Goal: Communication & Community: Ask a question

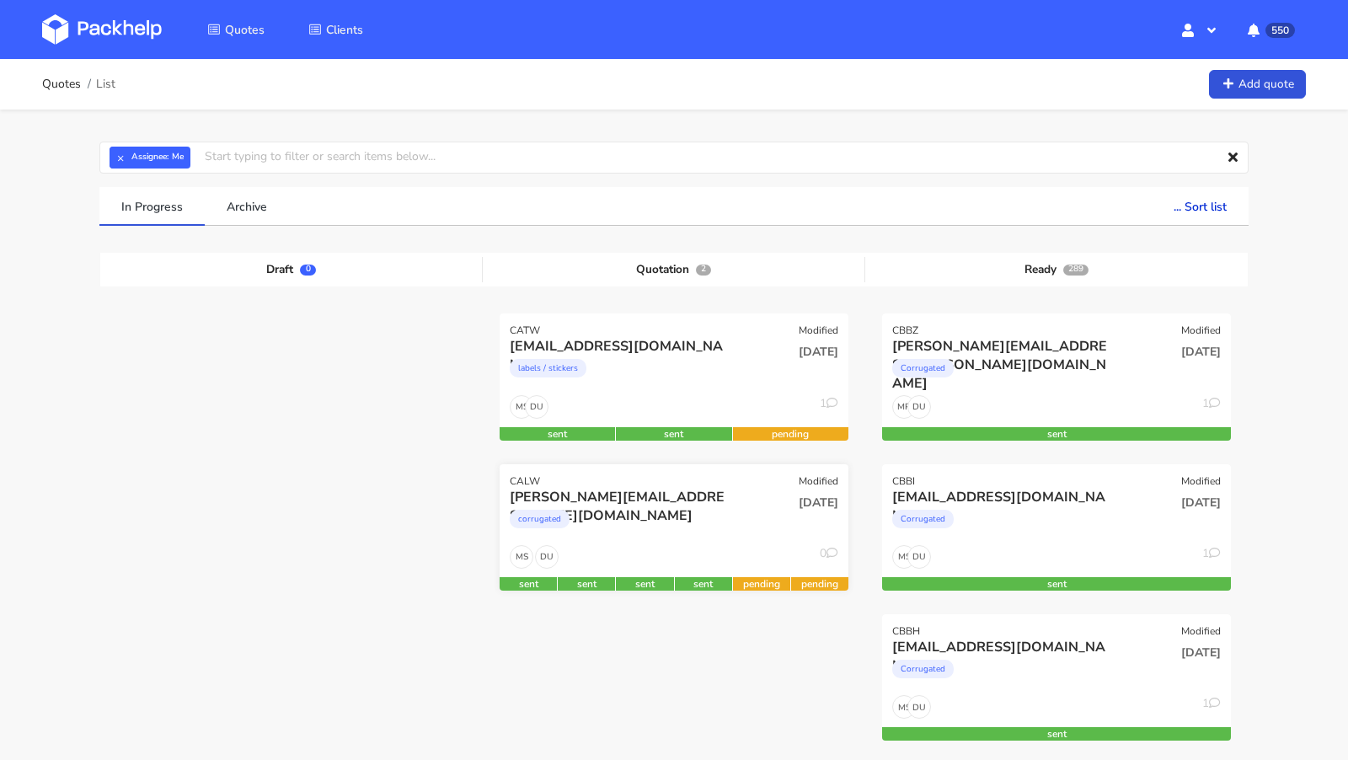
scroll to position [912, 0]
click at [124, 42] on img at bounding box center [102, 29] width 120 height 30
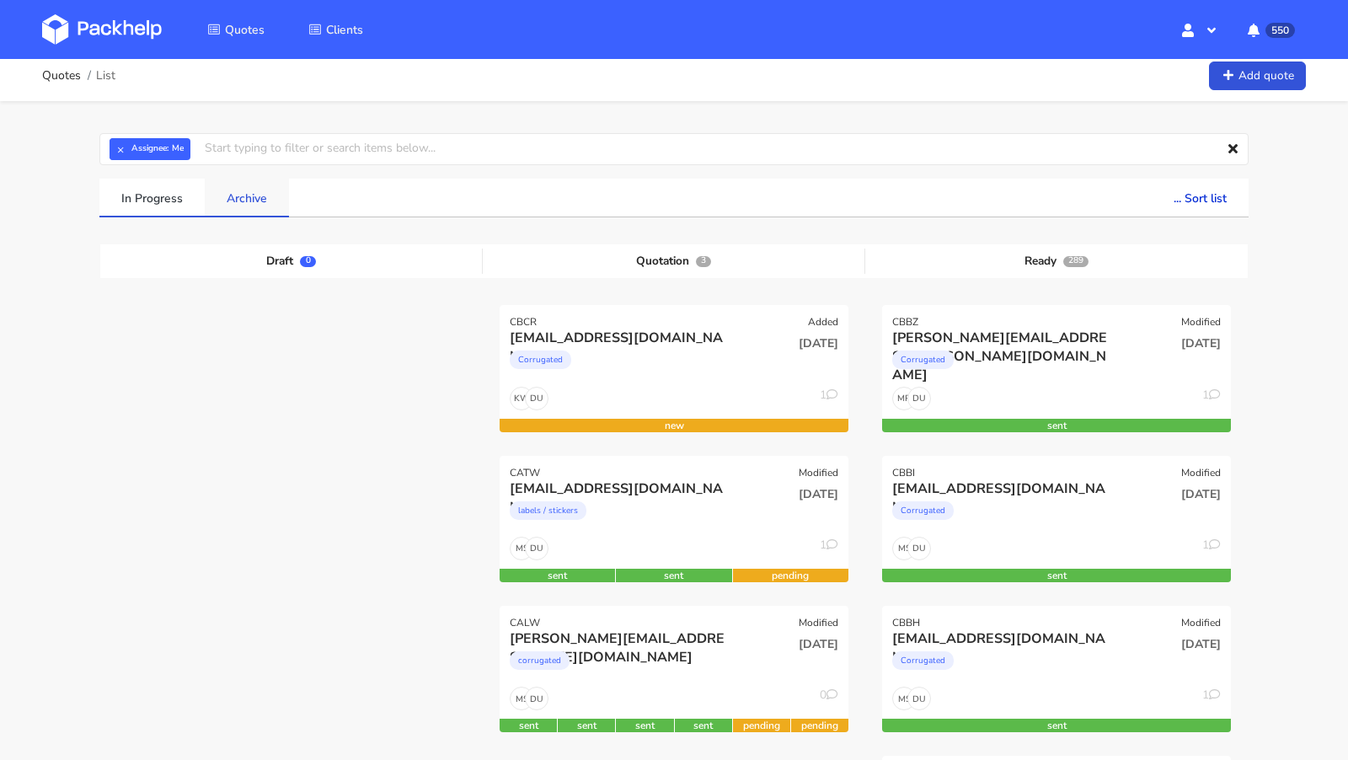
scroll to position [27, 0]
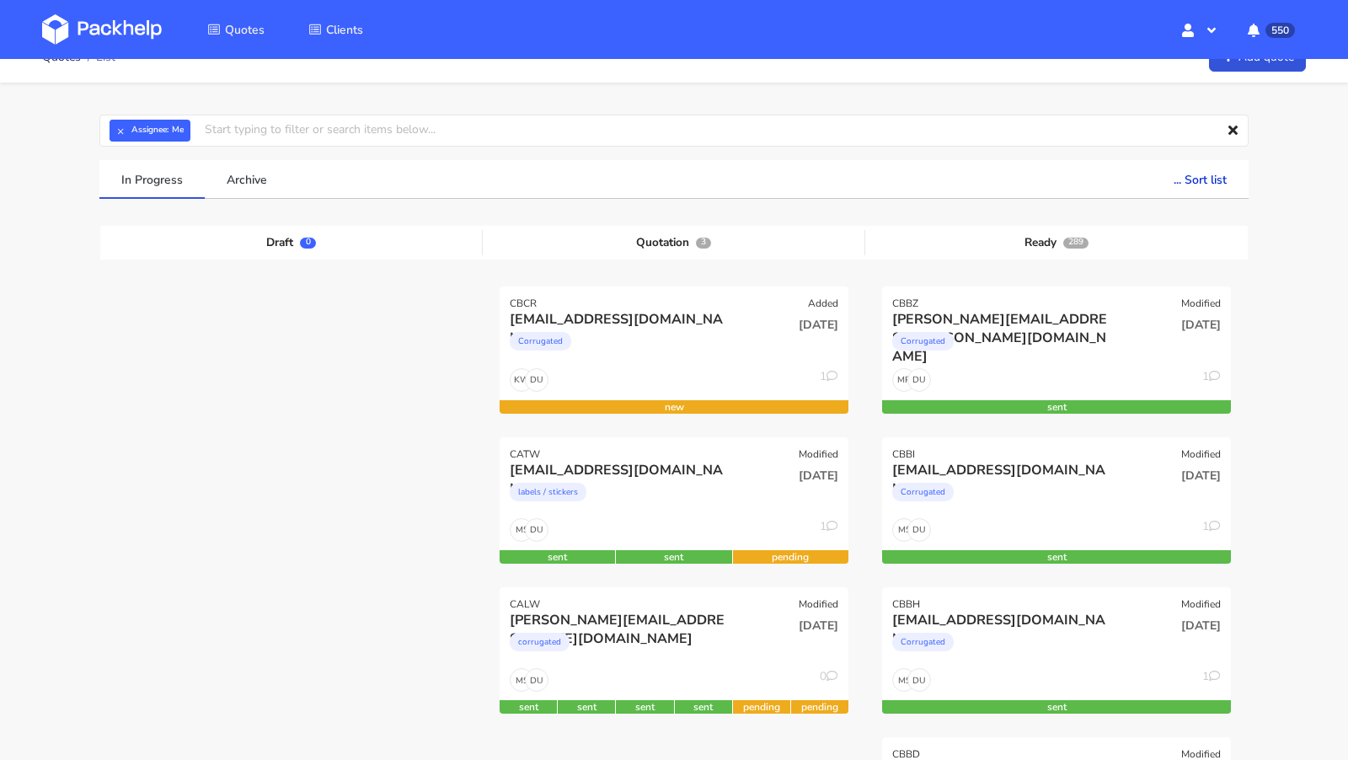
click at [142, 48] on link at bounding box center [114, 29] width 145 height 49
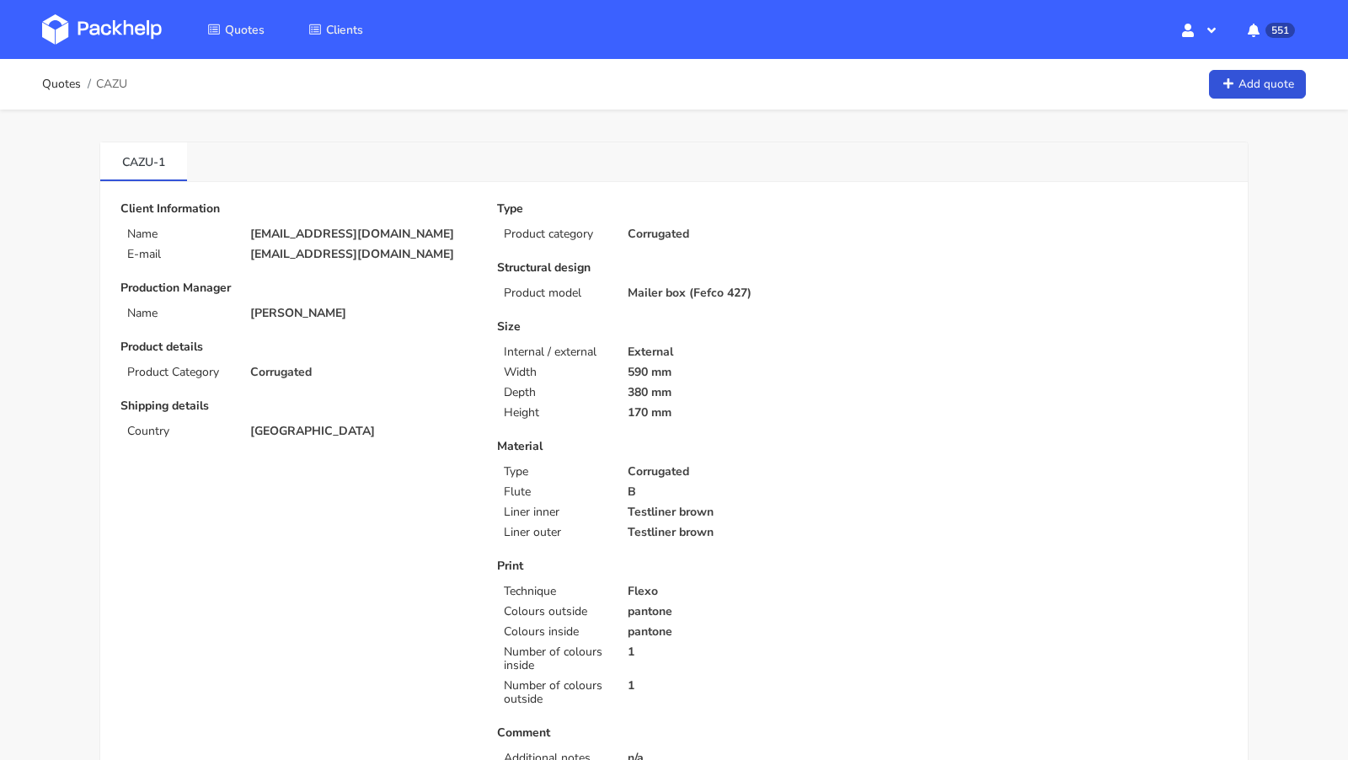
click at [113, 83] on span "CAZU" at bounding box center [111, 84] width 31 height 13
copy span "CAZU"
click at [104, 42] on img at bounding box center [102, 29] width 120 height 30
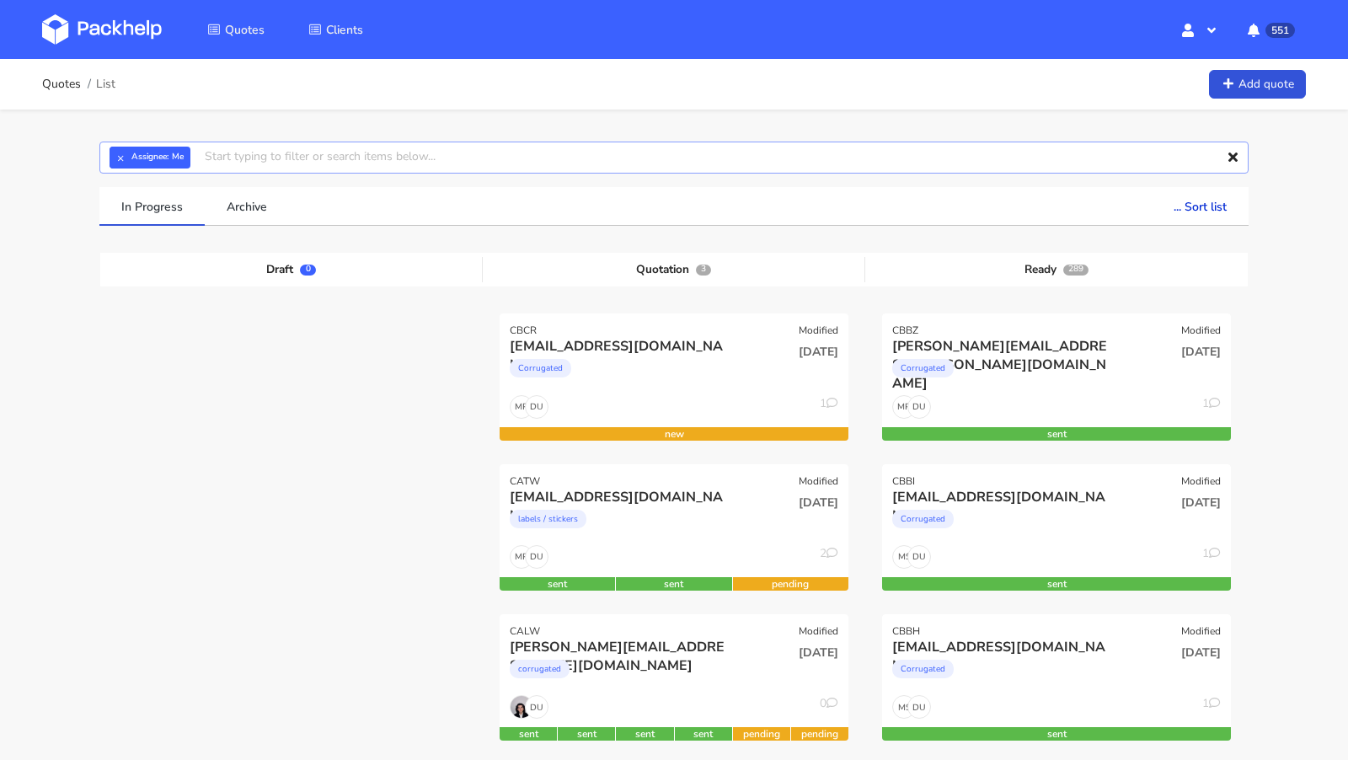
click at [293, 152] on input "text" at bounding box center [673, 158] width 1149 height 32
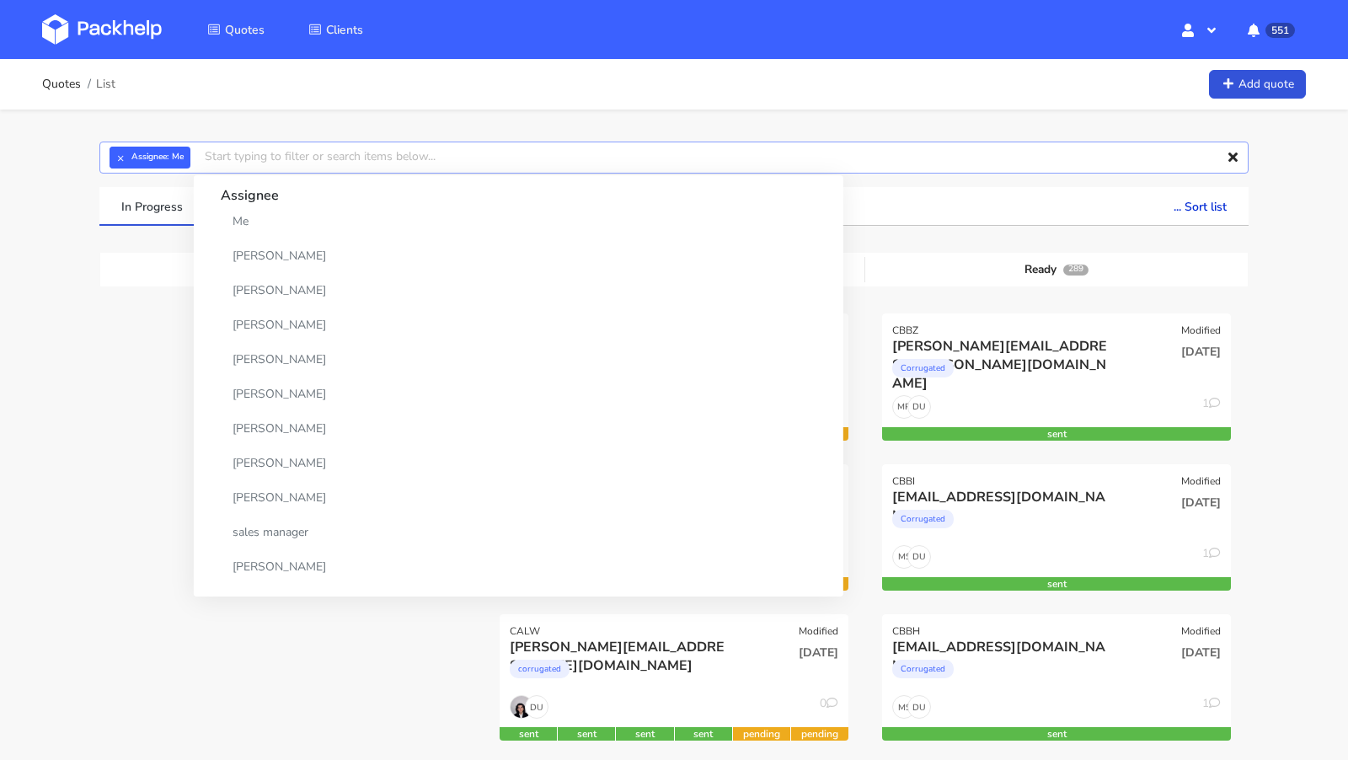
paste input "CAZU"
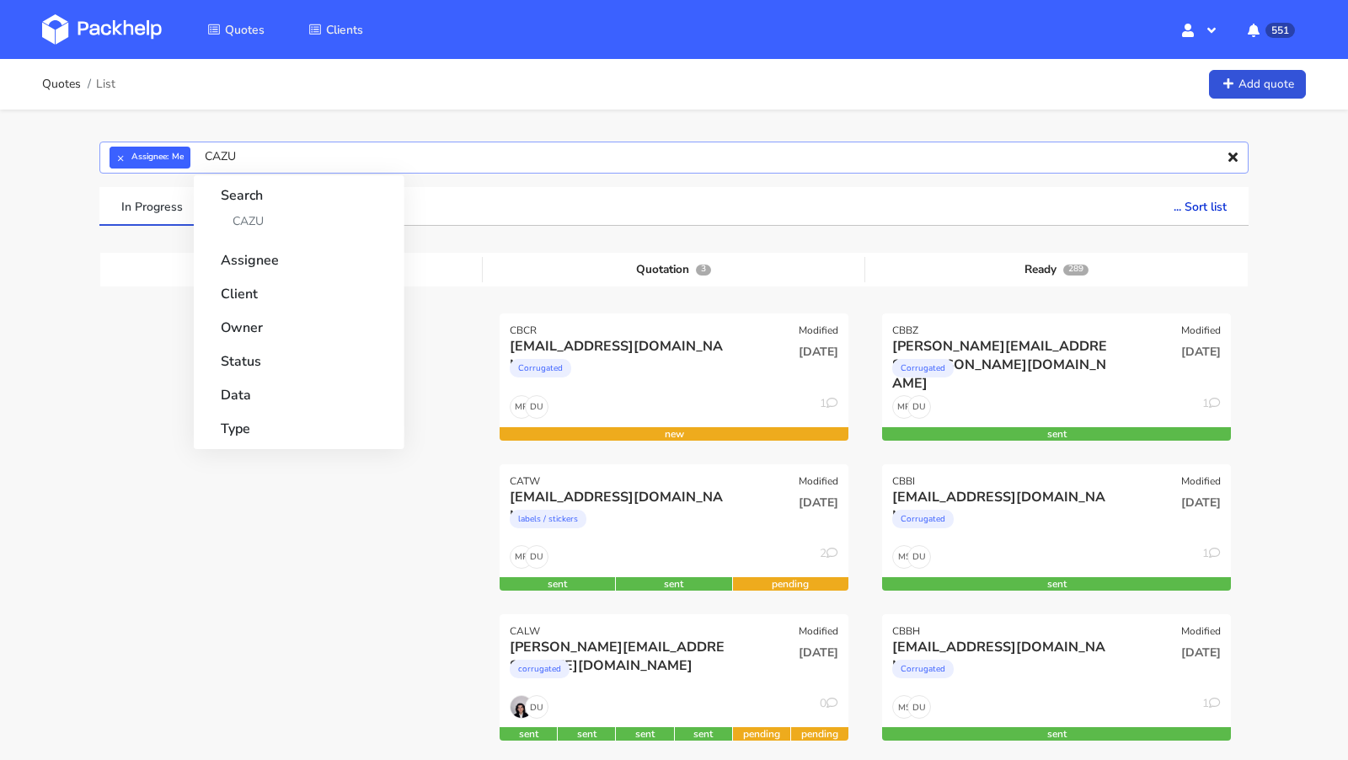
type input "CAZU"
click at [261, 156] on input "CAZU" at bounding box center [673, 158] width 1149 height 32
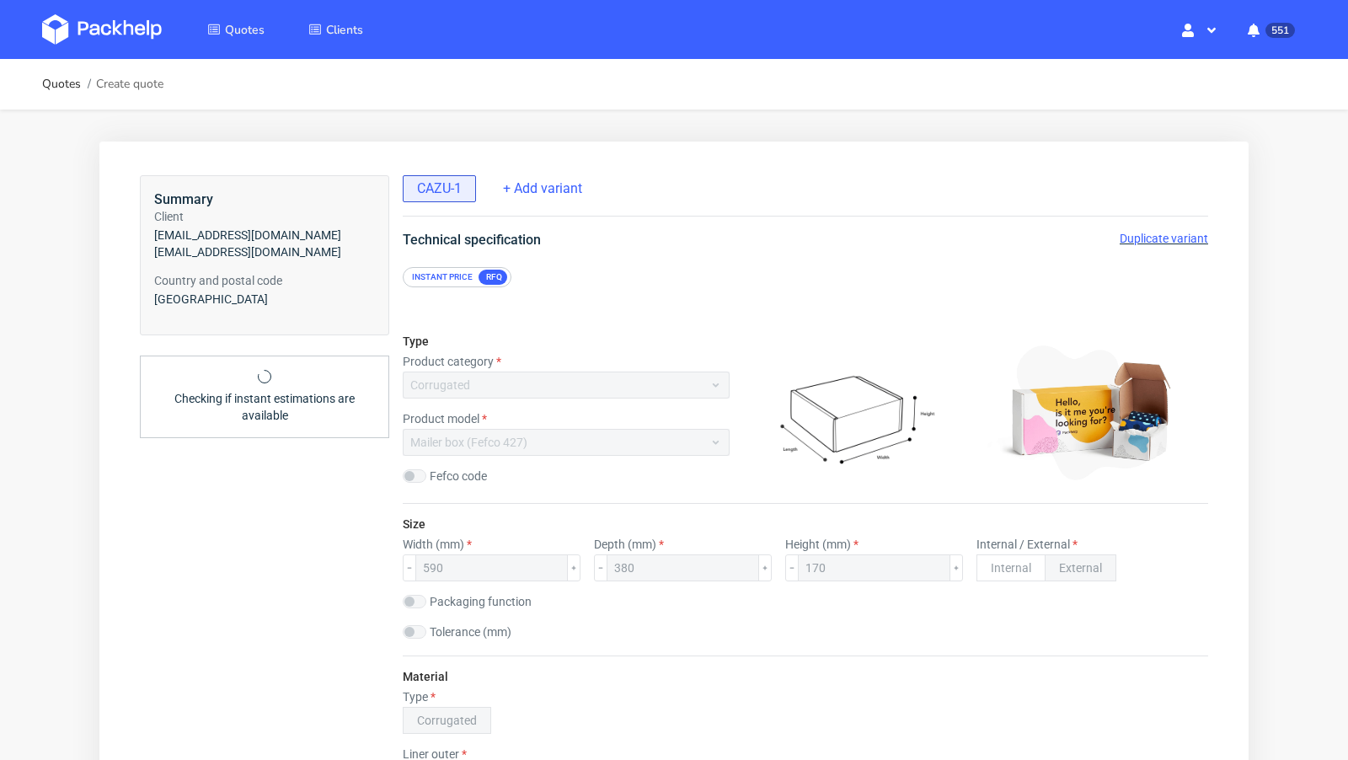
click at [1145, 238] on span "Duplicate variant" at bounding box center [1164, 238] width 88 height 13
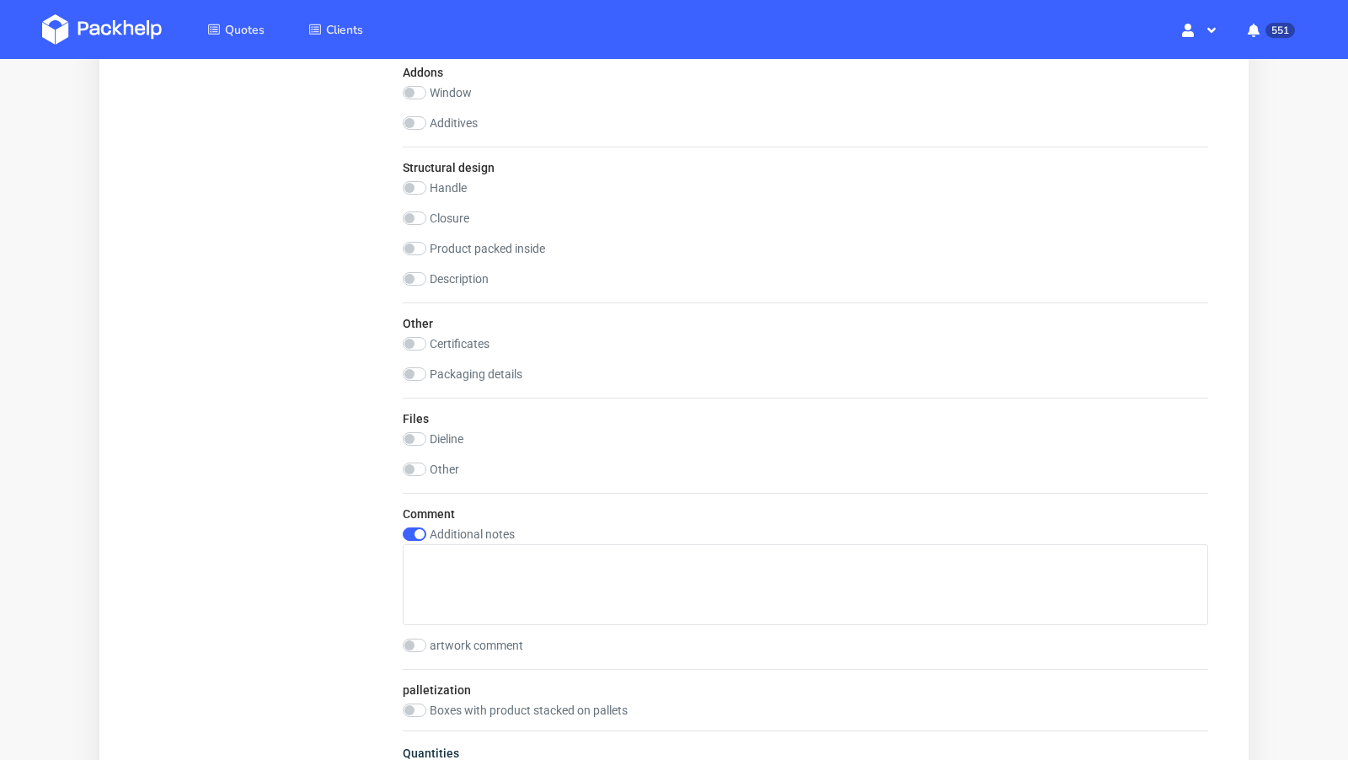
scroll to position [1504, 0]
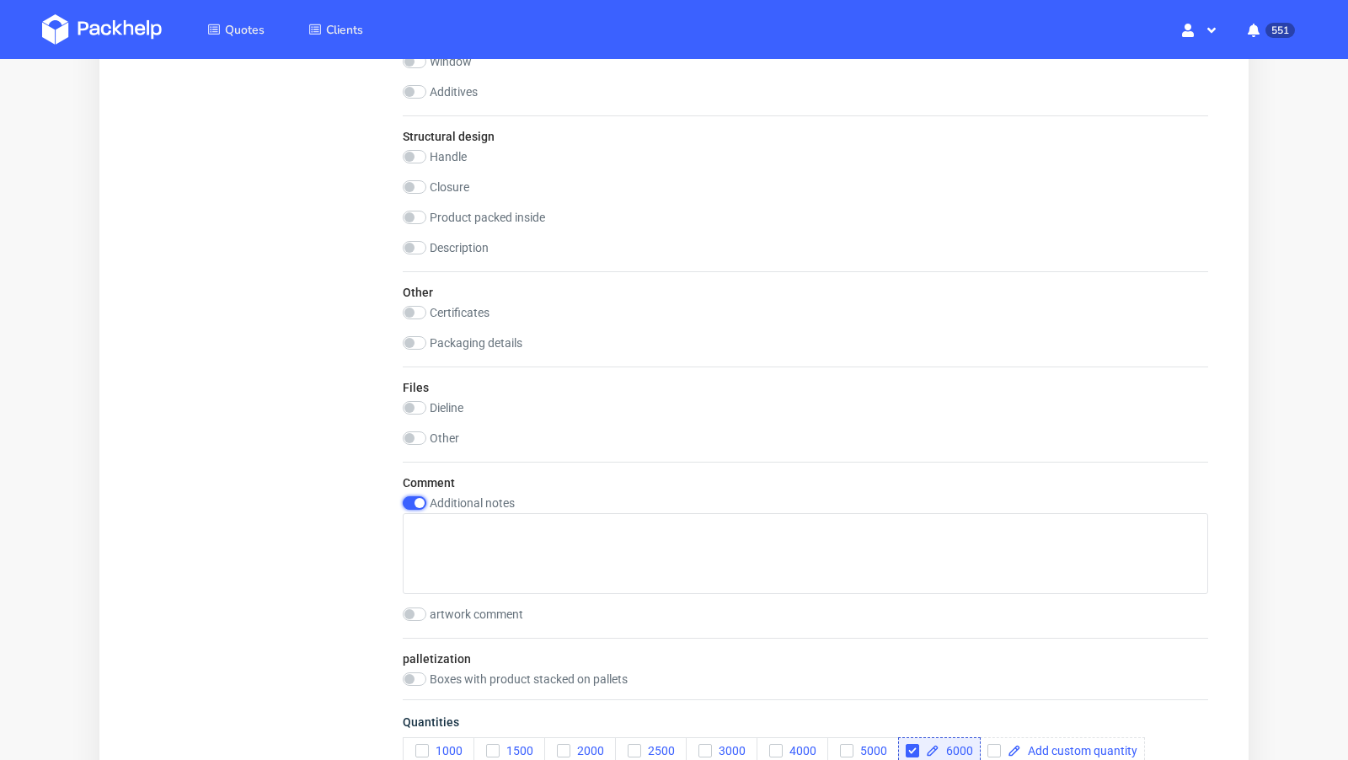
click at [405, 496] on input "checkbox" at bounding box center [415, 502] width 24 height 13
checkbox input "false"
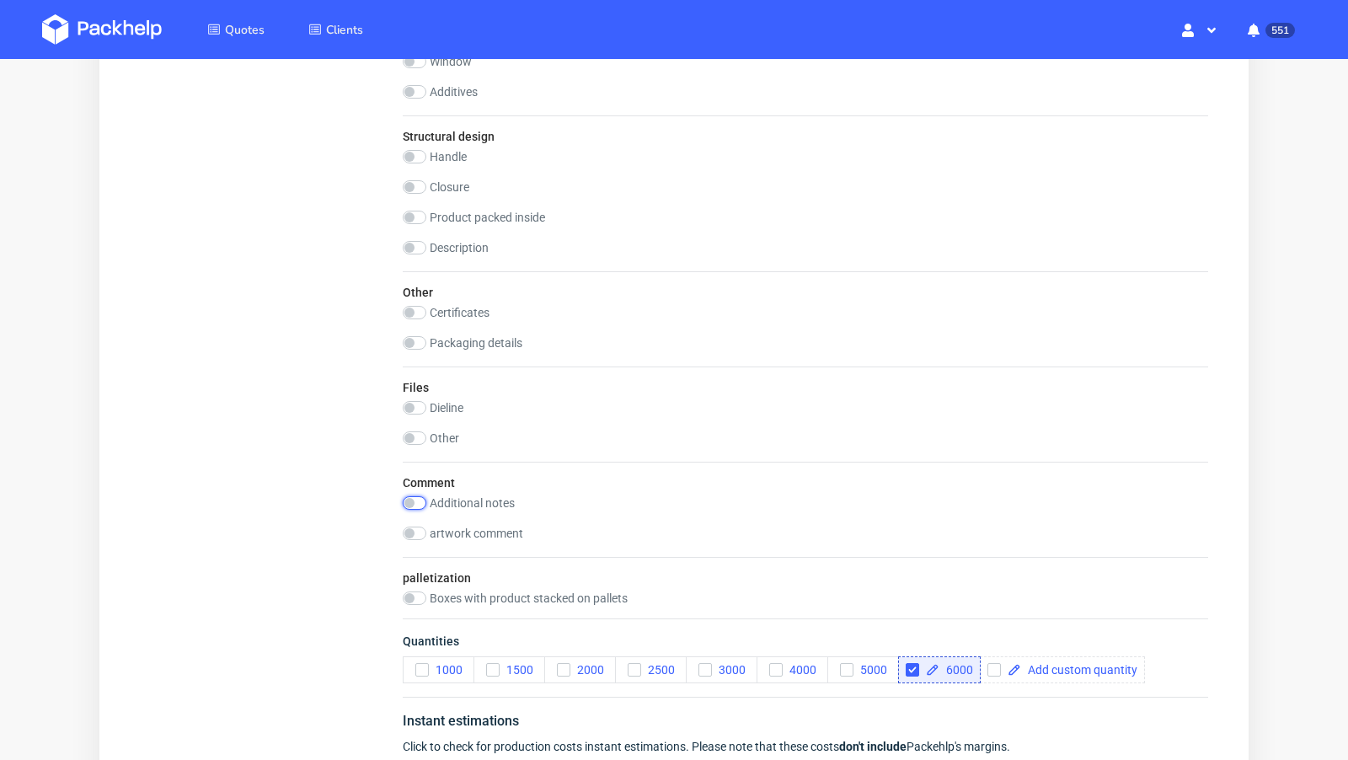
scroll to position [1, 0]
click at [413, 180] on input "checkbox" at bounding box center [415, 186] width 24 height 13
checkbox input "true"
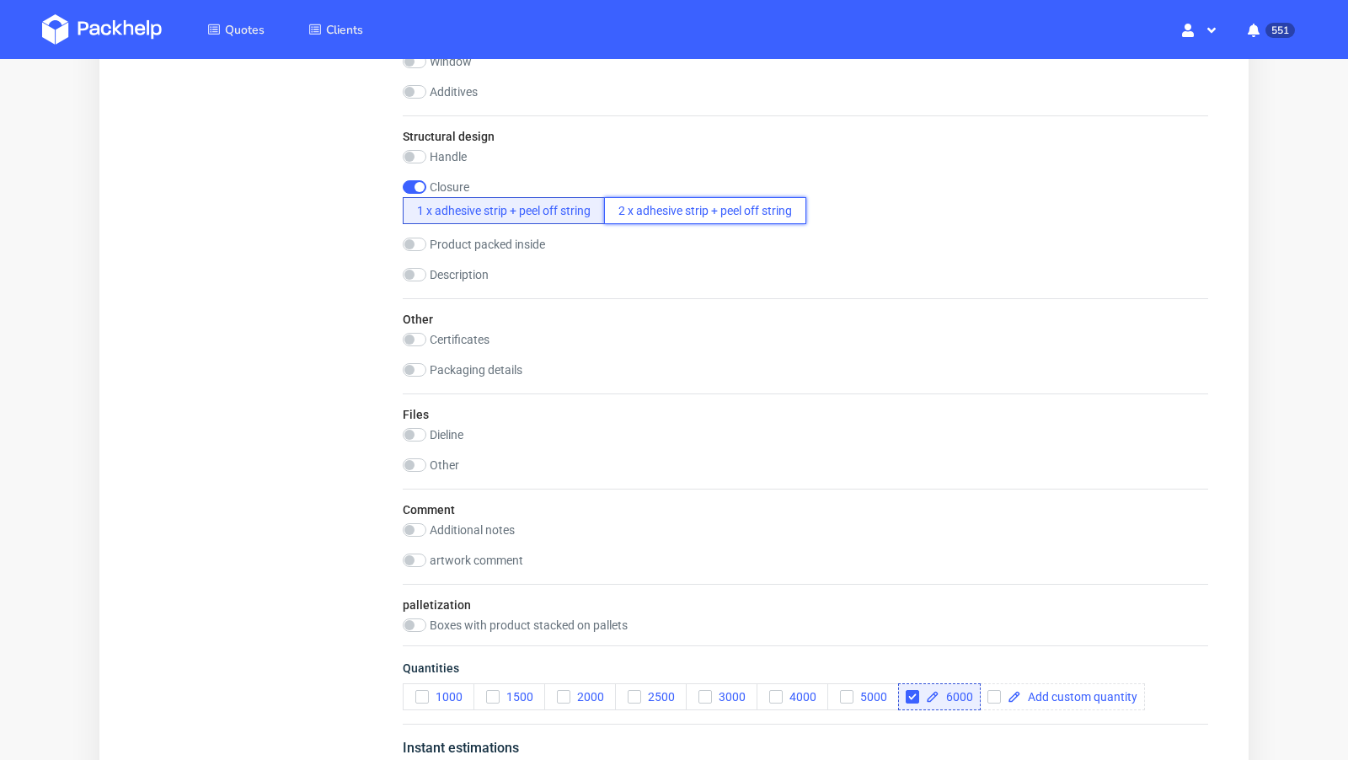
click at [668, 207] on button "2 x adhesive strip + peel off string" at bounding box center [705, 210] width 202 height 27
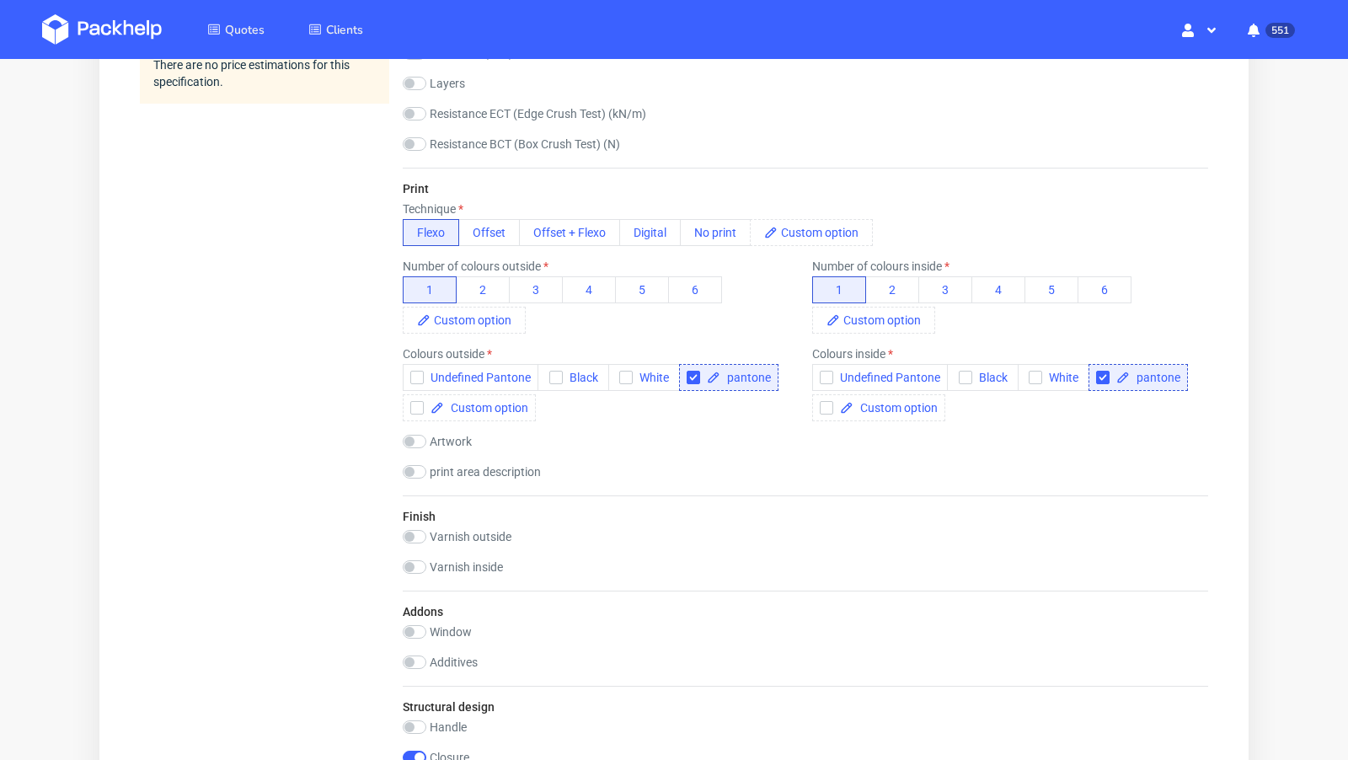
scroll to position [1786, 0]
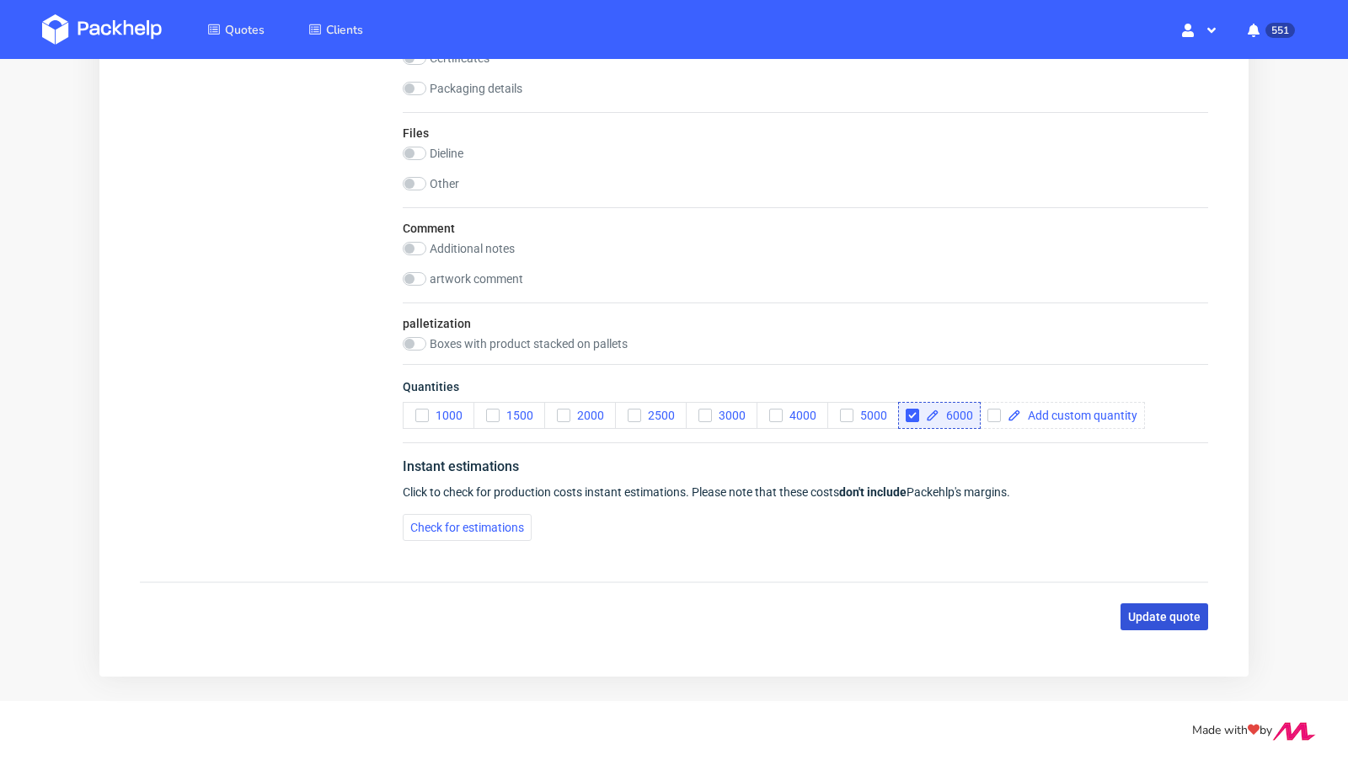
click at [1168, 620] on button "Update quote" at bounding box center [1165, 616] width 88 height 27
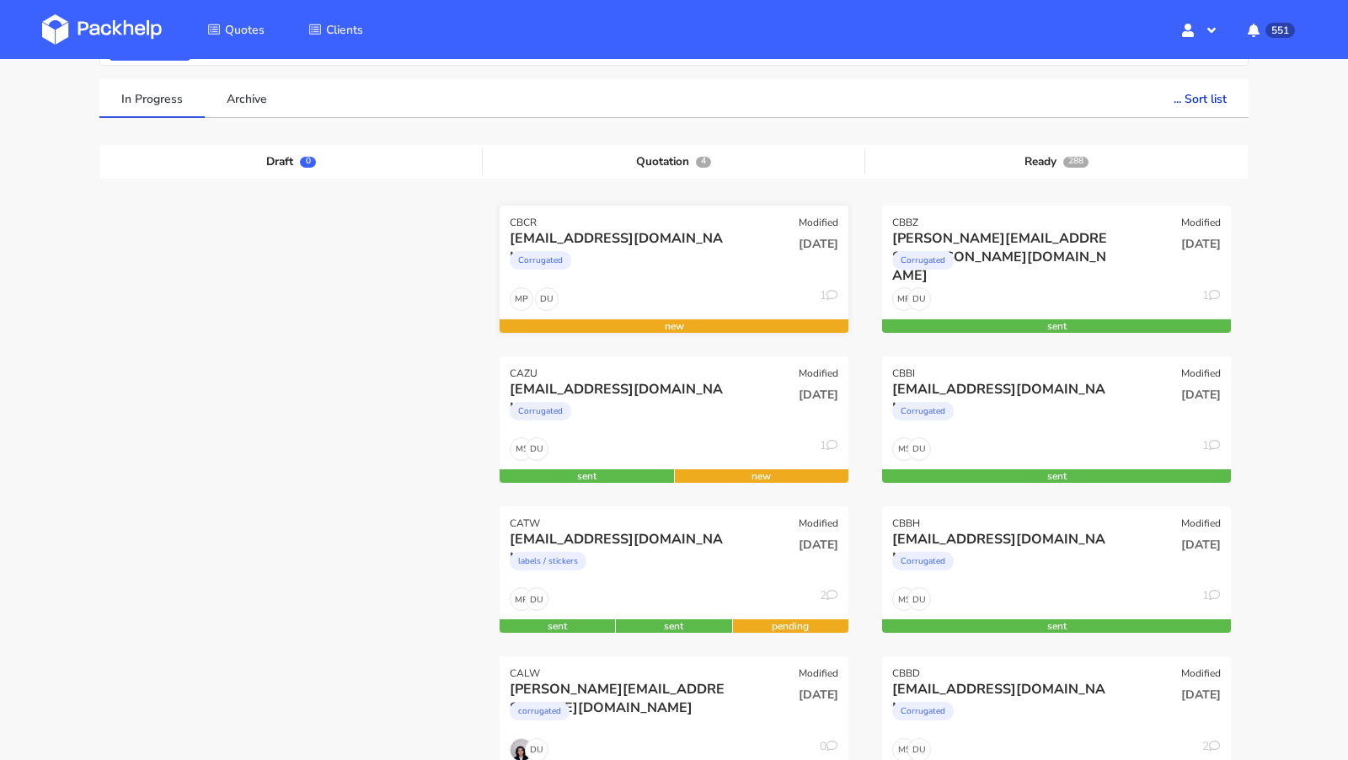
scroll to position [124, 0]
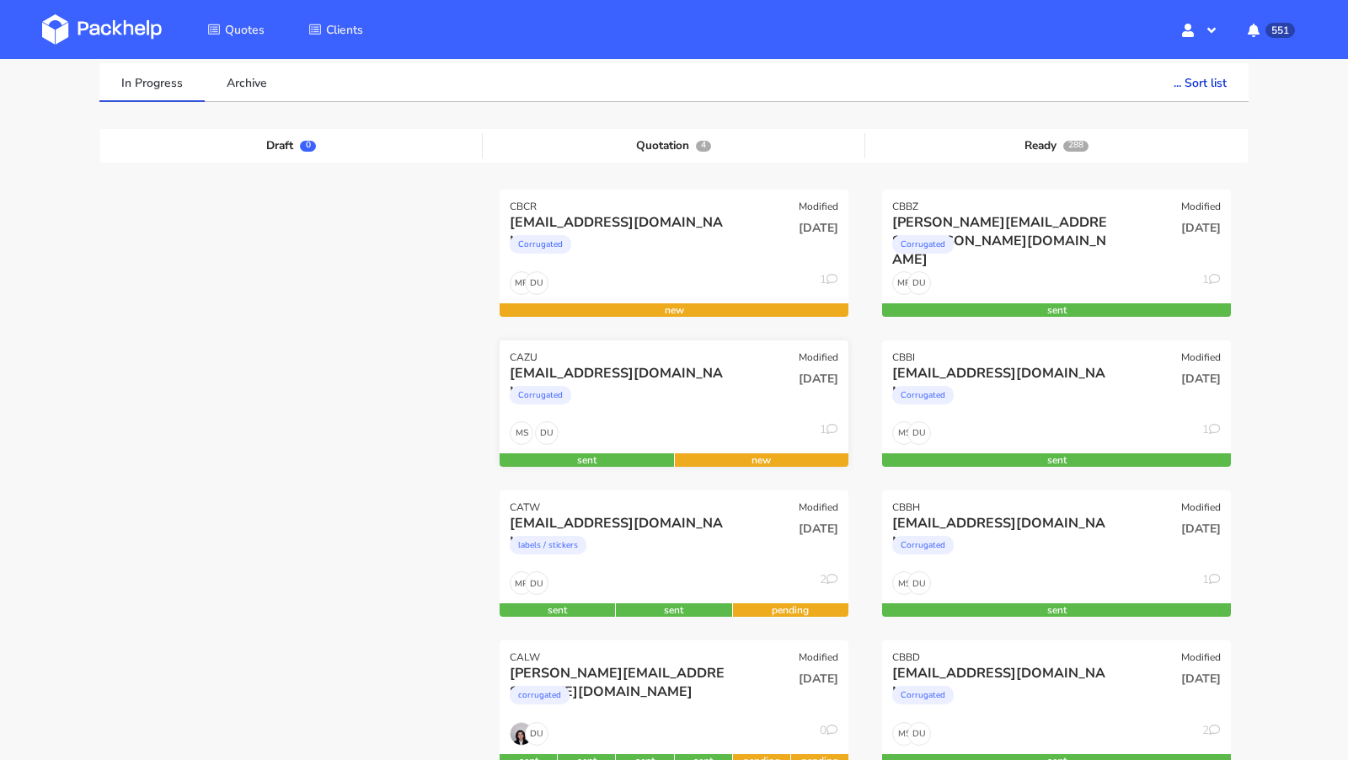
click at [552, 368] on div "[EMAIL_ADDRESS][DOMAIN_NAME]" at bounding box center [621, 373] width 223 height 19
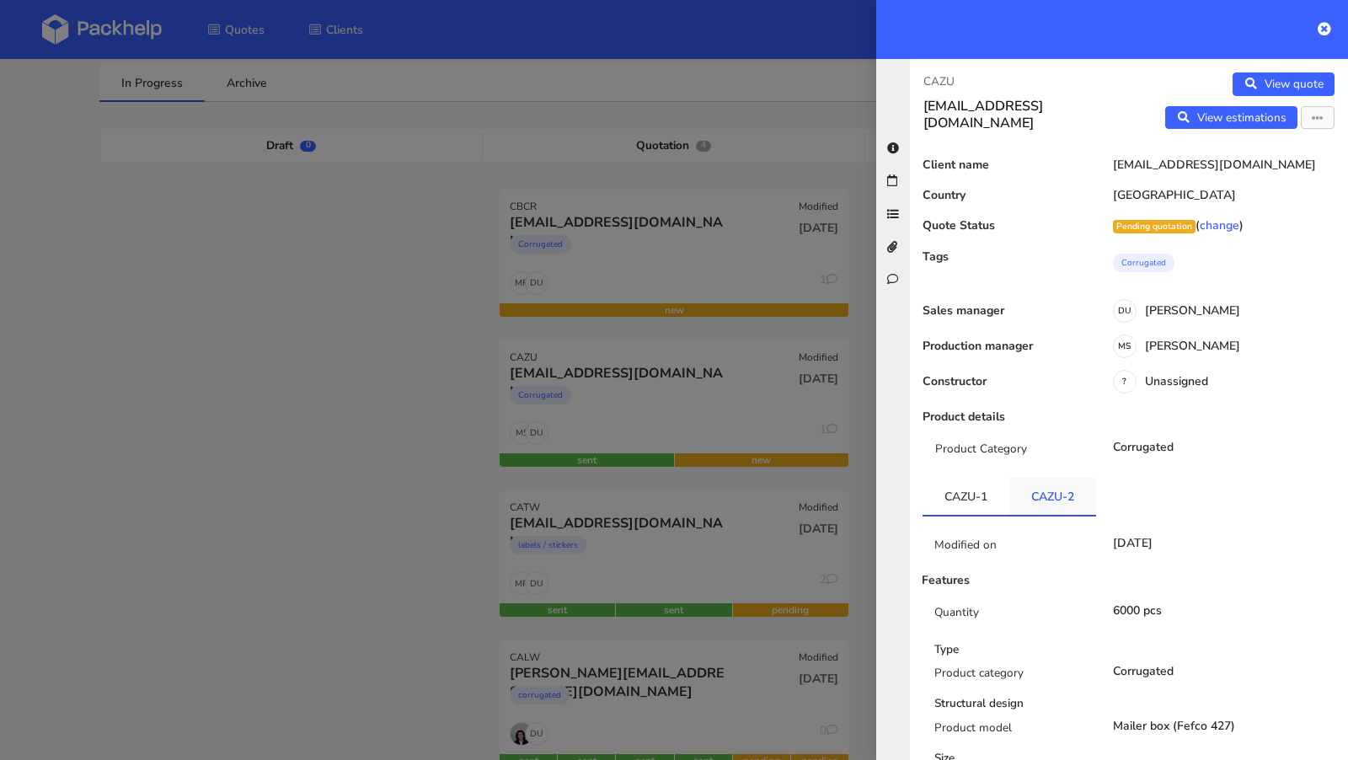
click at [1066, 494] on link "CAZU-2" at bounding box center [1053, 496] width 87 height 37
copy div "CAZU-2 Modified on 08 Aug 2025 Features Quantity 6000 pcs Type Product category…"
click at [445, 373] on div at bounding box center [674, 380] width 1348 height 760
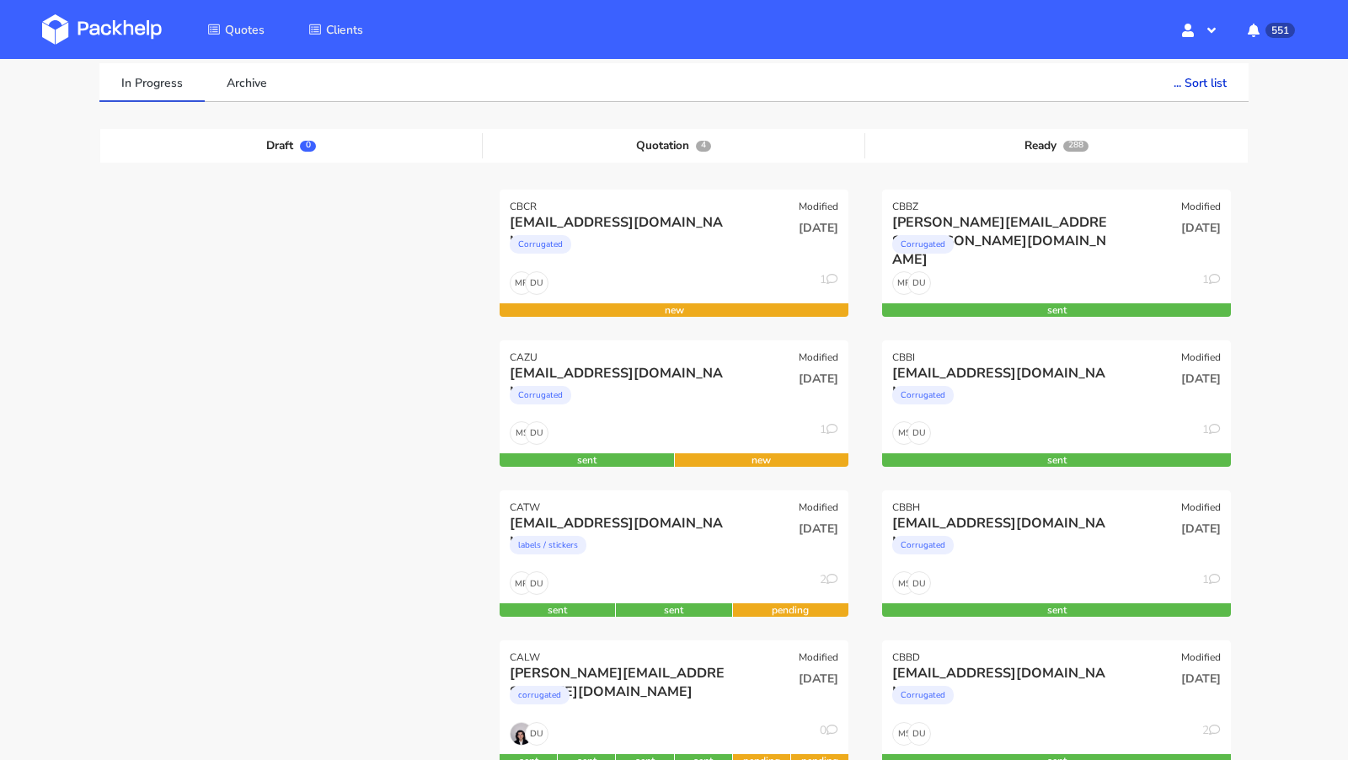
click at [139, 22] on img at bounding box center [102, 29] width 120 height 30
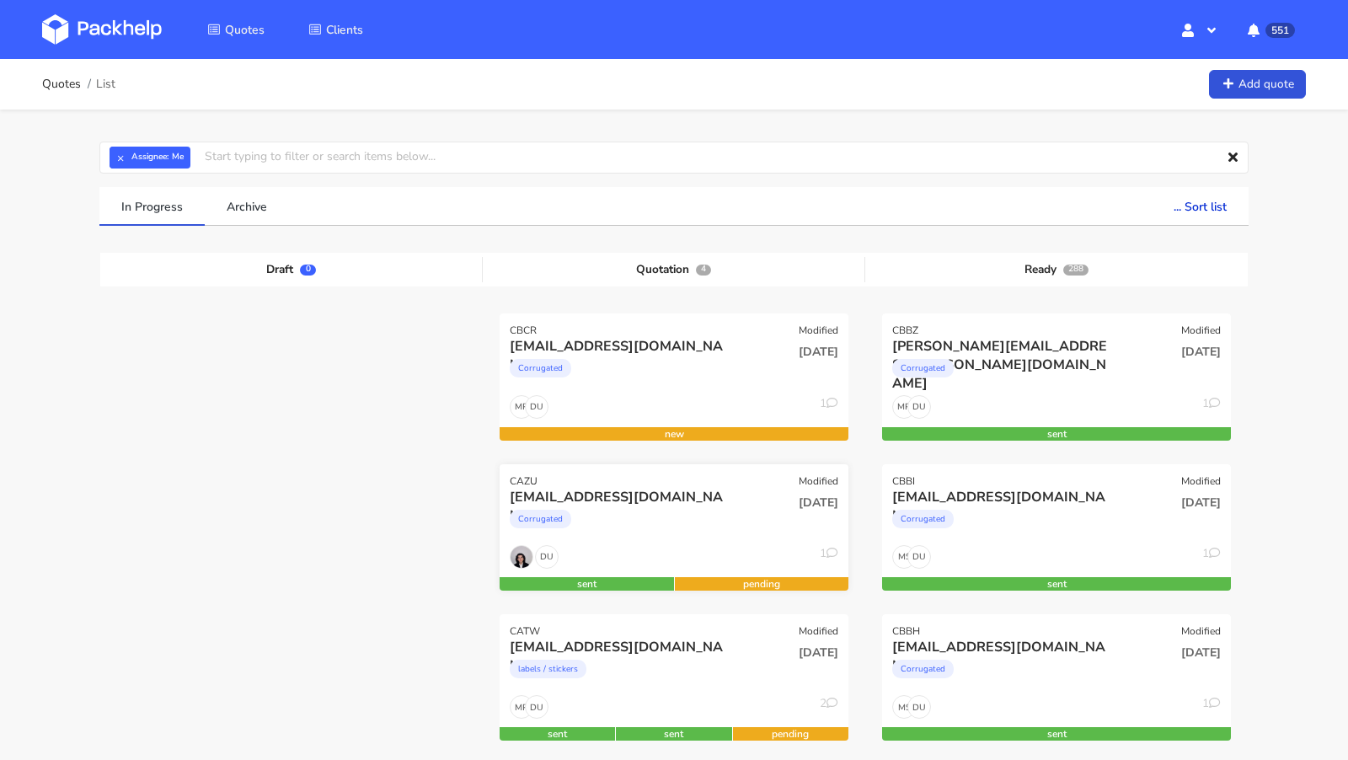
click at [587, 512] on div "Corrugated" at bounding box center [621, 523] width 223 height 34
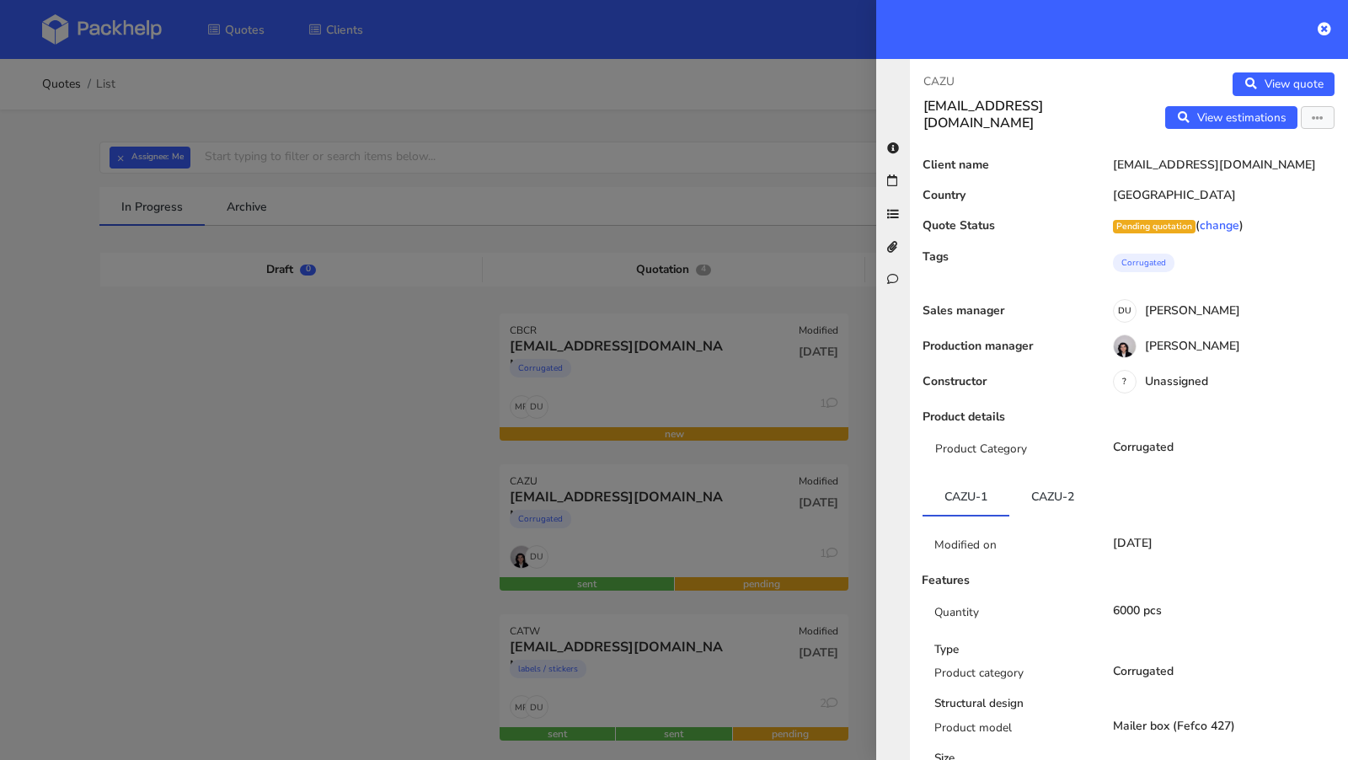
click at [943, 80] on p "CAZU" at bounding box center [1020, 81] width 192 height 19
copy p "CAZU"
click at [330, 484] on div at bounding box center [674, 380] width 1348 height 760
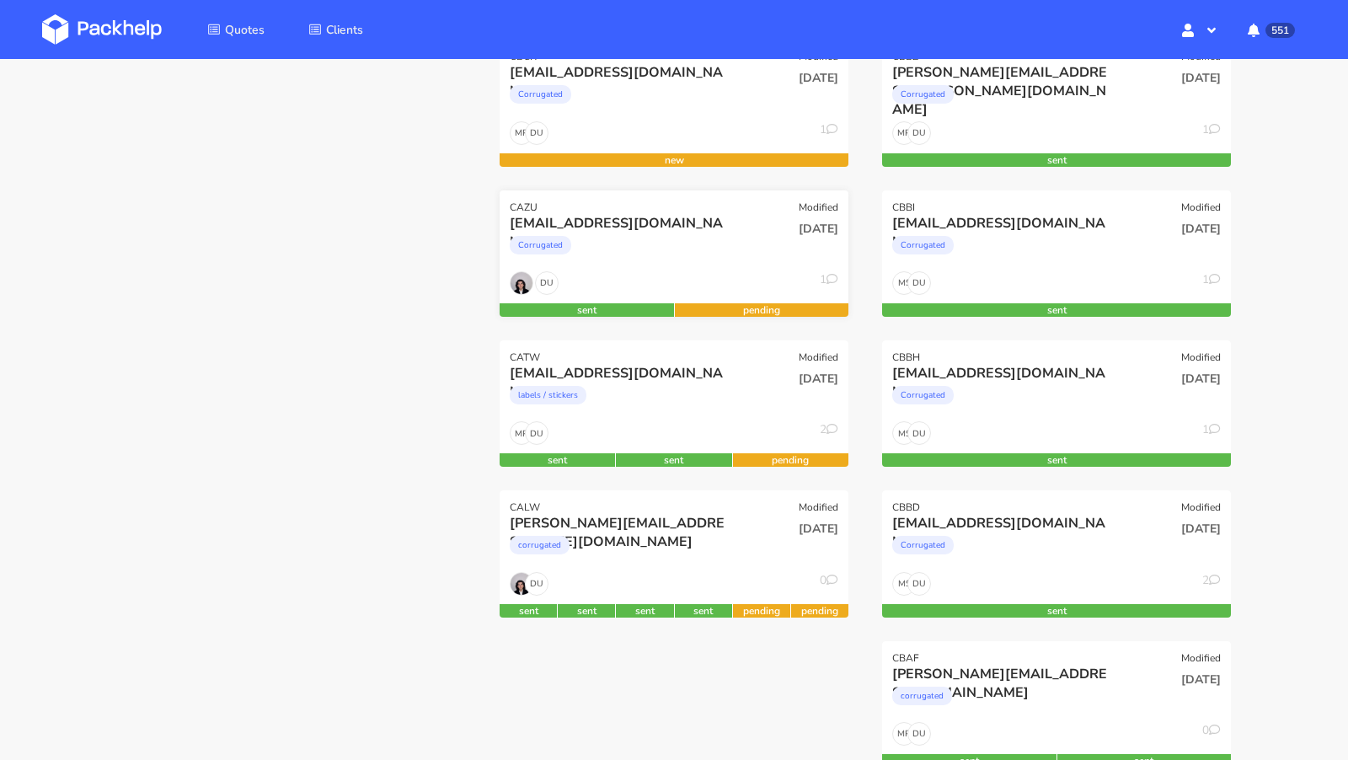
scroll to position [295, 0]
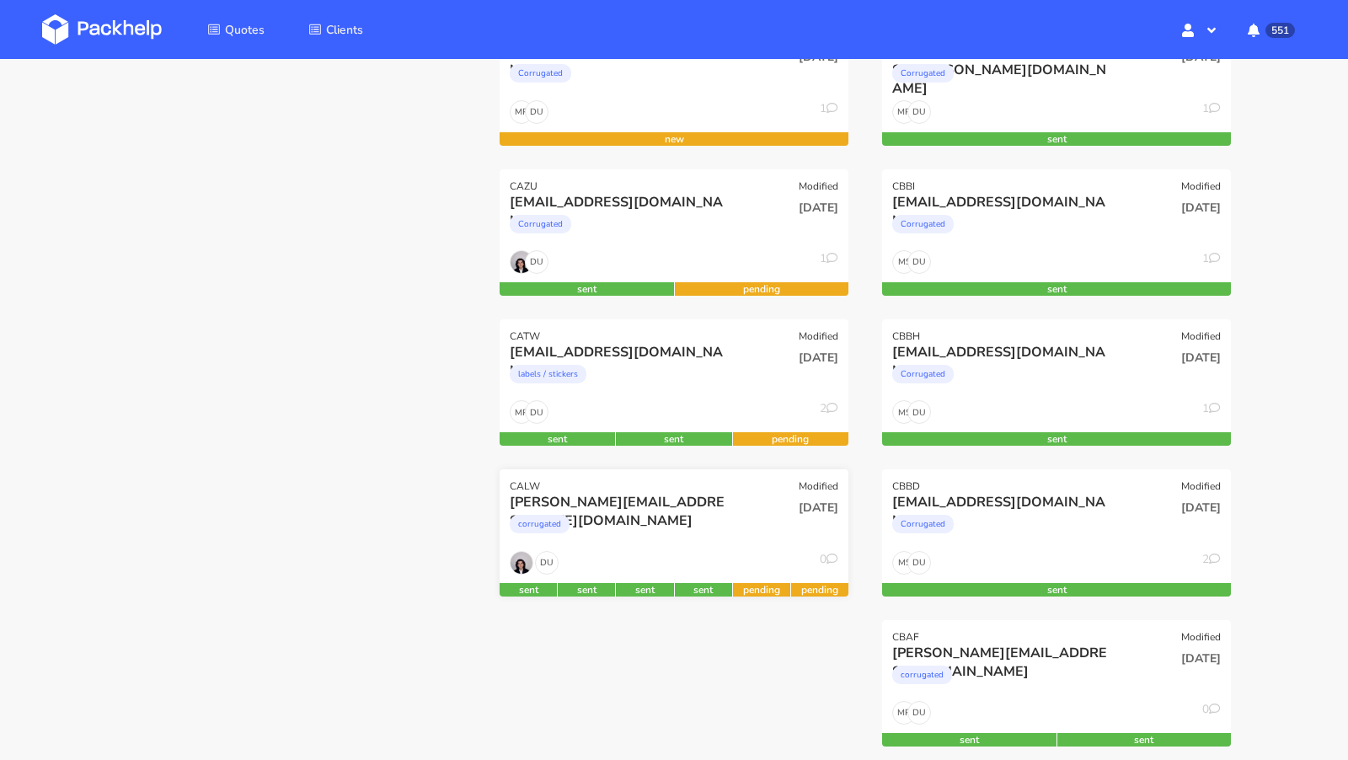
click at [551, 491] on div "CALW Modified" at bounding box center [674, 481] width 349 height 24
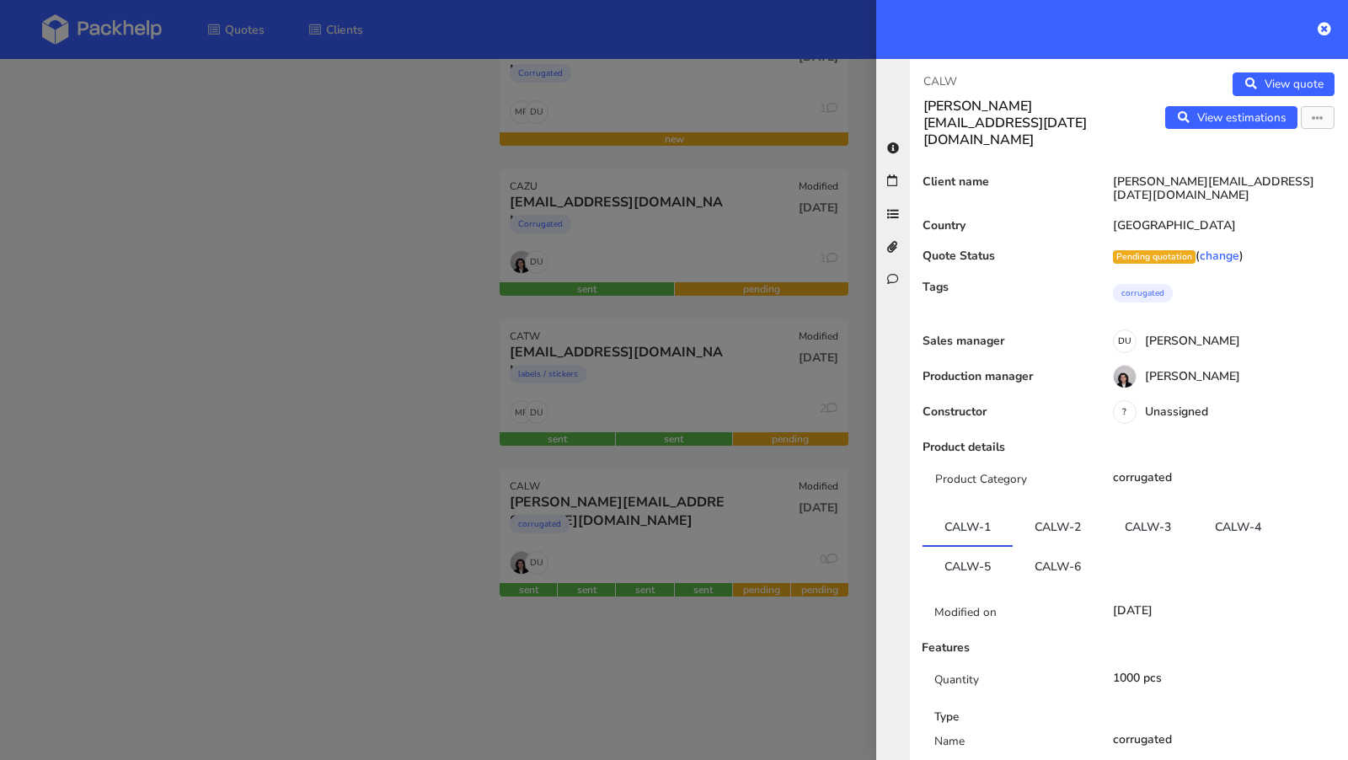
click at [940, 79] on p "CALW" at bounding box center [1020, 81] width 192 height 19
copy p "CALW"
click at [249, 358] on div at bounding box center [674, 380] width 1348 height 760
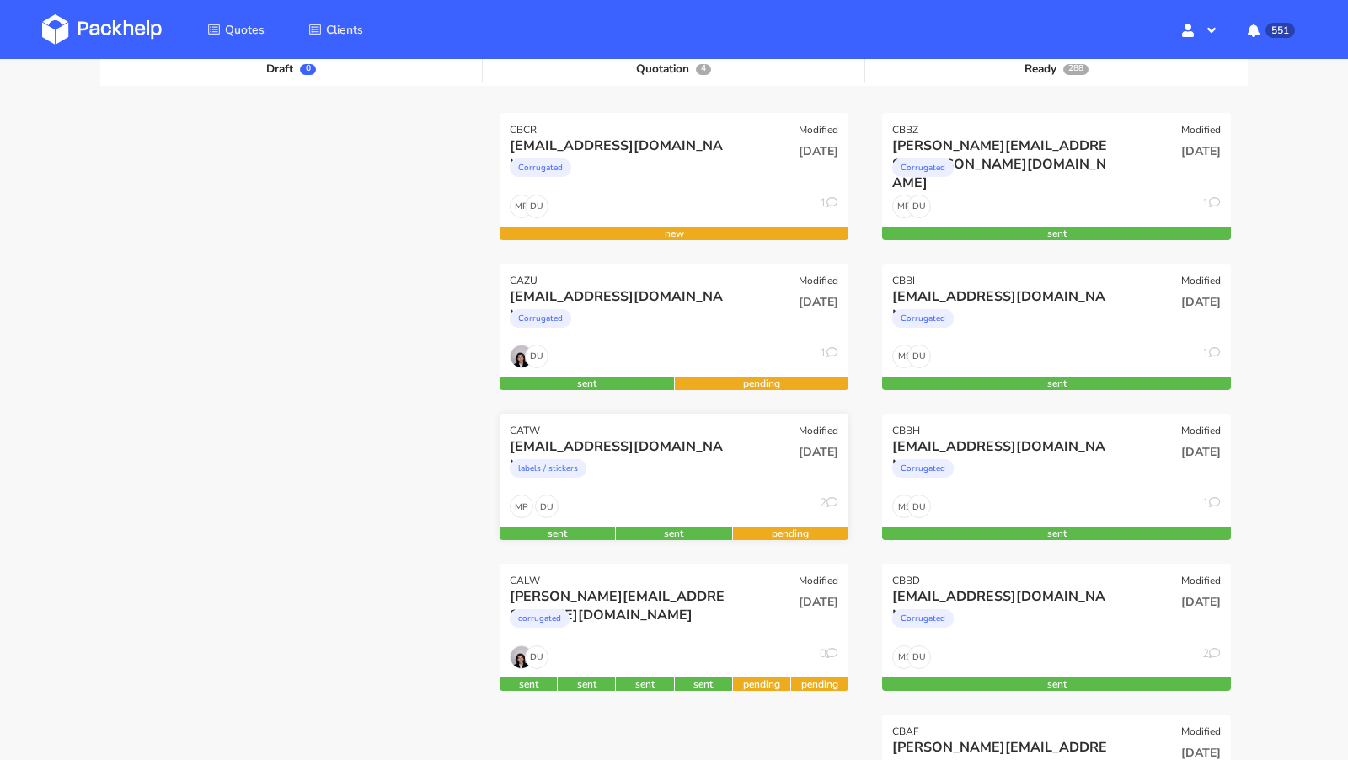
scroll to position [202, 0]
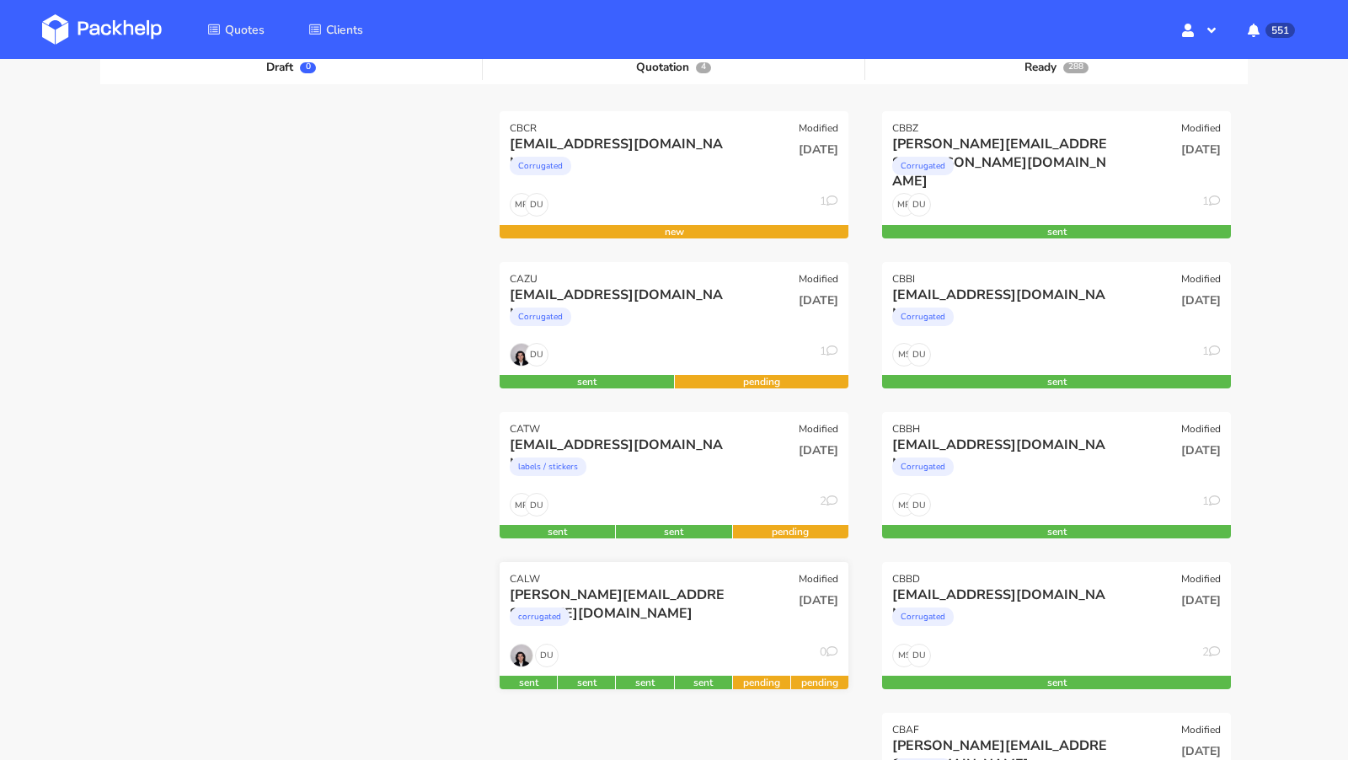
click at [627, 592] on div "[PERSON_NAME][EMAIL_ADDRESS][DATE][DOMAIN_NAME]" at bounding box center [621, 595] width 223 height 19
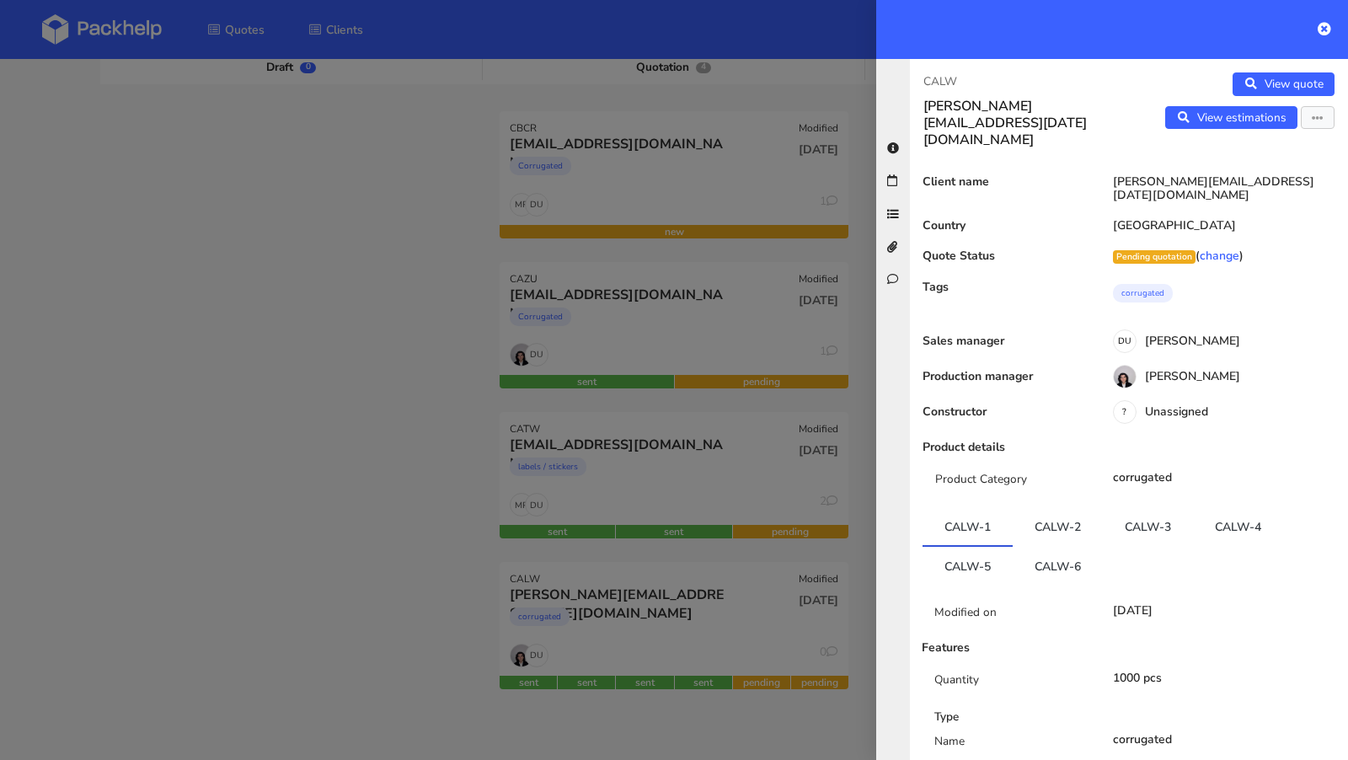
click at [293, 427] on div at bounding box center [674, 380] width 1348 height 760
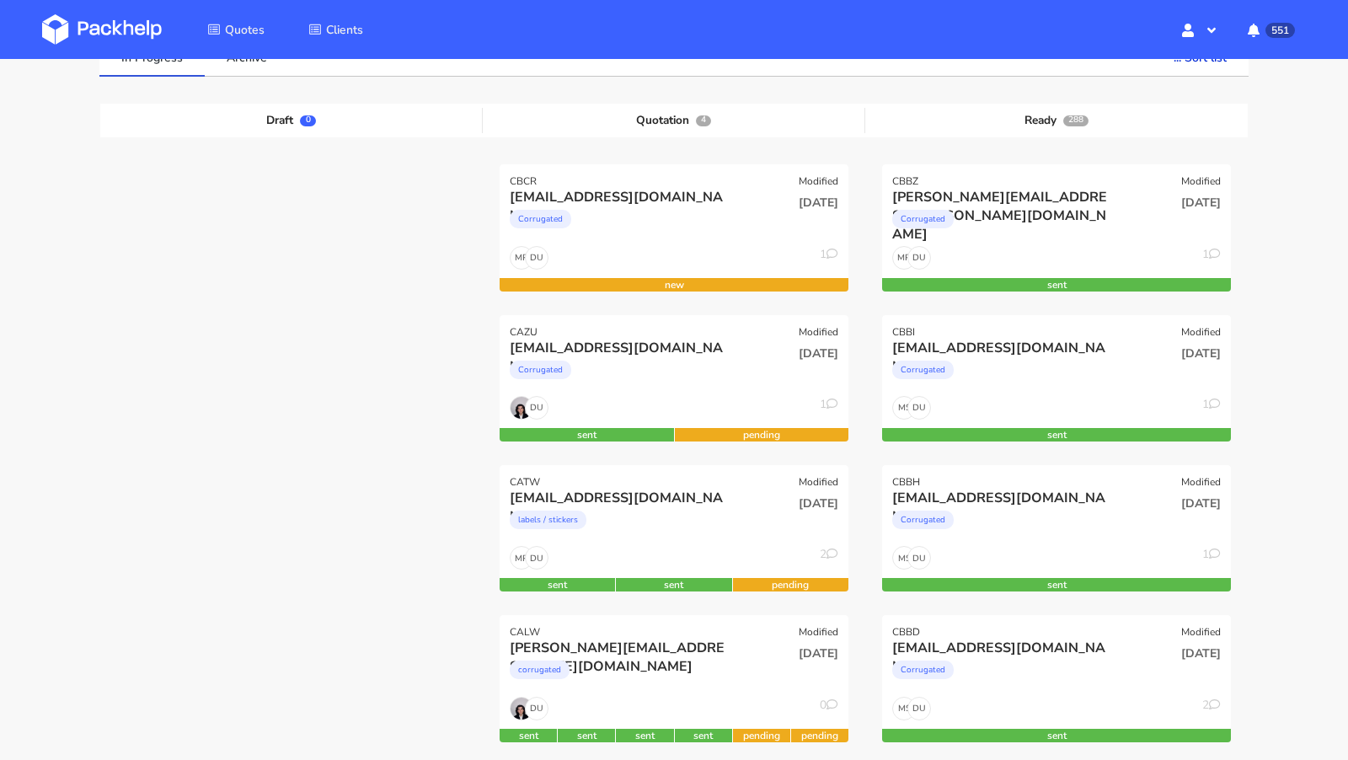
scroll to position [0, 0]
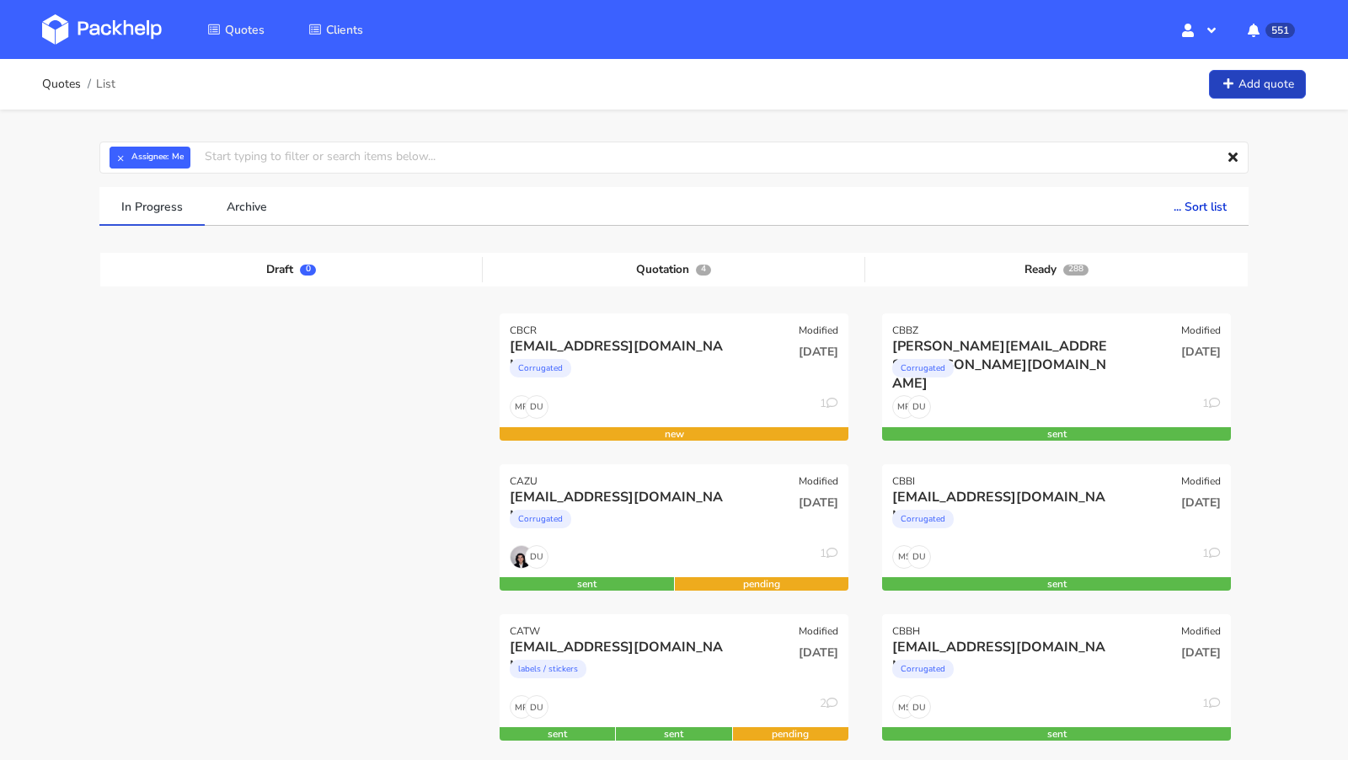
click at [1241, 94] on link "Add quote" at bounding box center [1257, 84] width 97 height 29
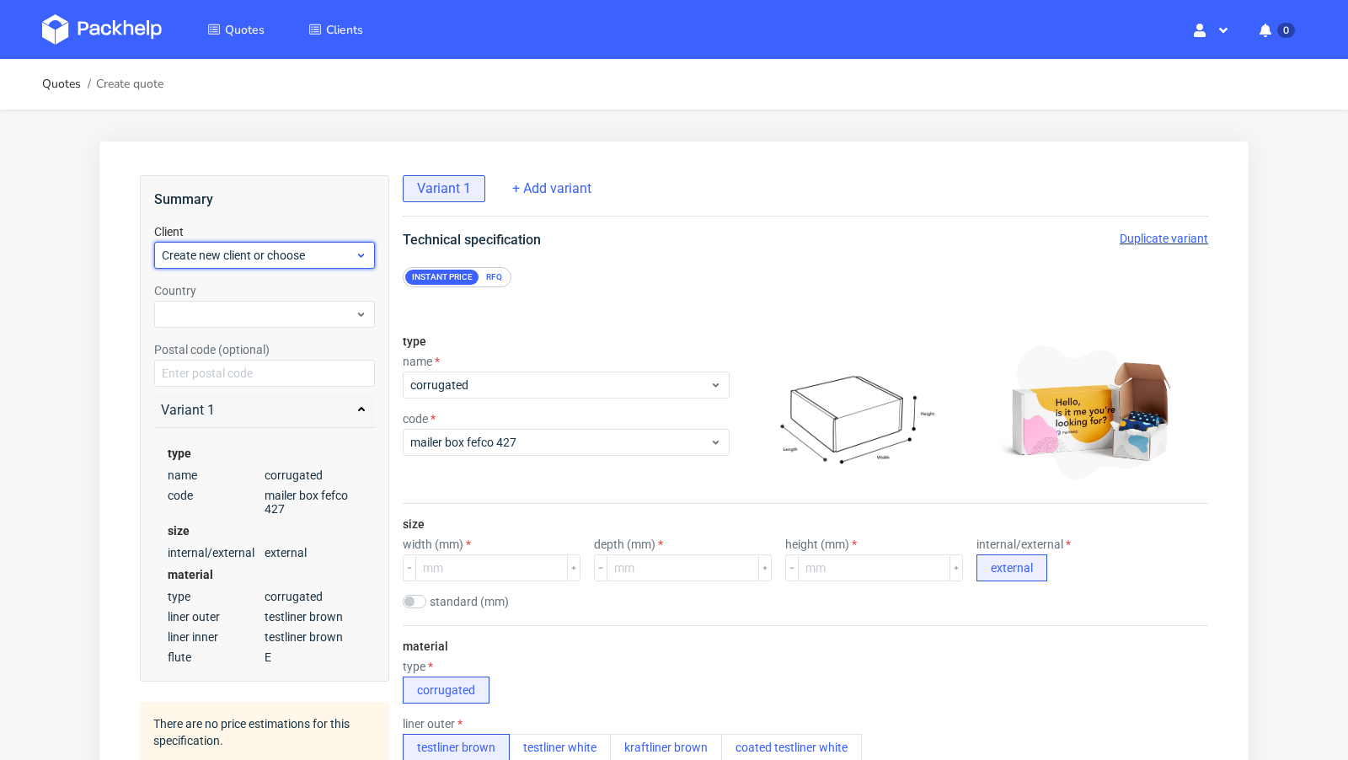
click at [216, 259] on span "Create new client or choose" at bounding box center [258, 255] width 193 height 17
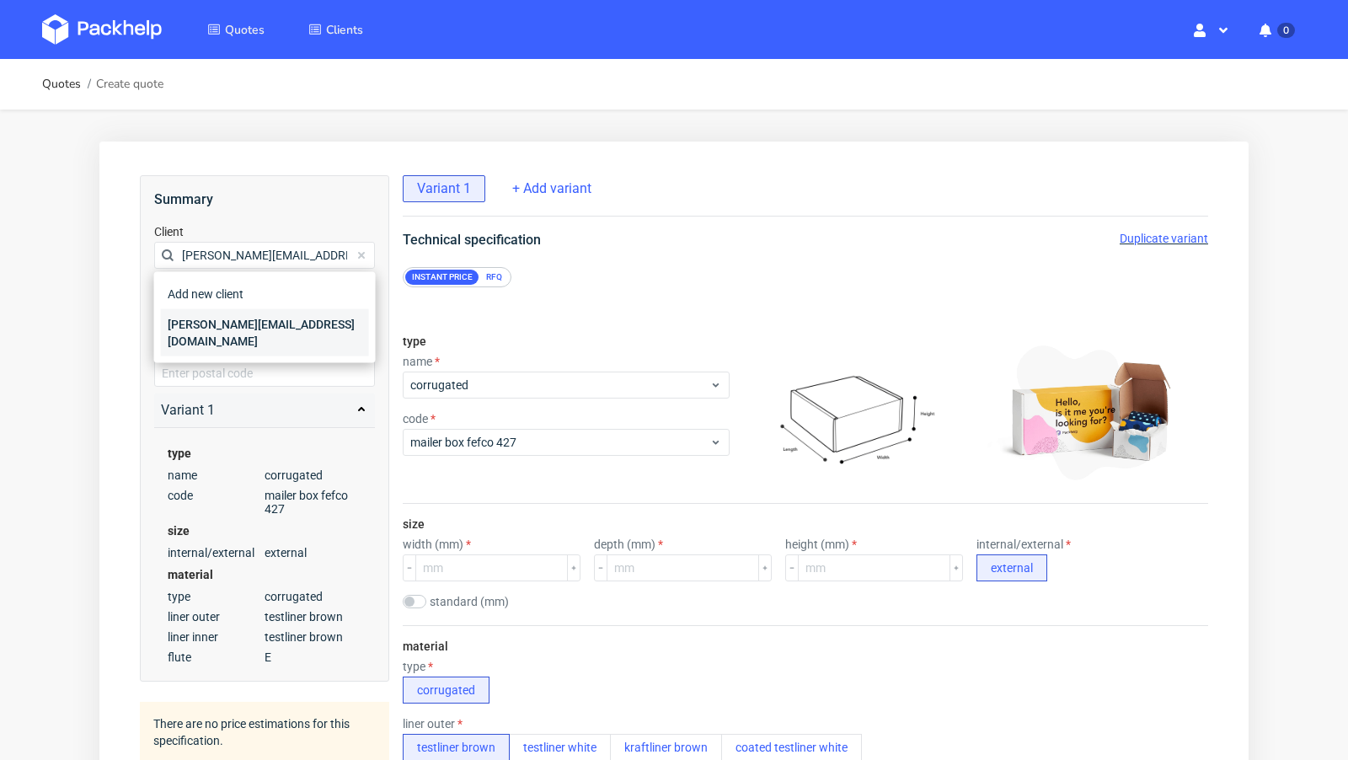
type input "[PERSON_NAME][EMAIL_ADDRESS][DOMAIN_NAME]"
click at [218, 327] on div "[PERSON_NAME][EMAIL_ADDRESS][DOMAIN_NAME]" at bounding box center [265, 332] width 208 height 47
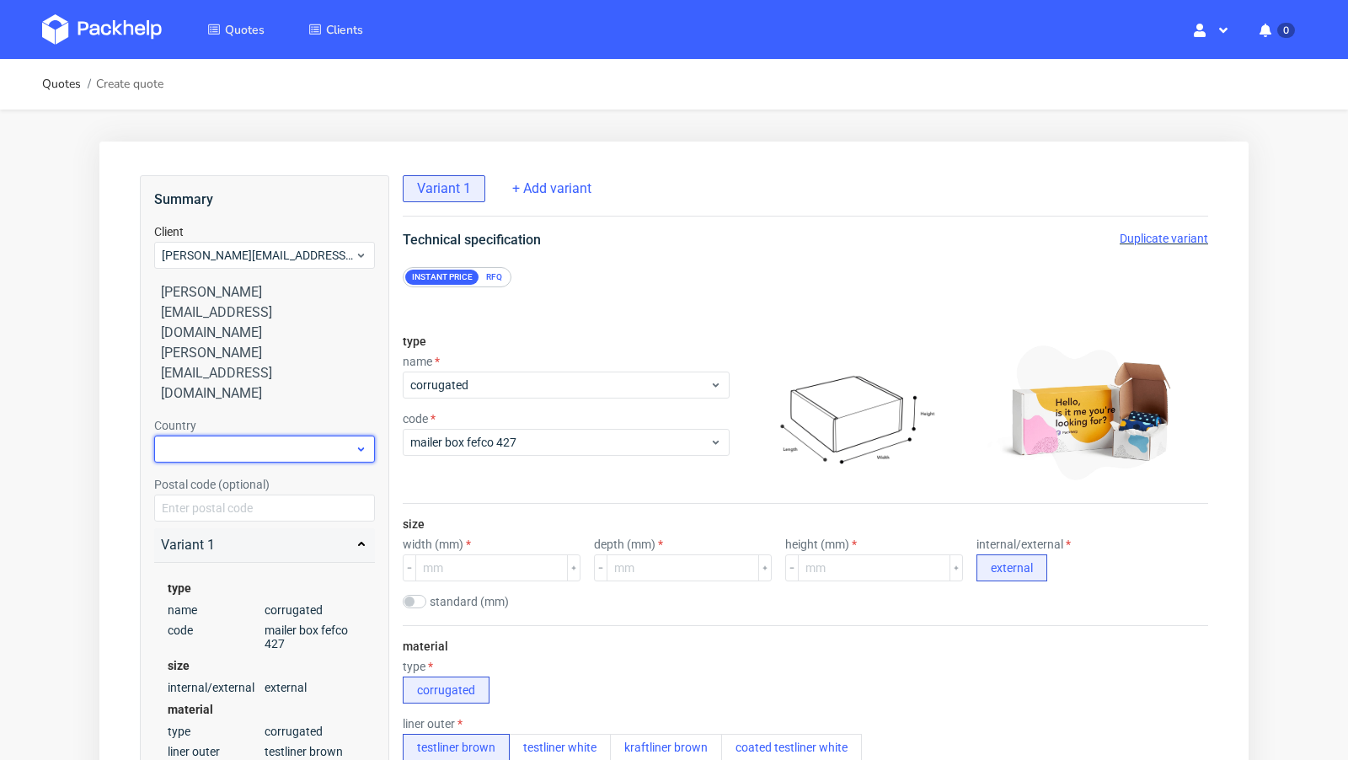
click at [215, 436] on div at bounding box center [264, 449] width 221 height 27
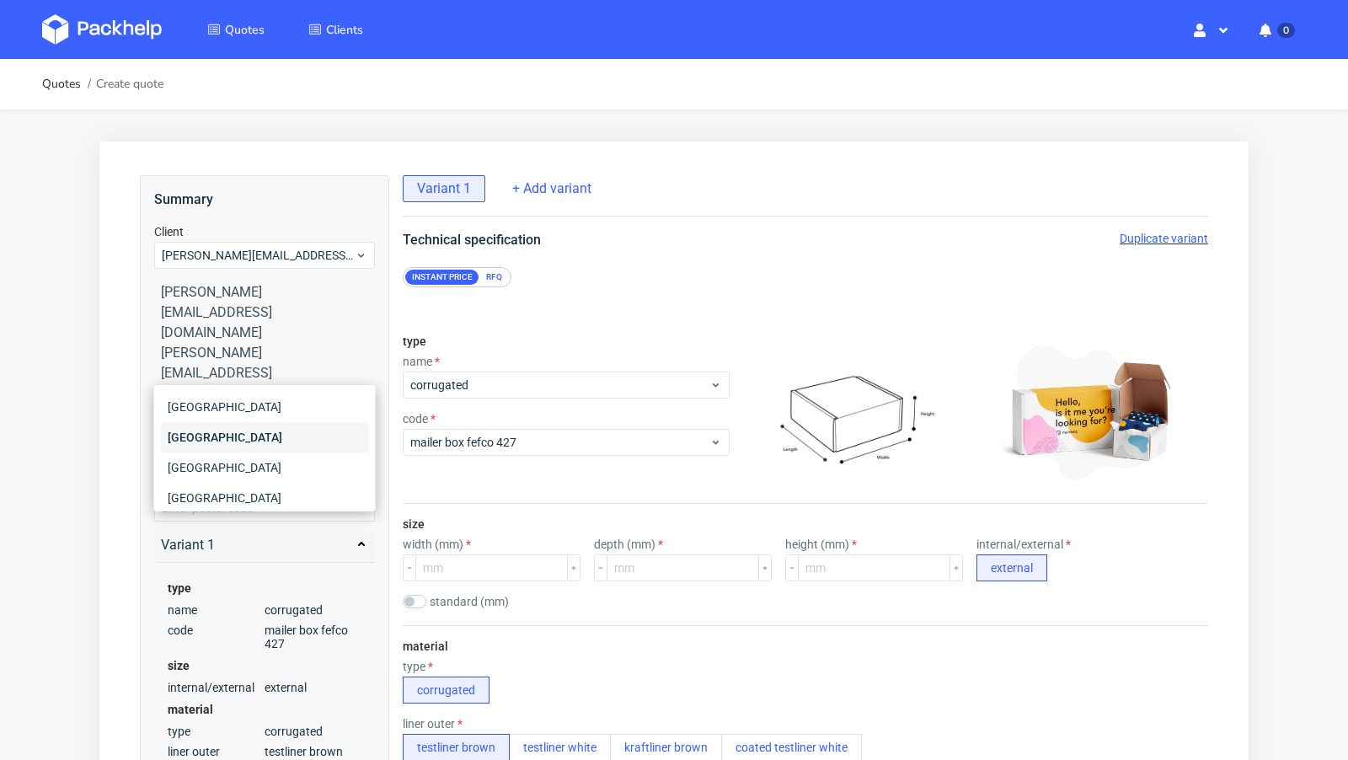
type input "ger"
click at [201, 448] on div "[GEOGRAPHIC_DATA]" at bounding box center [265, 437] width 208 height 30
click at [498, 274] on div "RFQ" at bounding box center [494, 277] width 29 height 15
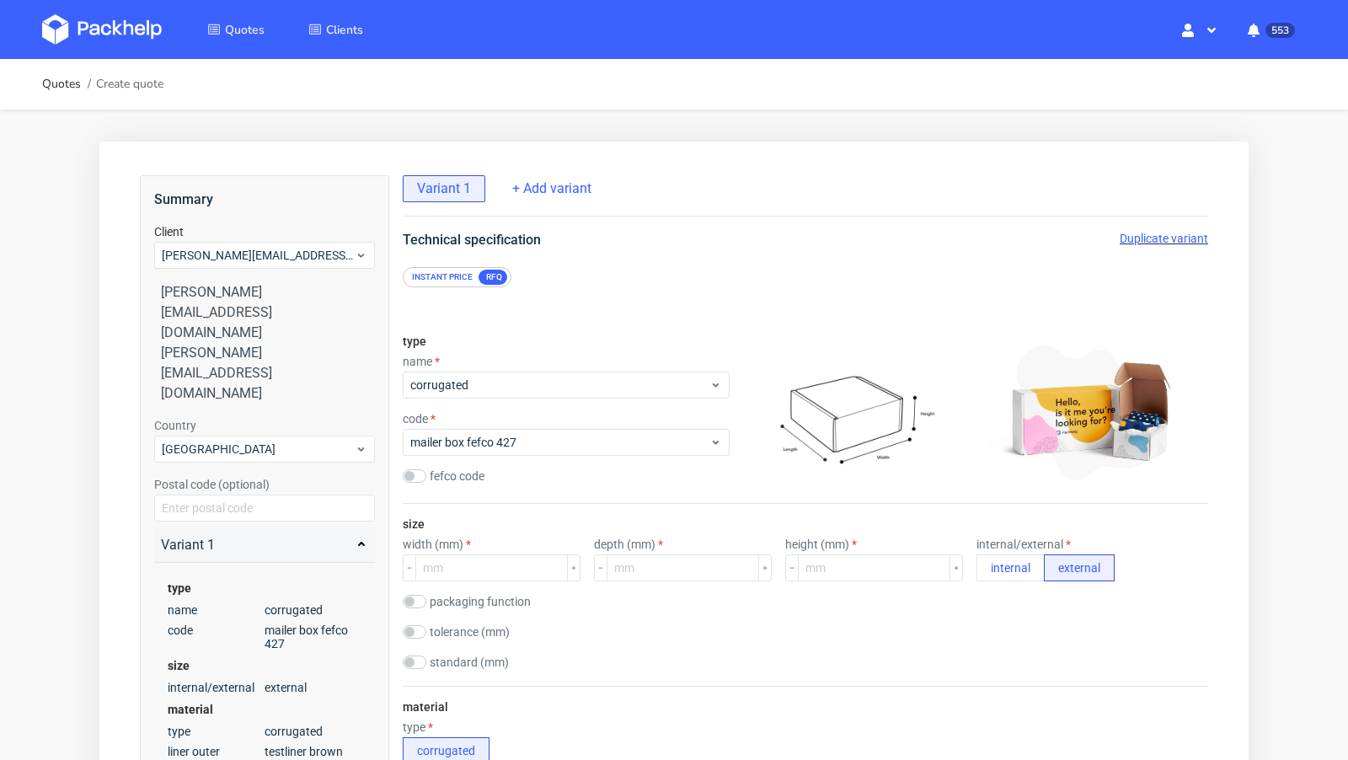
scroll to position [1701, 0]
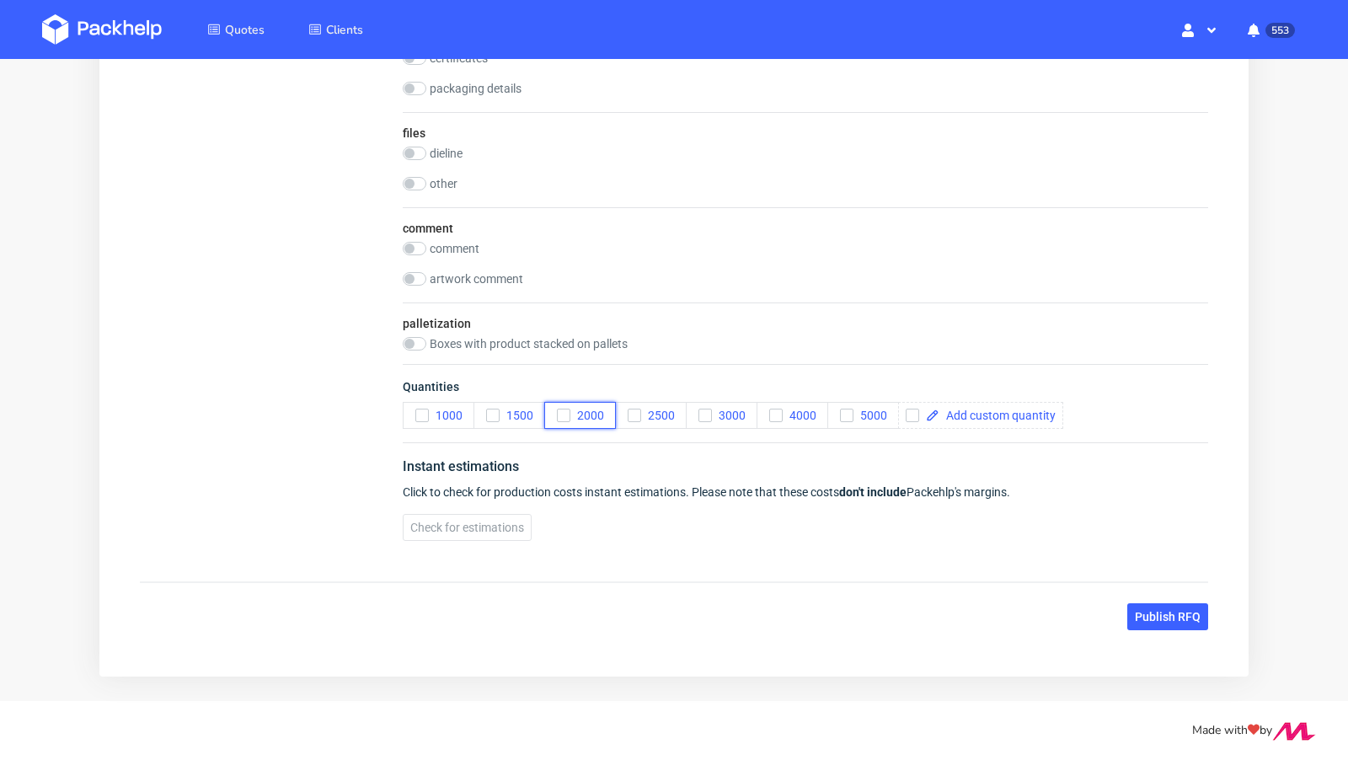
click at [564, 414] on icon "button" at bounding box center [564, 416] width 12 height 12
click at [709, 410] on icon "button" at bounding box center [705, 416] width 12 height 12
click at [796, 411] on span "4000" at bounding box center [800, 415] width 34 height 13
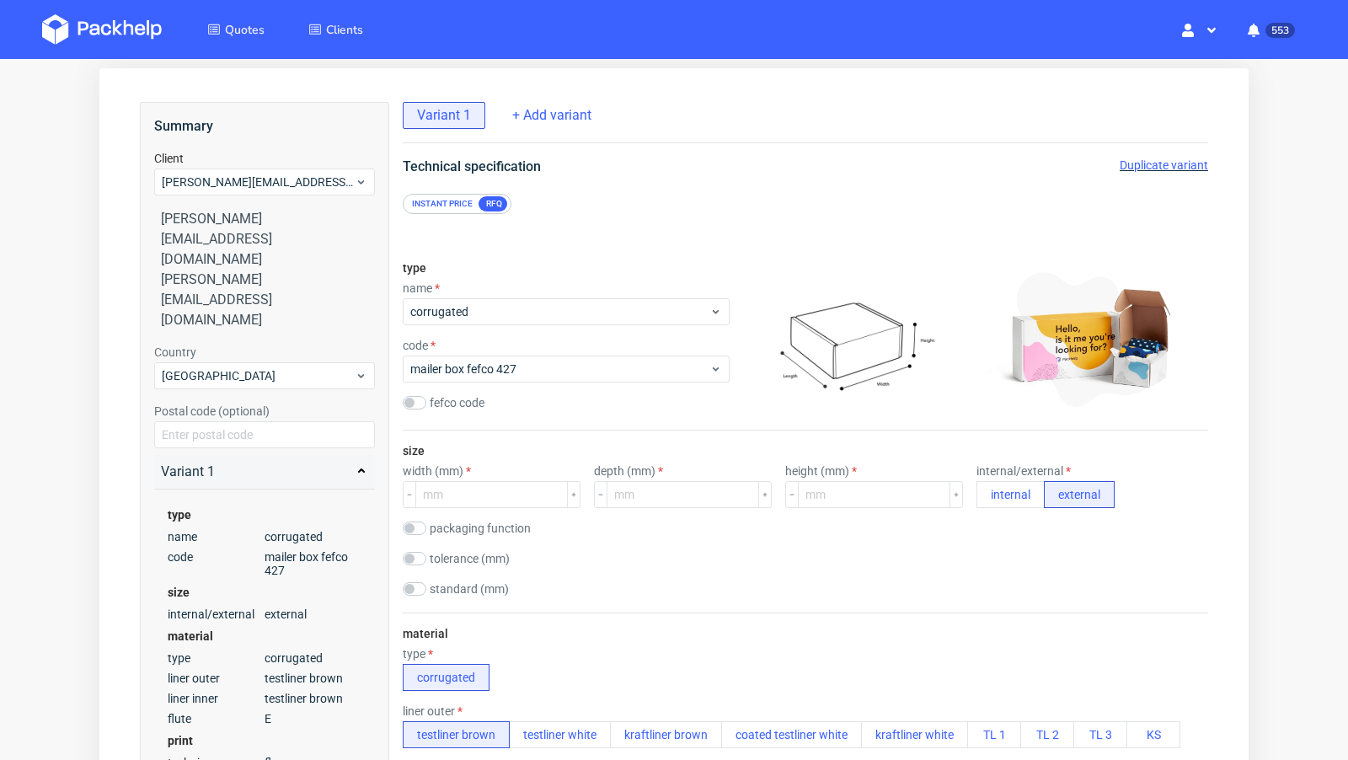
scroll to position [0, 0]
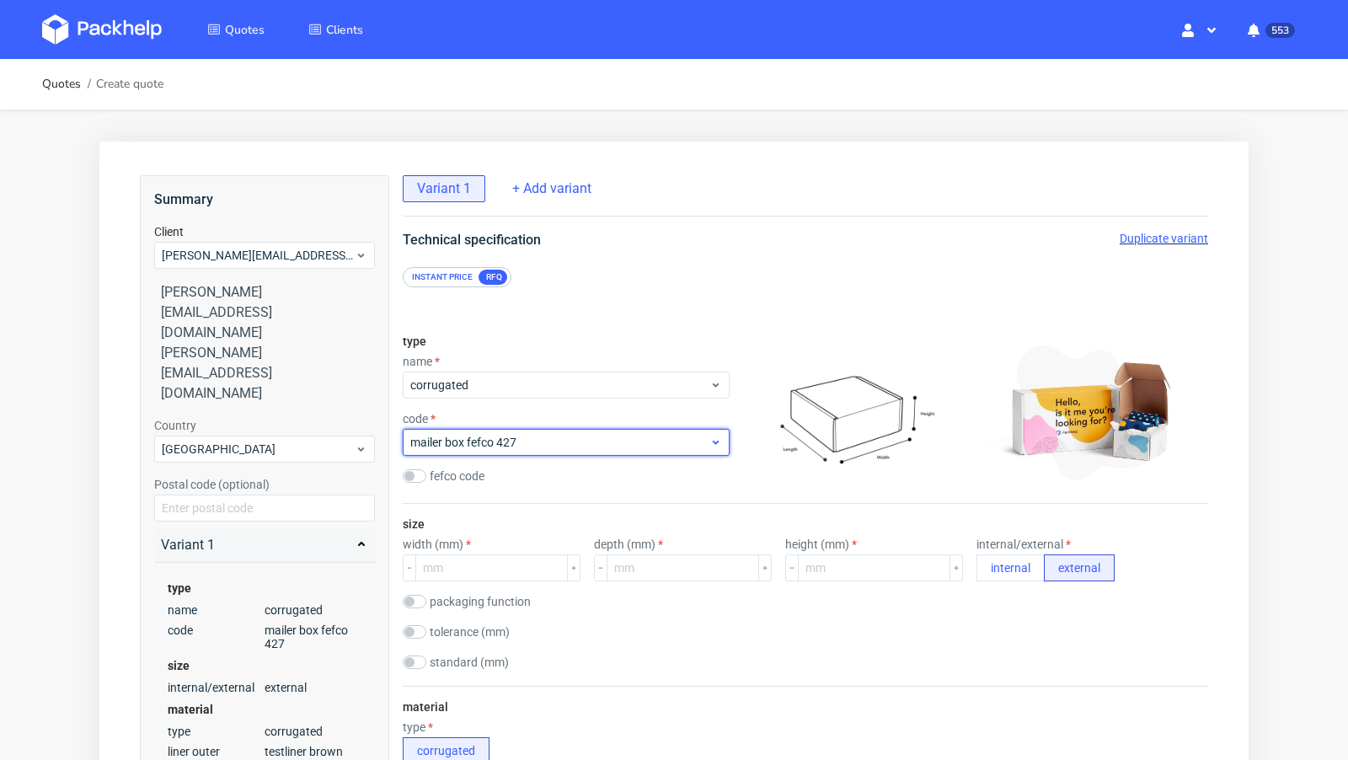
click at [501, 439] on span "mailer box fefco 427" at bounding box center [559, 442] width 299 height 17
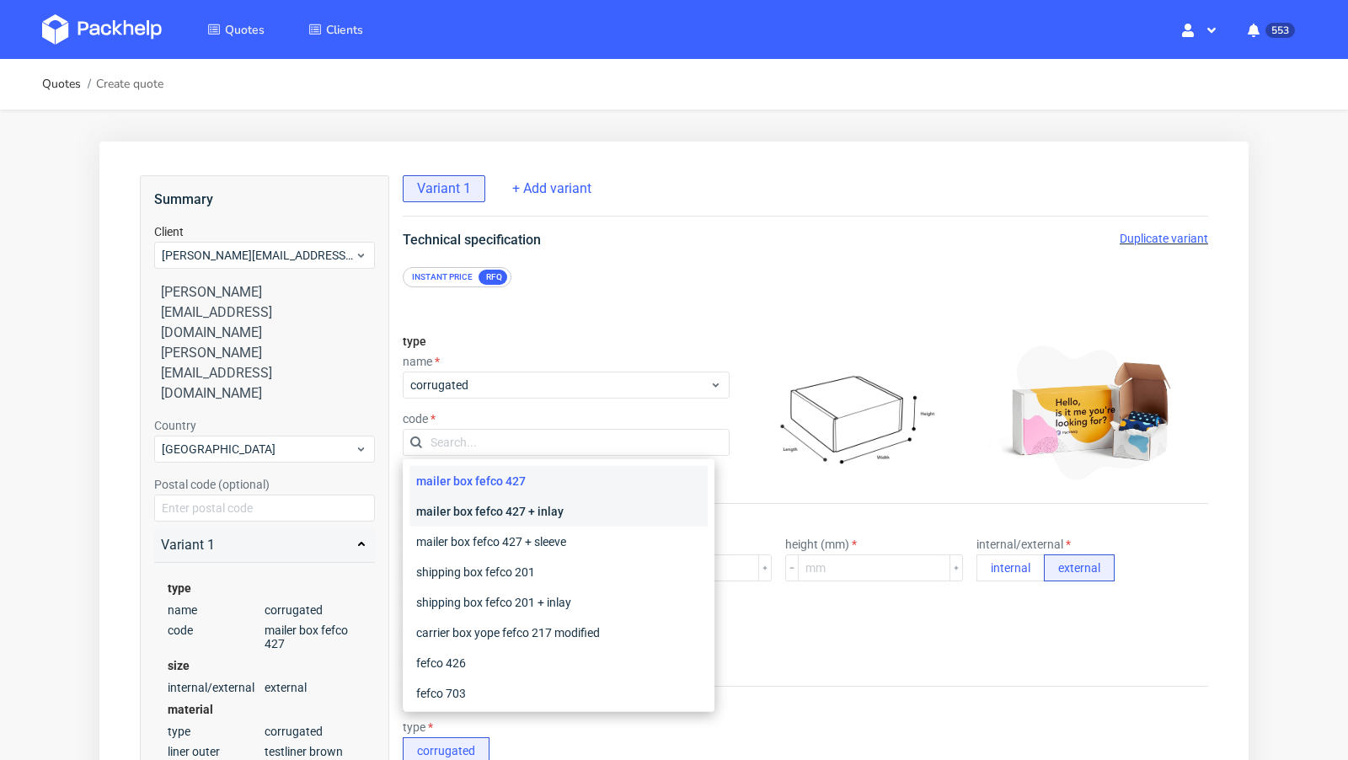
click at [535, 509] on div "mailer box fefco 427 + inlay" at bounding box center [559, 511] width 298 height 30
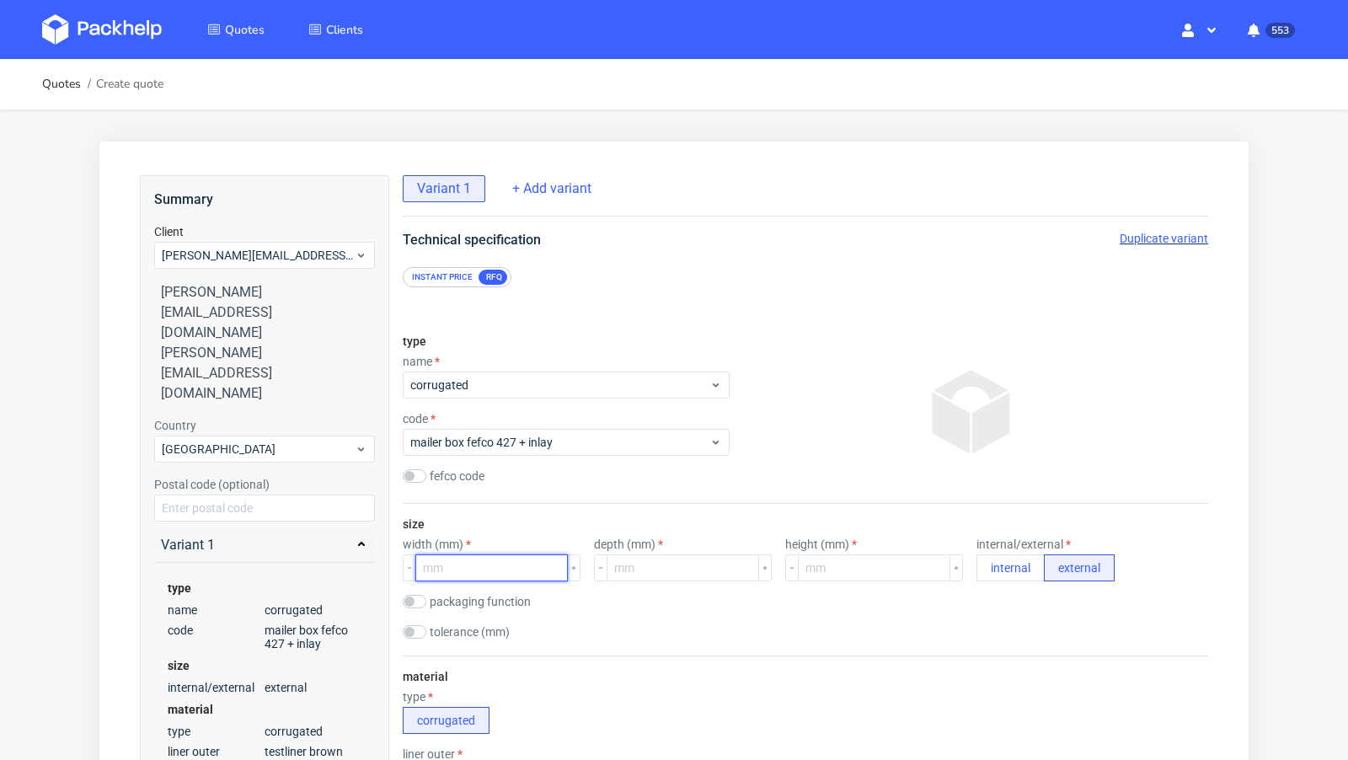
click at [458, 574] on input "number" at bounding box center [491, 568] width 153 height 27
type input "315"
click at [617, 545] on label "depth (mm)" at bounding box center [628, 544] width 69 height 13
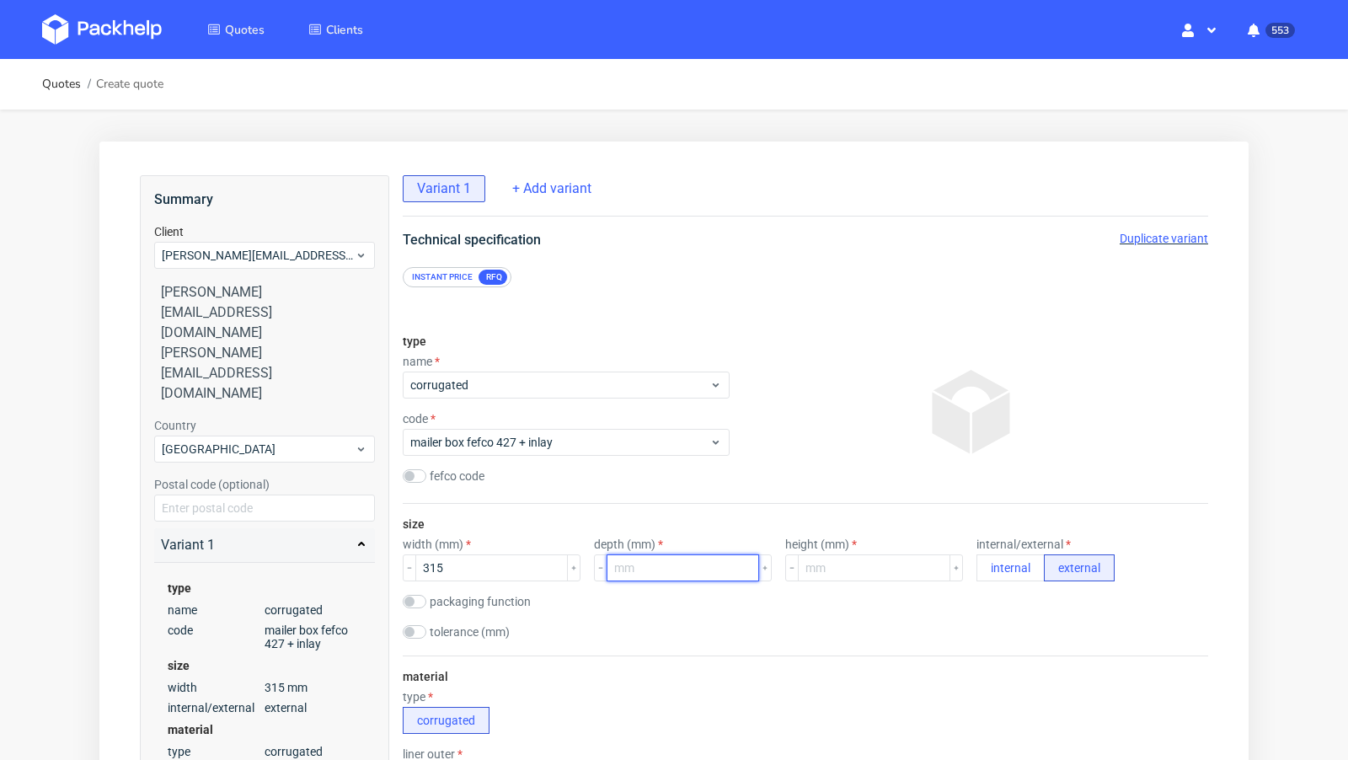
click at [623, 572] on input "number" at bounding box center [683, 568] width 153 height 27
type input "230"
click at [849, 567] on input "number" at bounding box center [874, 568] width 153 height 27
type input "50"
click at [757, 480] on div at bounding box center [973, 412] width 472 height 169
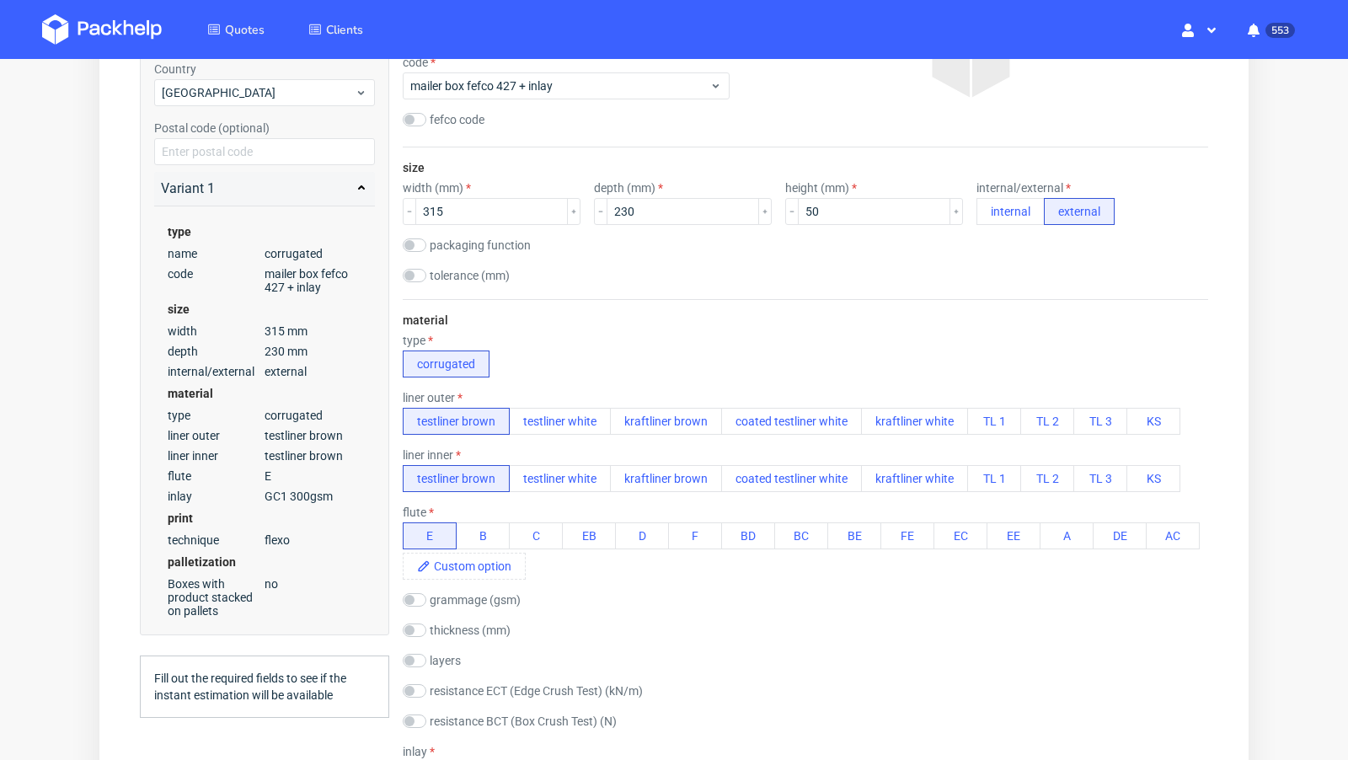
scroll to position [357, 0]
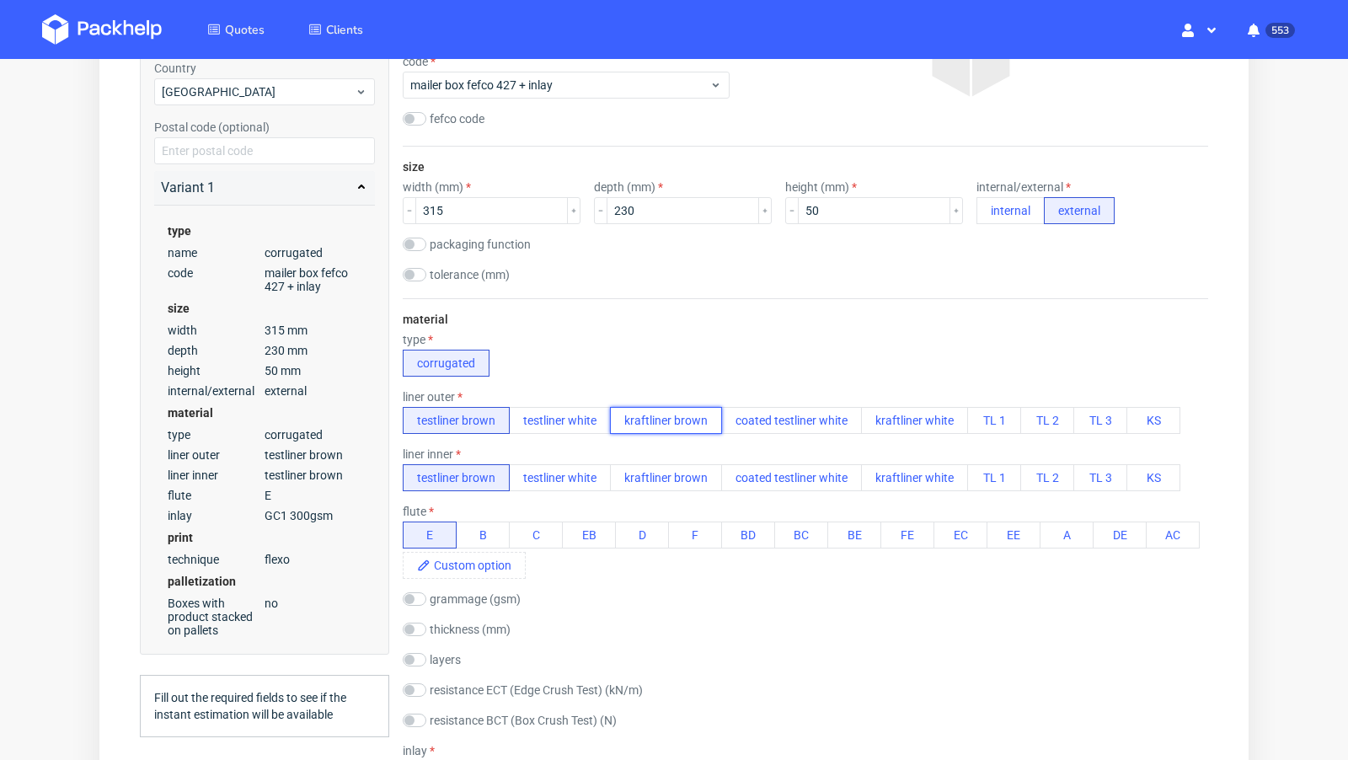
click at [645, 409] on button "kraftliner brown" at bounding box center [666, 420] width 112 height 27
click at [688, 344] on div "type corrugated" at bounding box center [806, 355] width 806 height 44
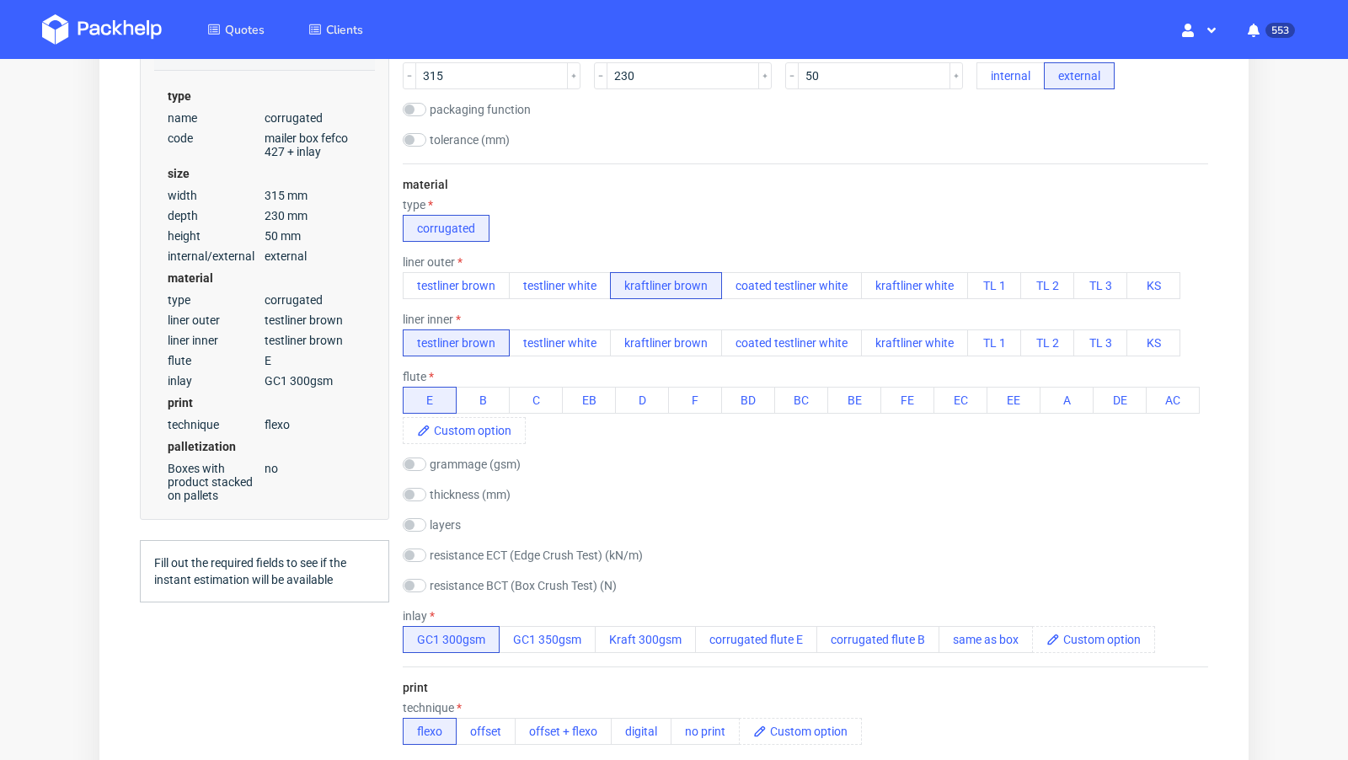
scroll to position [511, 0]
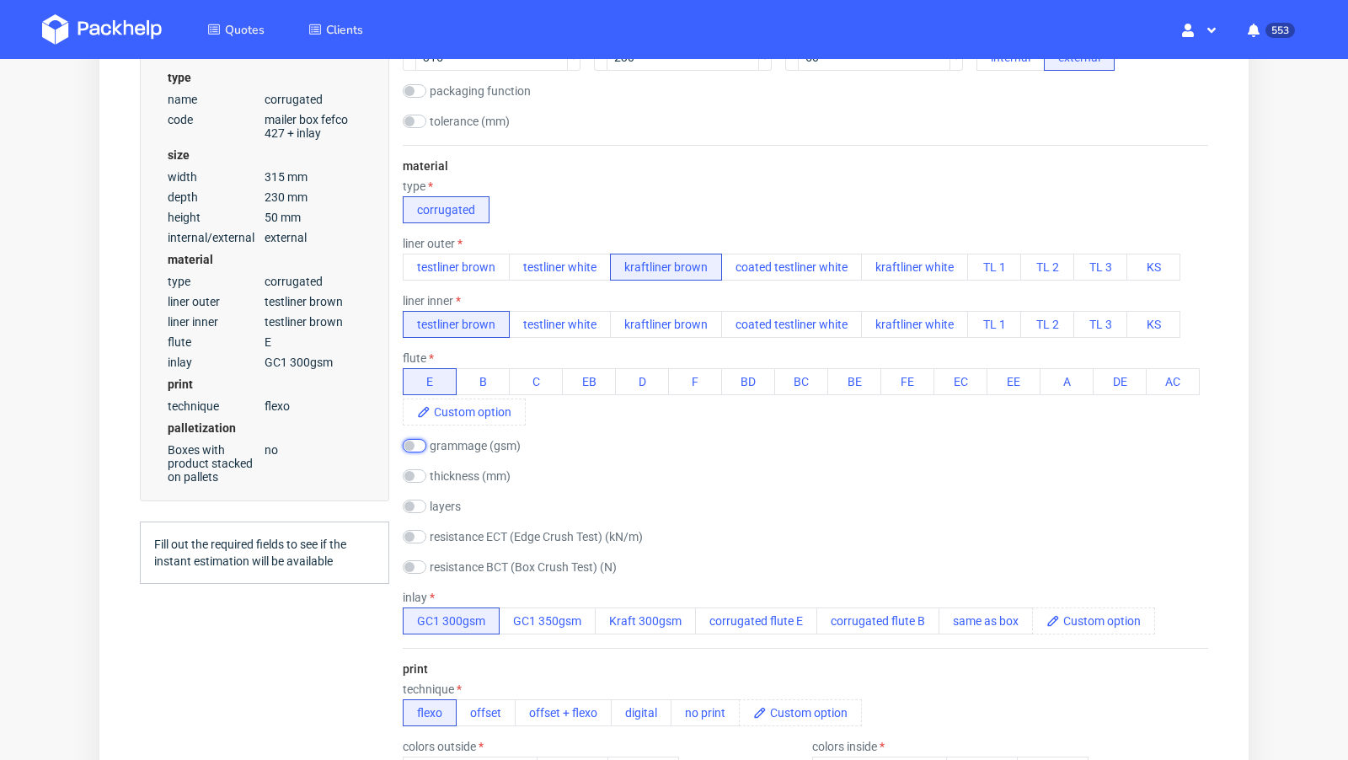
click at [415, 449] on input "checkbox" at bounding box center [415, 445] width 24 height 13
checkbox input "true"
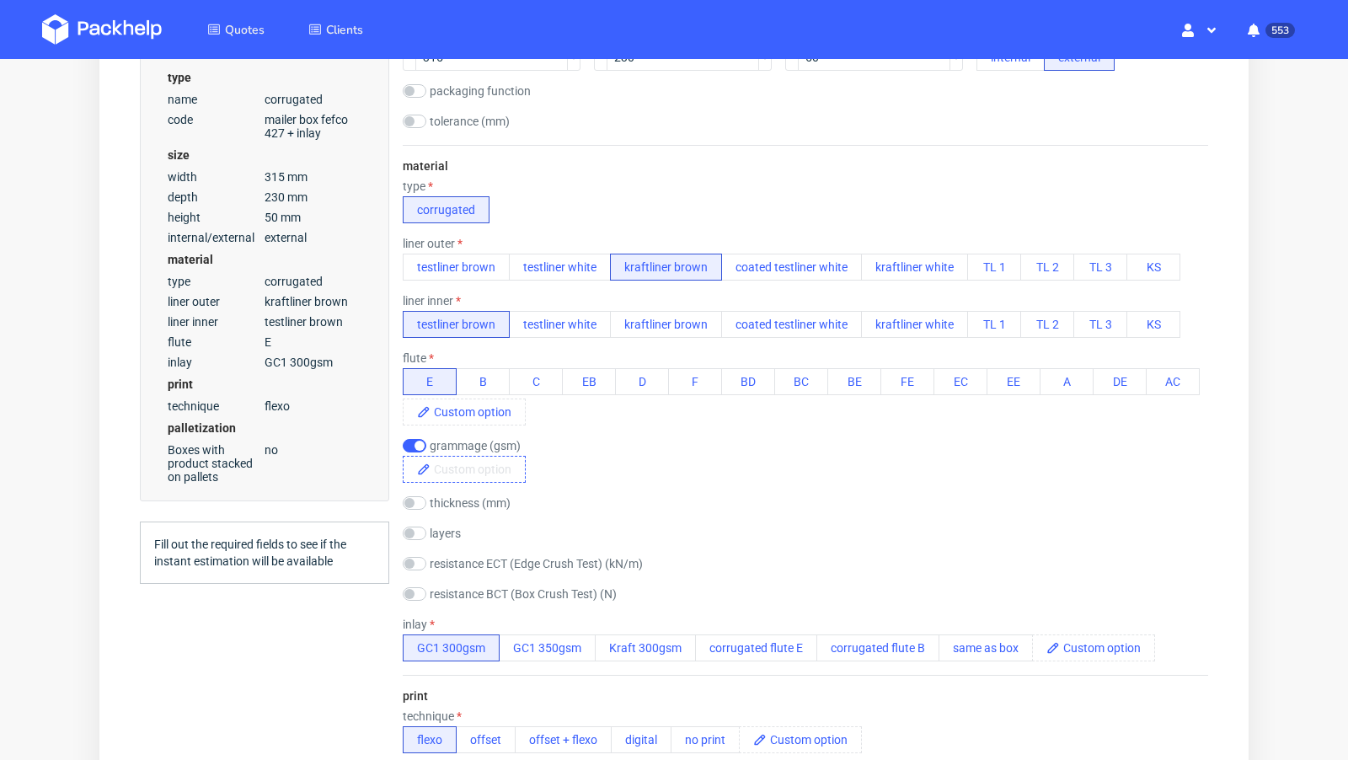
click at [470, 466] on span at bounding box center [478, 469] width 94 height 25
click at [635, 481] on div "material type corrugated liner outer testliner brown testliner white kraftliner…" at bounding box center [806, 410] width 806 height 530
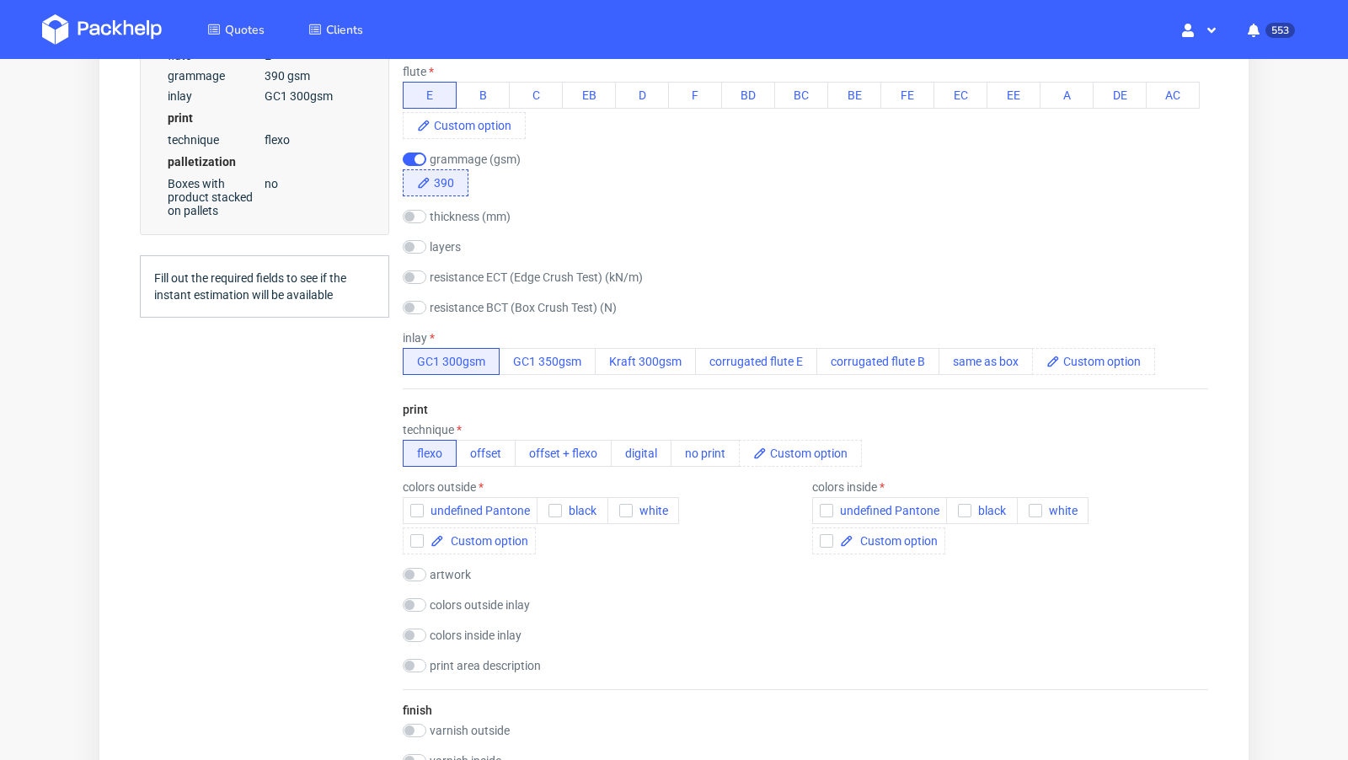
scroll to position [798, 0]
click at [564, 506] on span "black" at bounding box center [579, 509] width 35 height 13
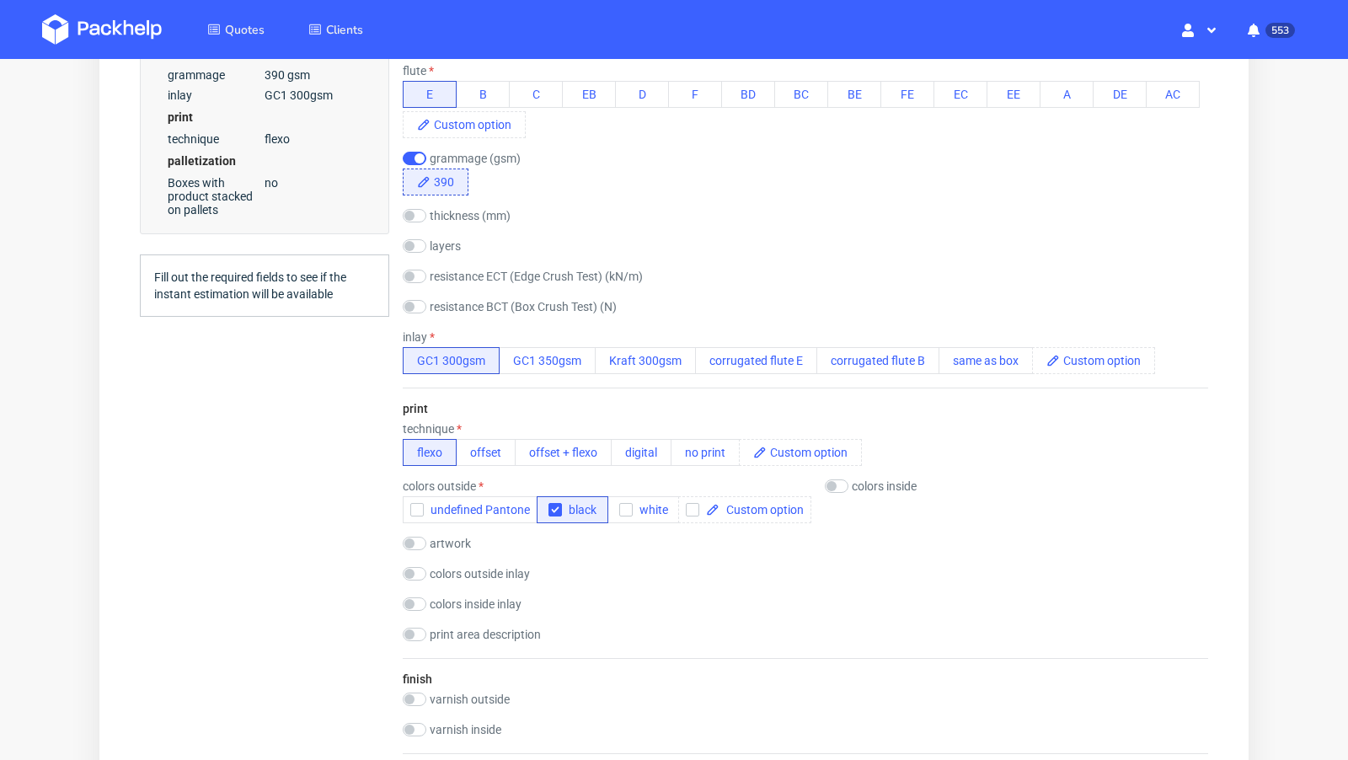
click at [300, 524] on div "Summary Client m.sauerborn@metome.de m.sauerborn@metome.de m.sauerborn@metome.d…" at bounding box center [264, 515] width 249 height 2276
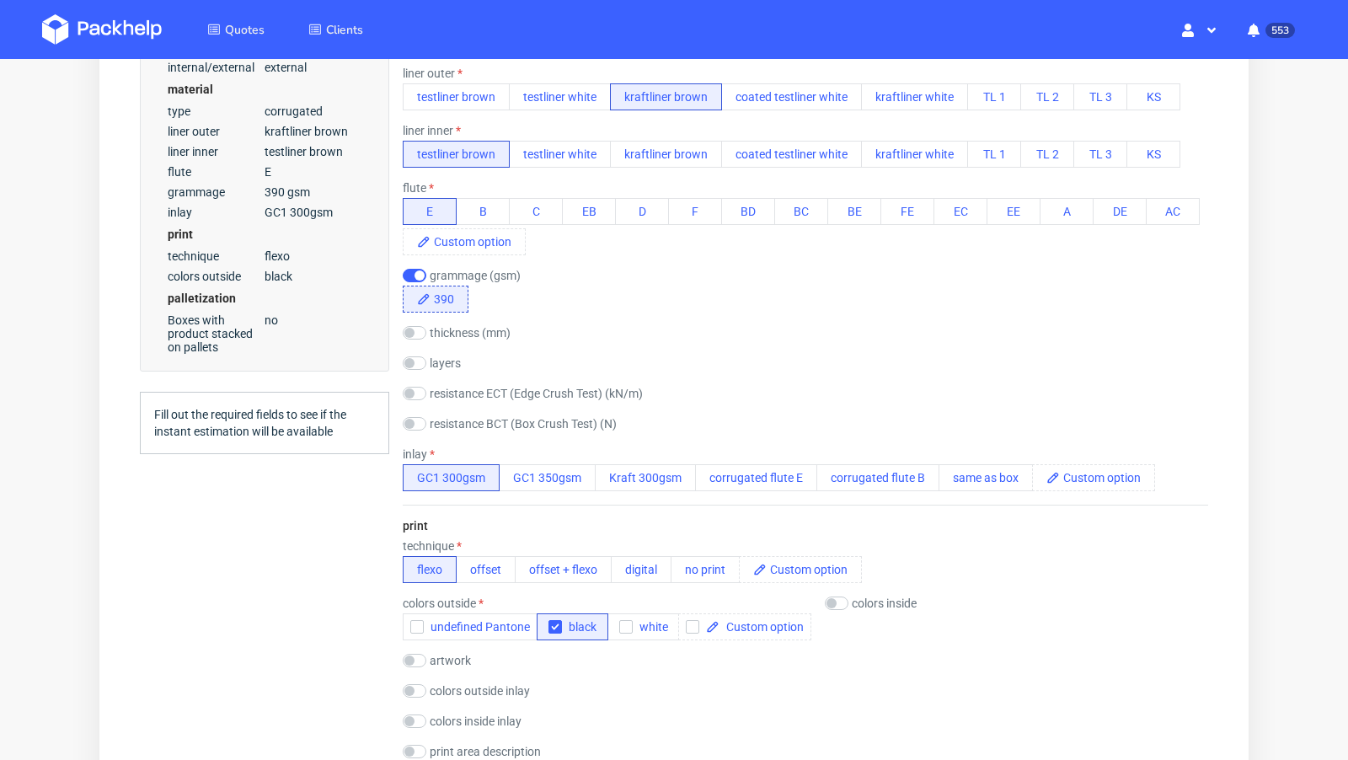
scroll to position [671, 0]
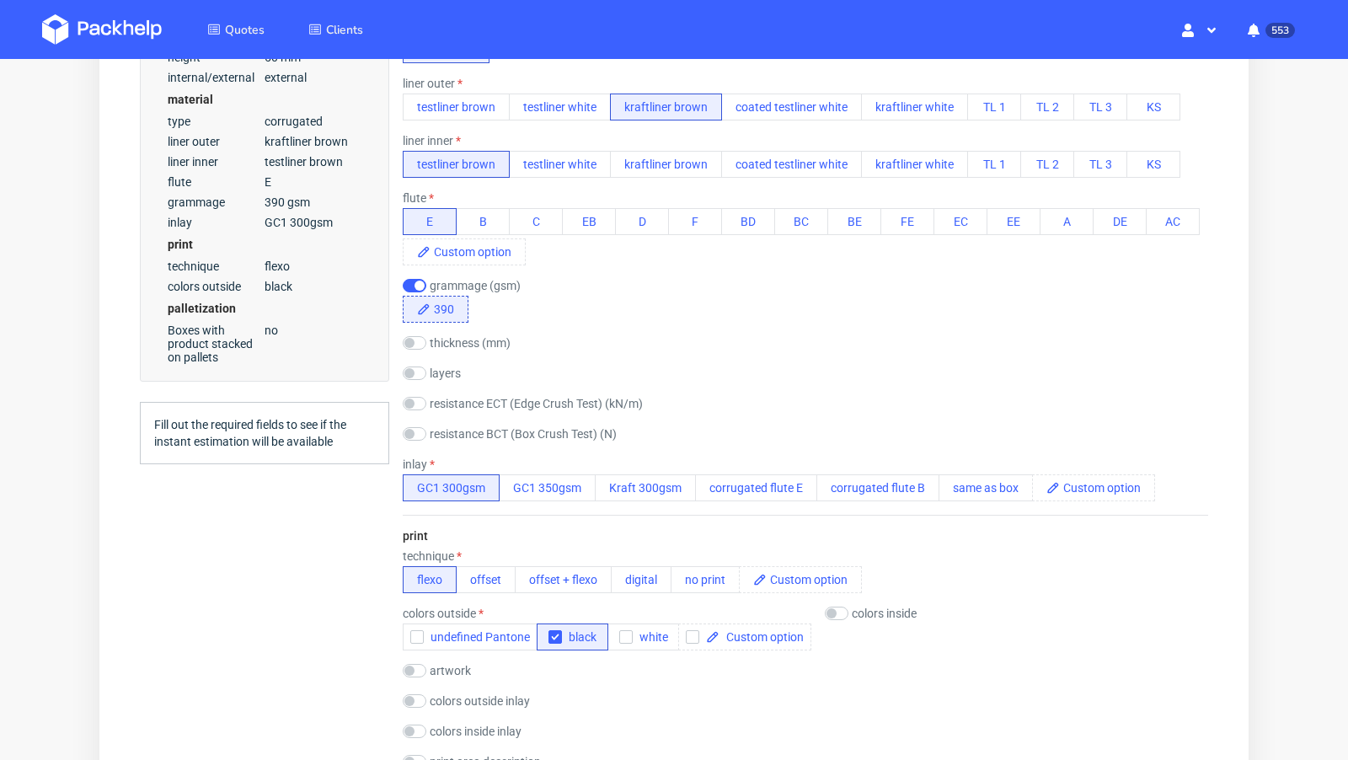
click at [964, 501] on div "material type corrugated liner outer testliner brown testliner white kraftliner…" at bounding box center [806, 250] width 806 height 530
click at [975, 494] on button "same as box" at bounding box center [986, 487] width 94 height 27
click at [769, 400] on div "resistance ECT (Edge Crush Test) (kN/m)" at bounding box center [806, 405] width 806 height 17
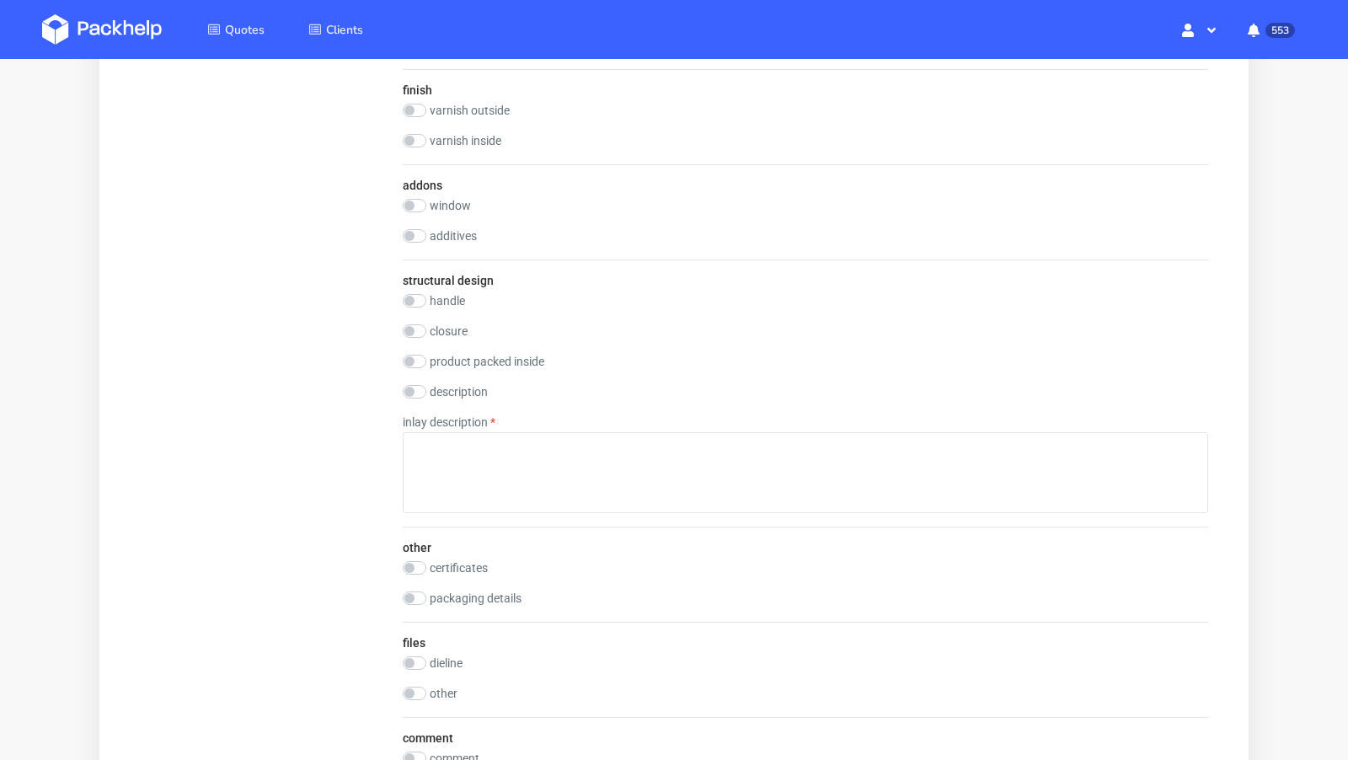
scroll to position [1410, 0]
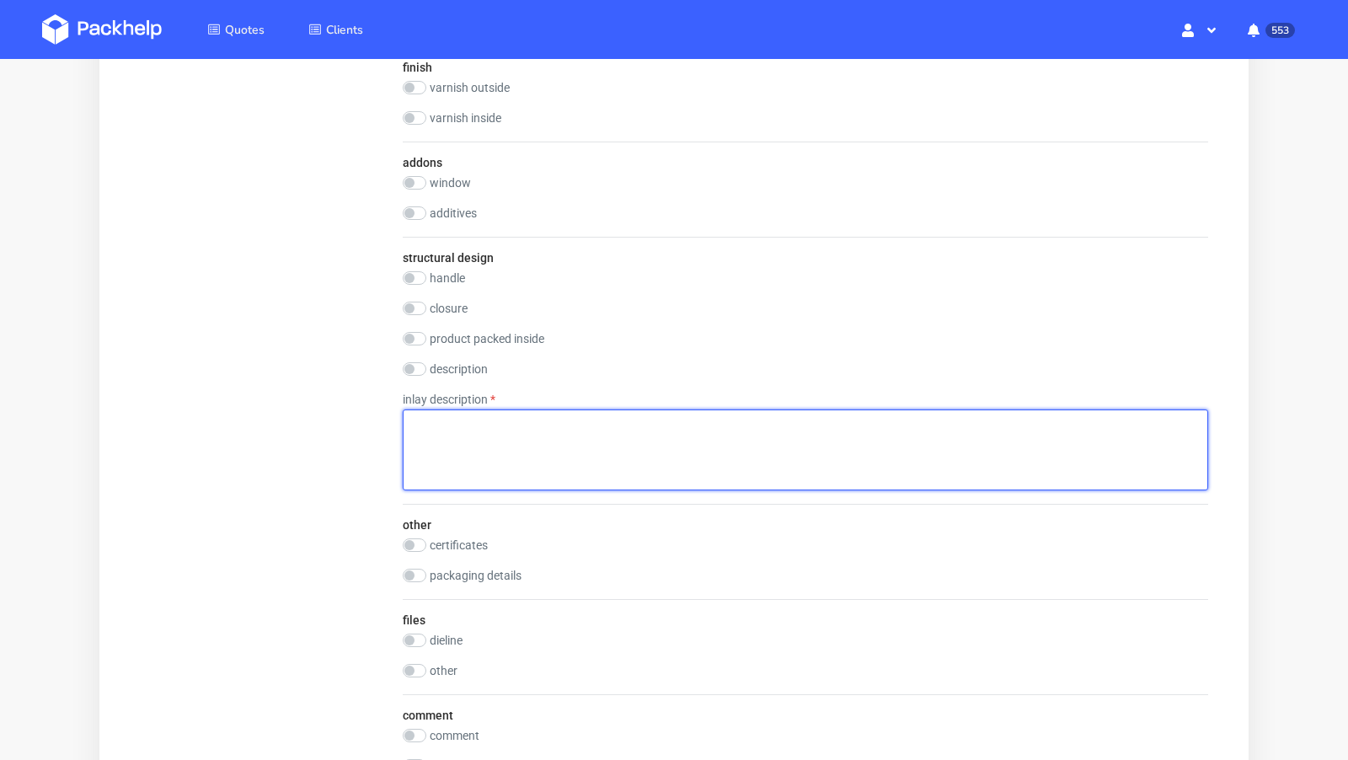
click at [619, 433] on textarea at bounding box center [806, 450] width 806 height 81
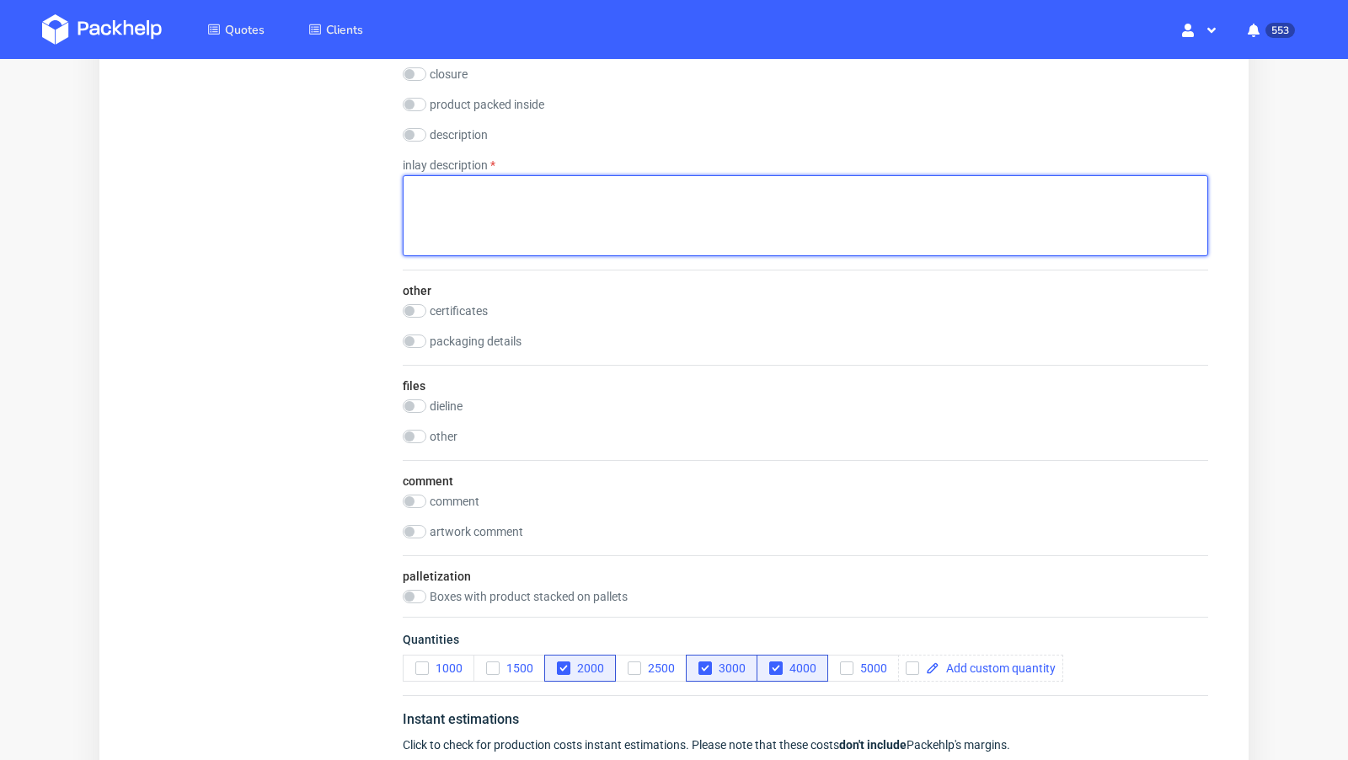
scroll to position [1648, 0]
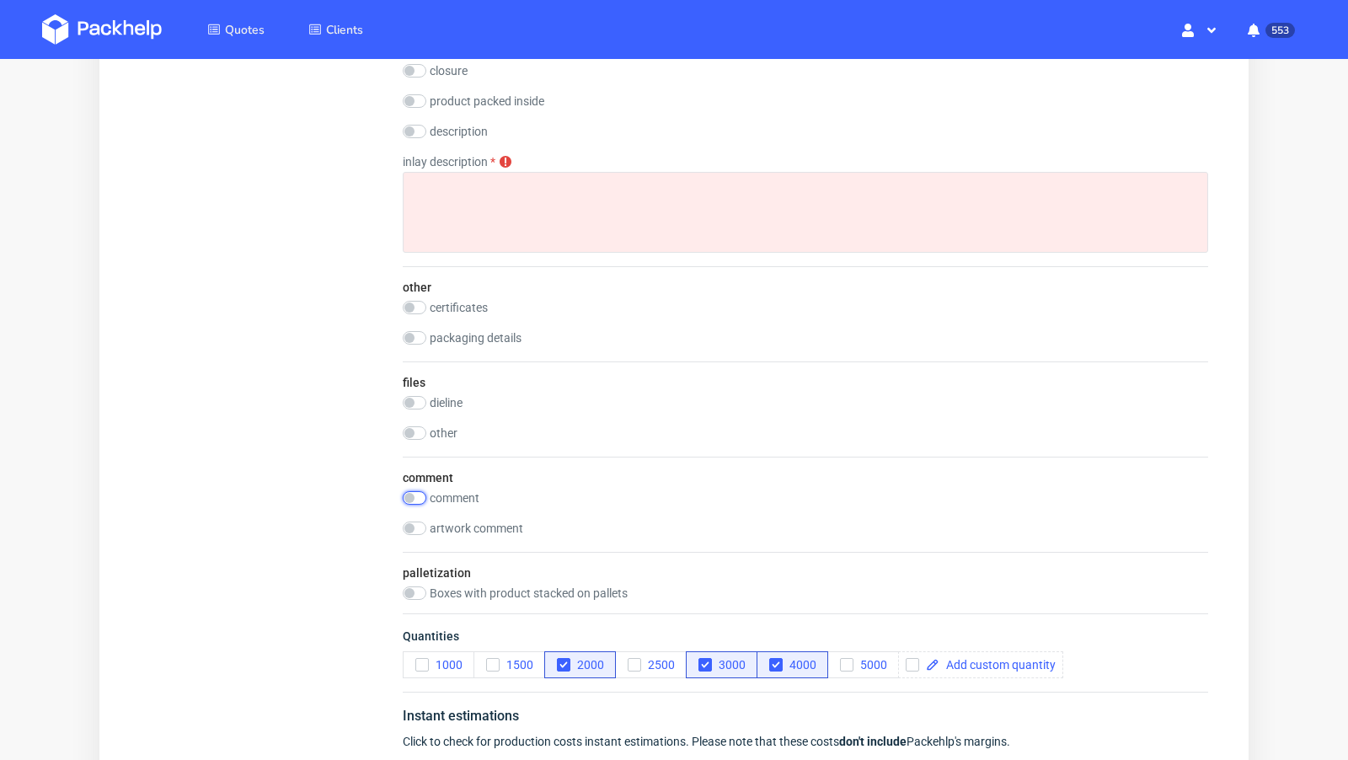
click at [415, 491] on input "checkbox" at bounding box center [415, 497] width 24 height 13
checkbox input "true"
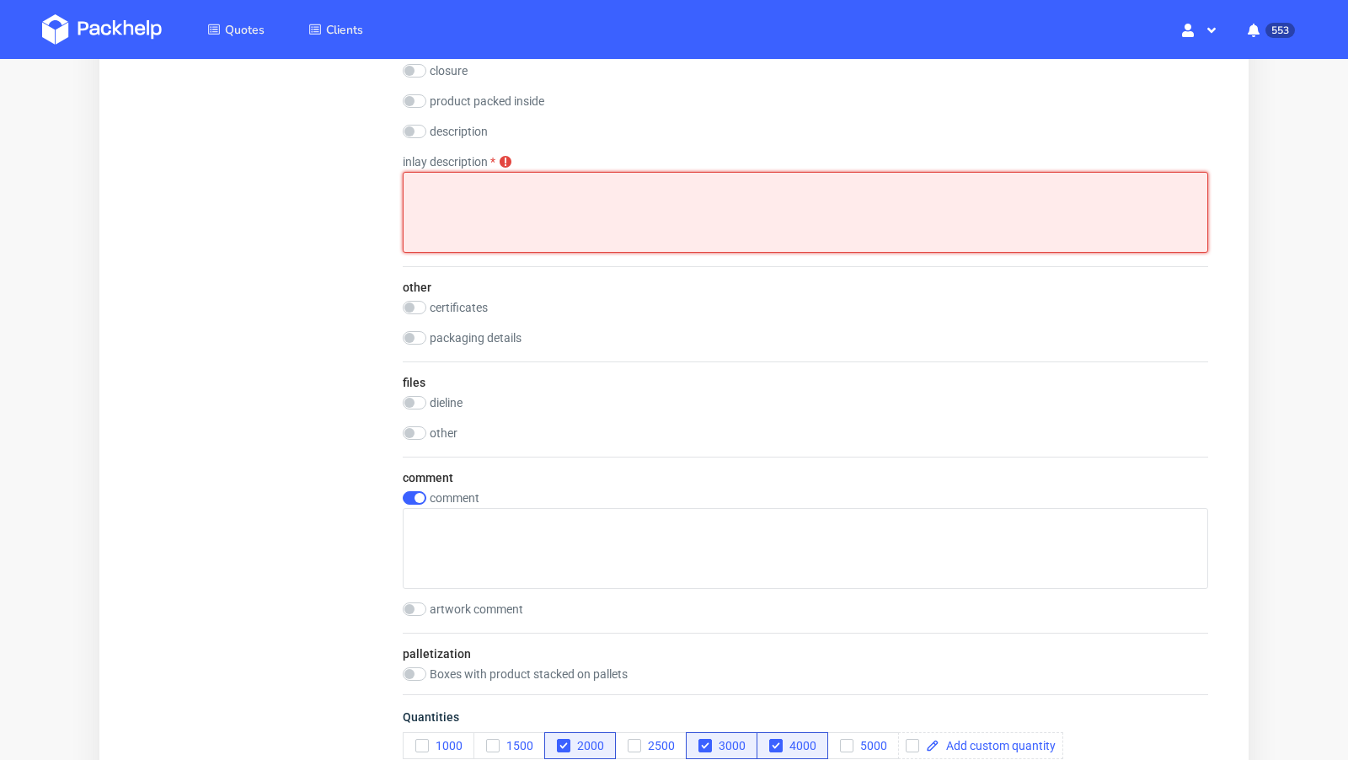
click at [519, 215] on textarea at bounding box center [806, 212] width 806 height 81
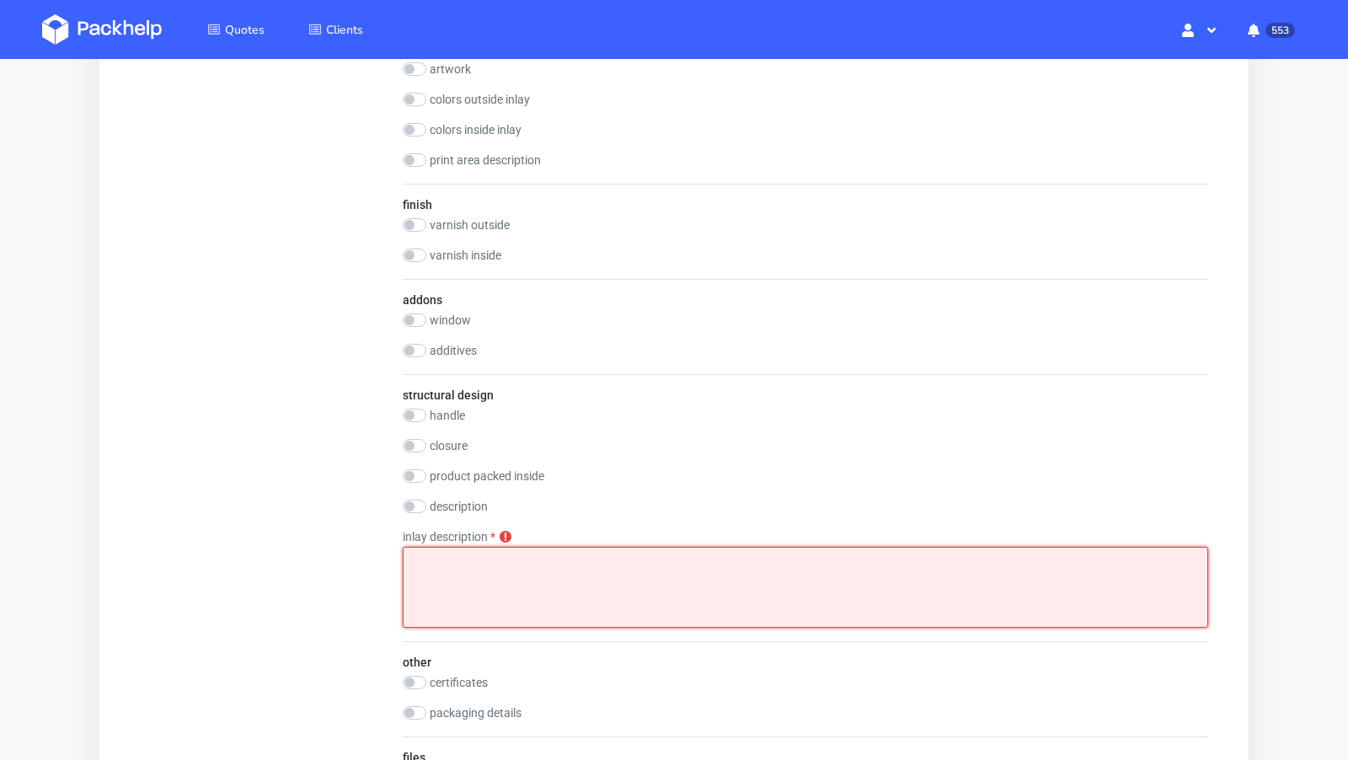
scroll to position [1386, 0]
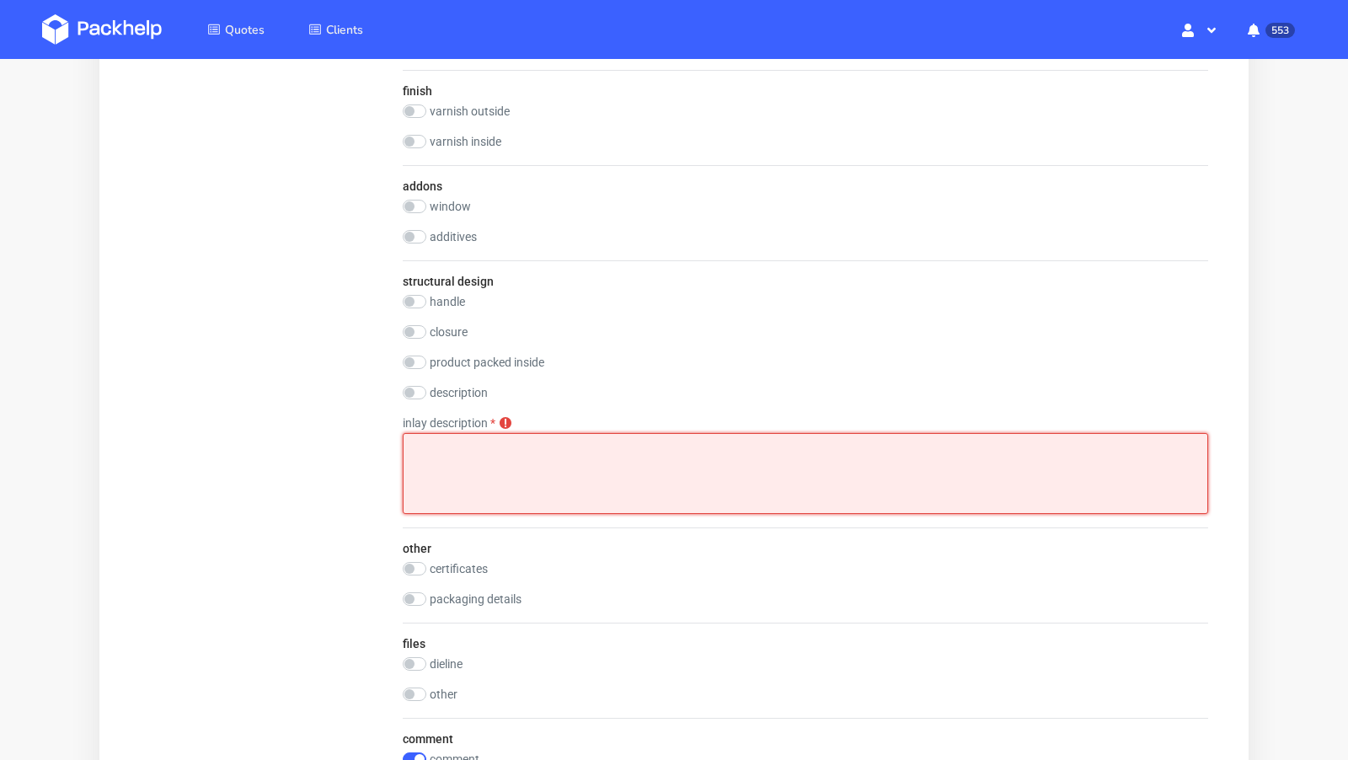
click at [616, 461] on textarea at bounding box center [806, 473] width 806 height 81
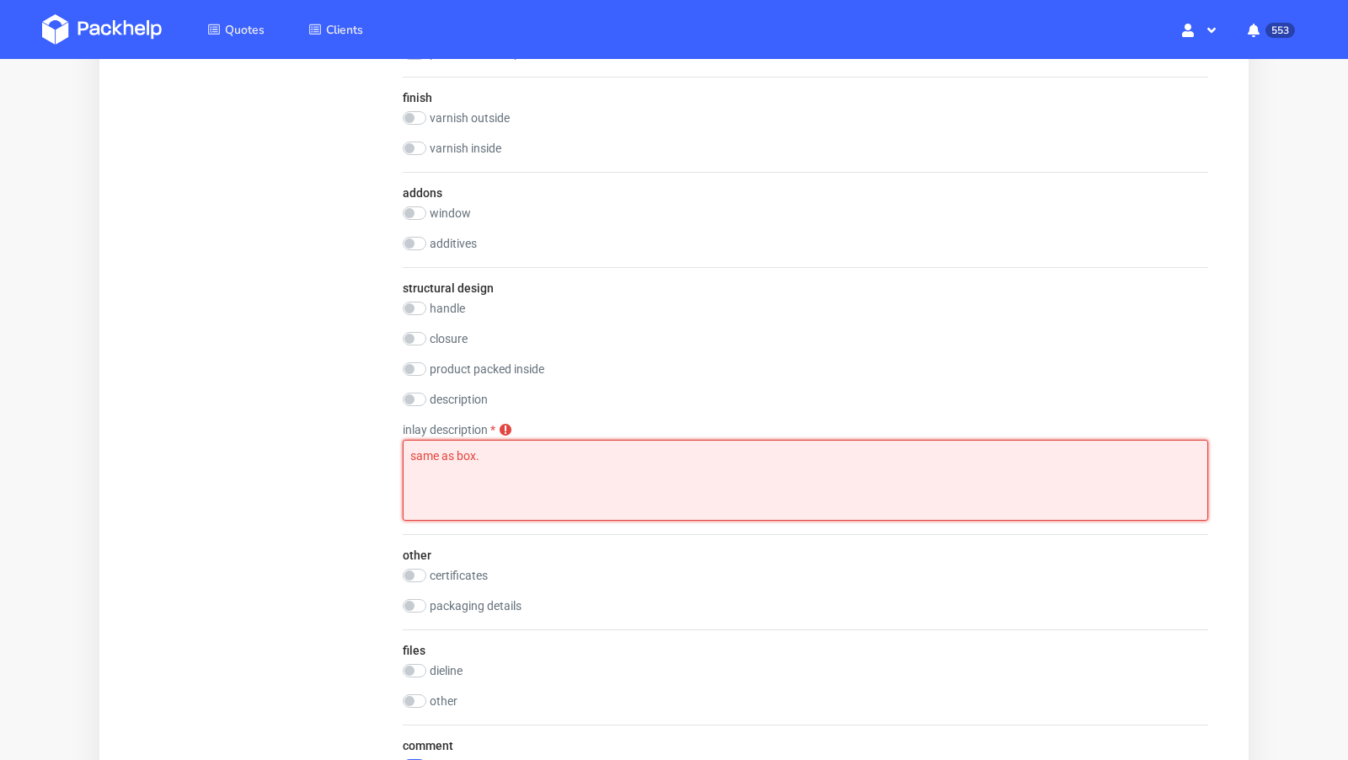
scroll to position [1387, 0]
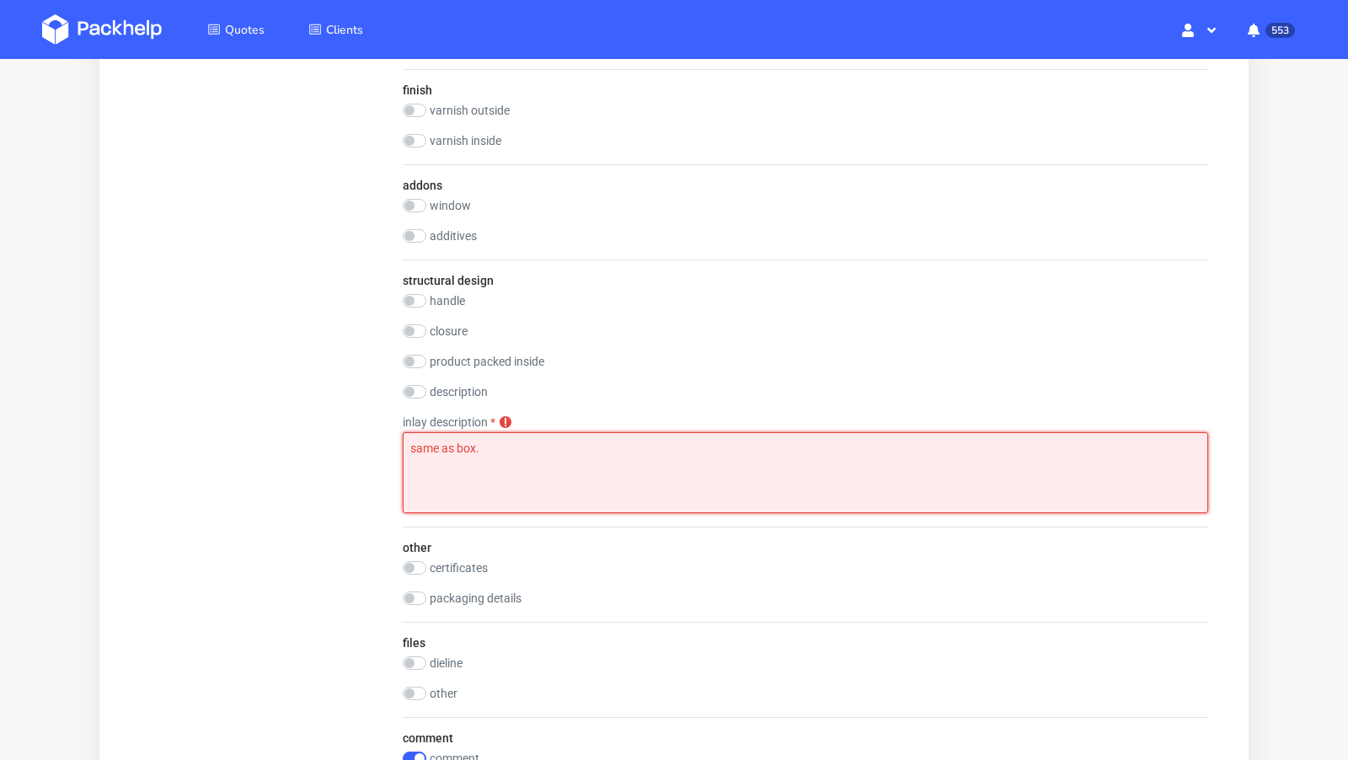
type textarea "same as box."
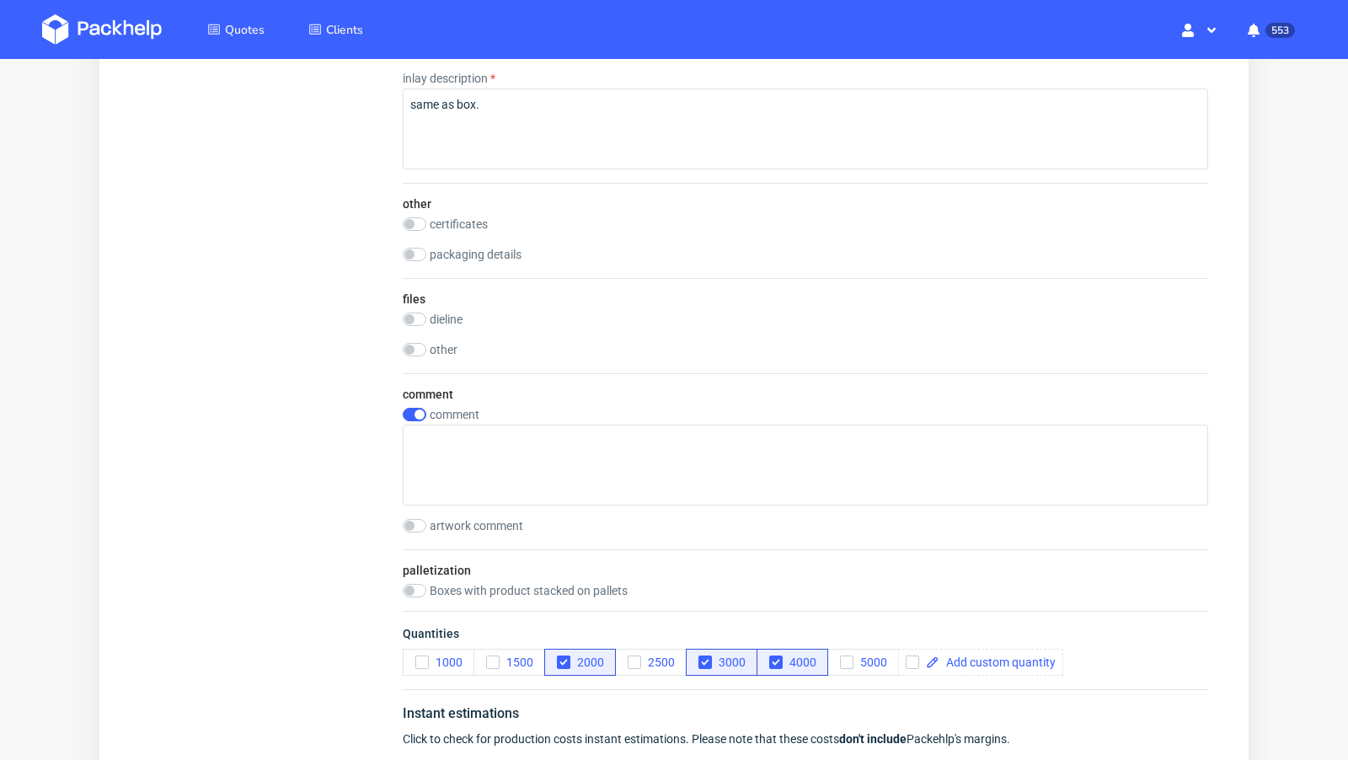
scroll to position [1745, 0]
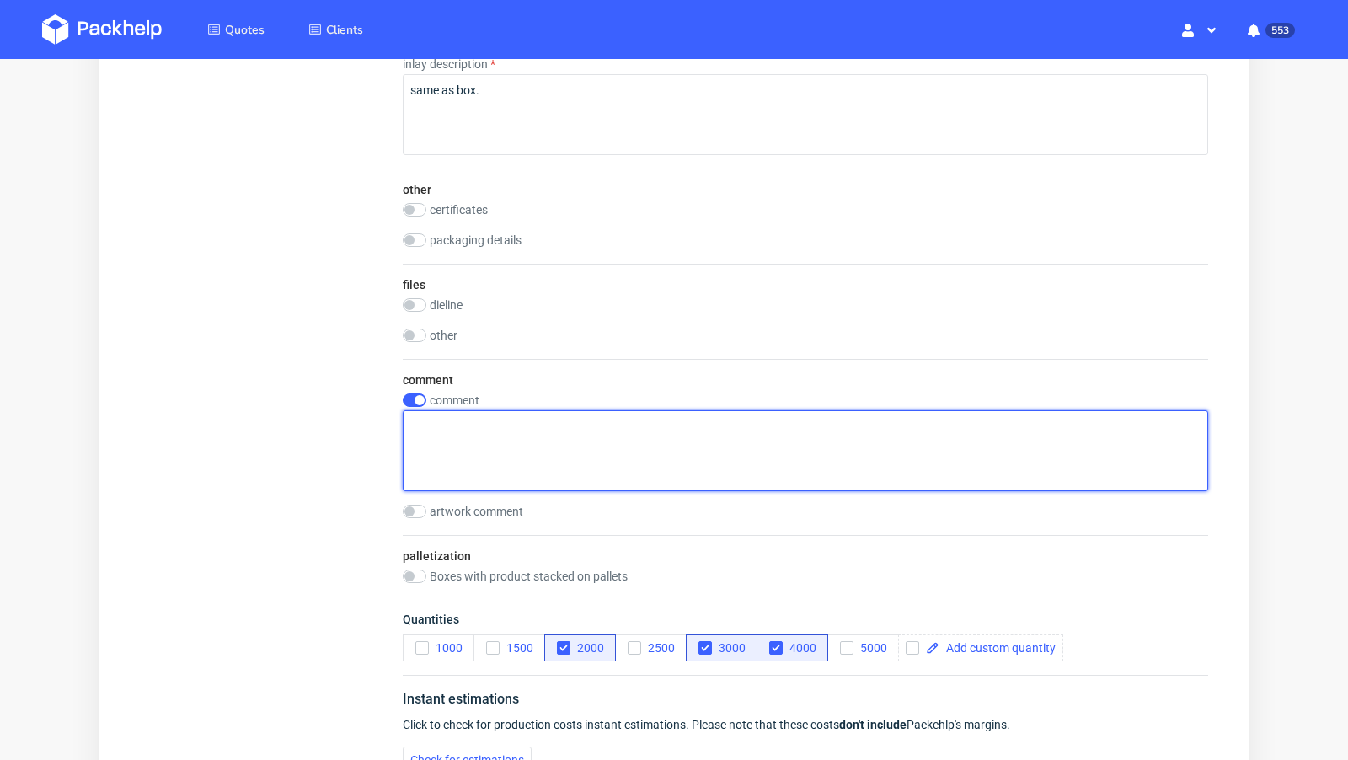
click at [506, 438] on textarea at bounding box center [806, 450] width 806 height 81
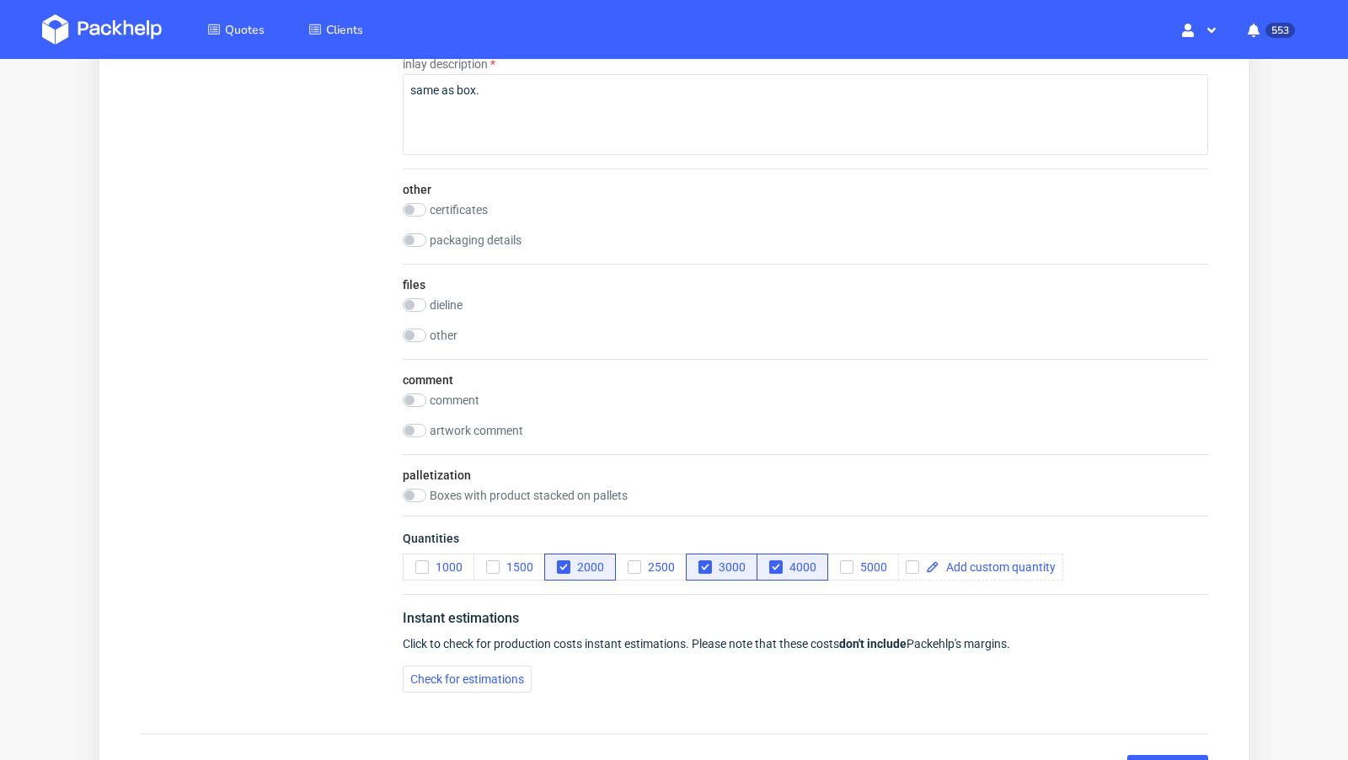
scroll to position [0, 0]
click at [418, 394] on input "checkbox" at bounding box center [415, 400] width 24 height 13
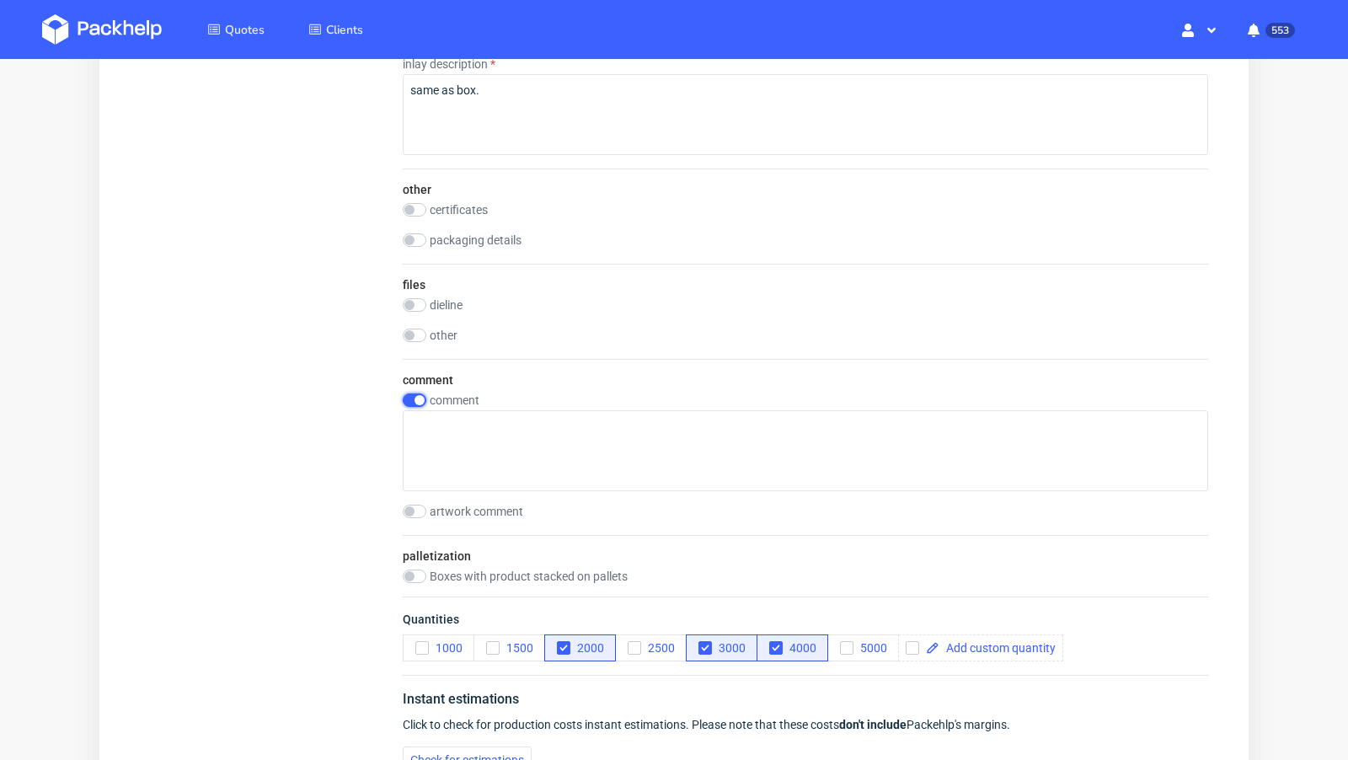
click at [413, 395] on input "checkbox" at bounding box center [415, 400] width 24 height 13
checkbox input "false"
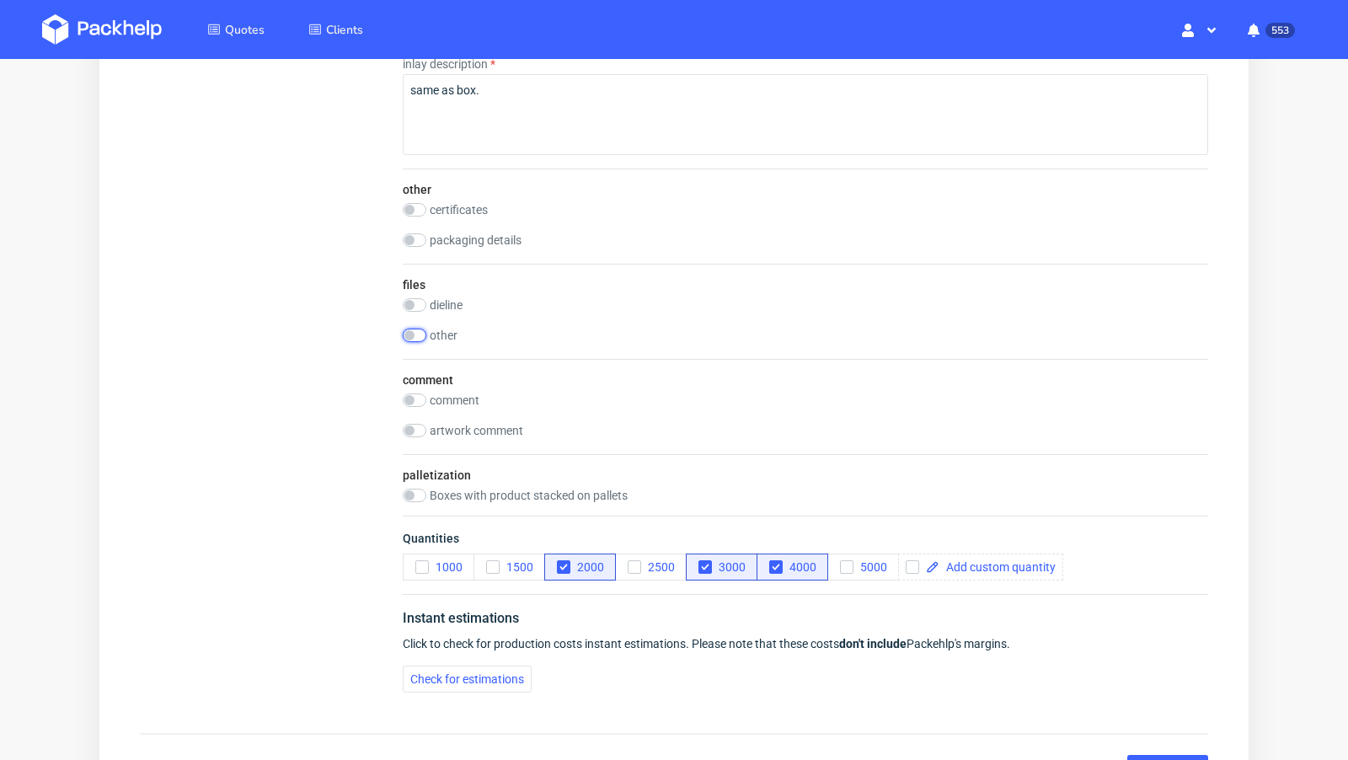
click at [421, 333] on input "checkbox" at bounding box center [415, 335] width 24 height 13
checkbox input "true"
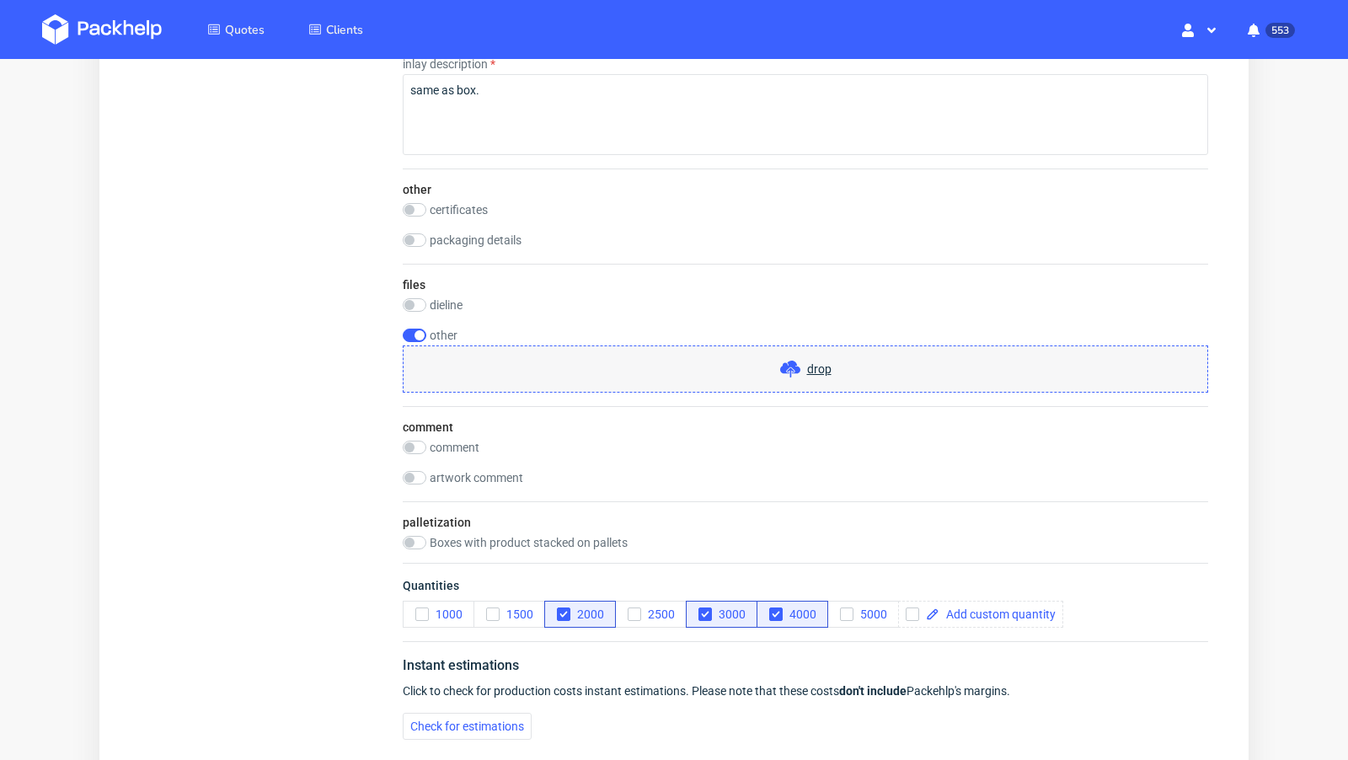
click at [704, 372] on div "drop" at bounding box center [806, 369] width 806 height 47
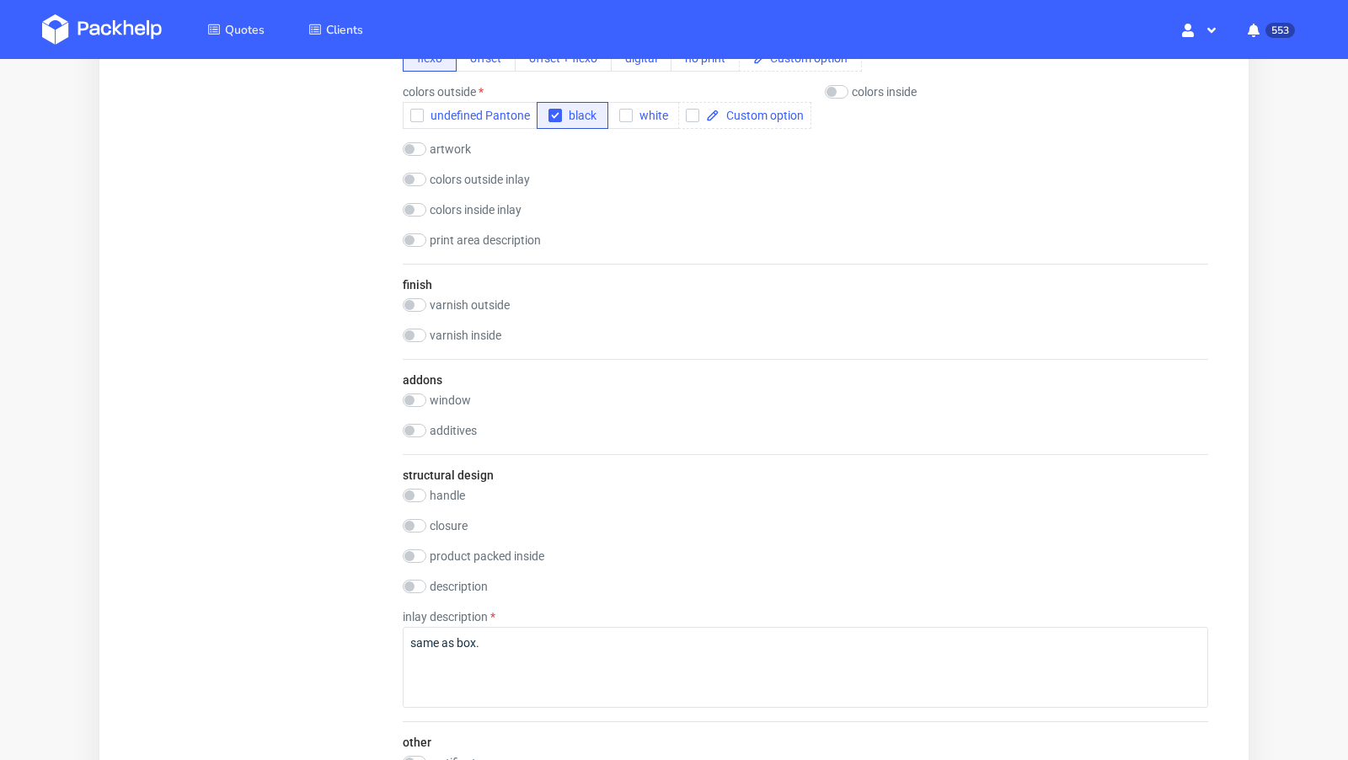
scroll to position [1181, 0]
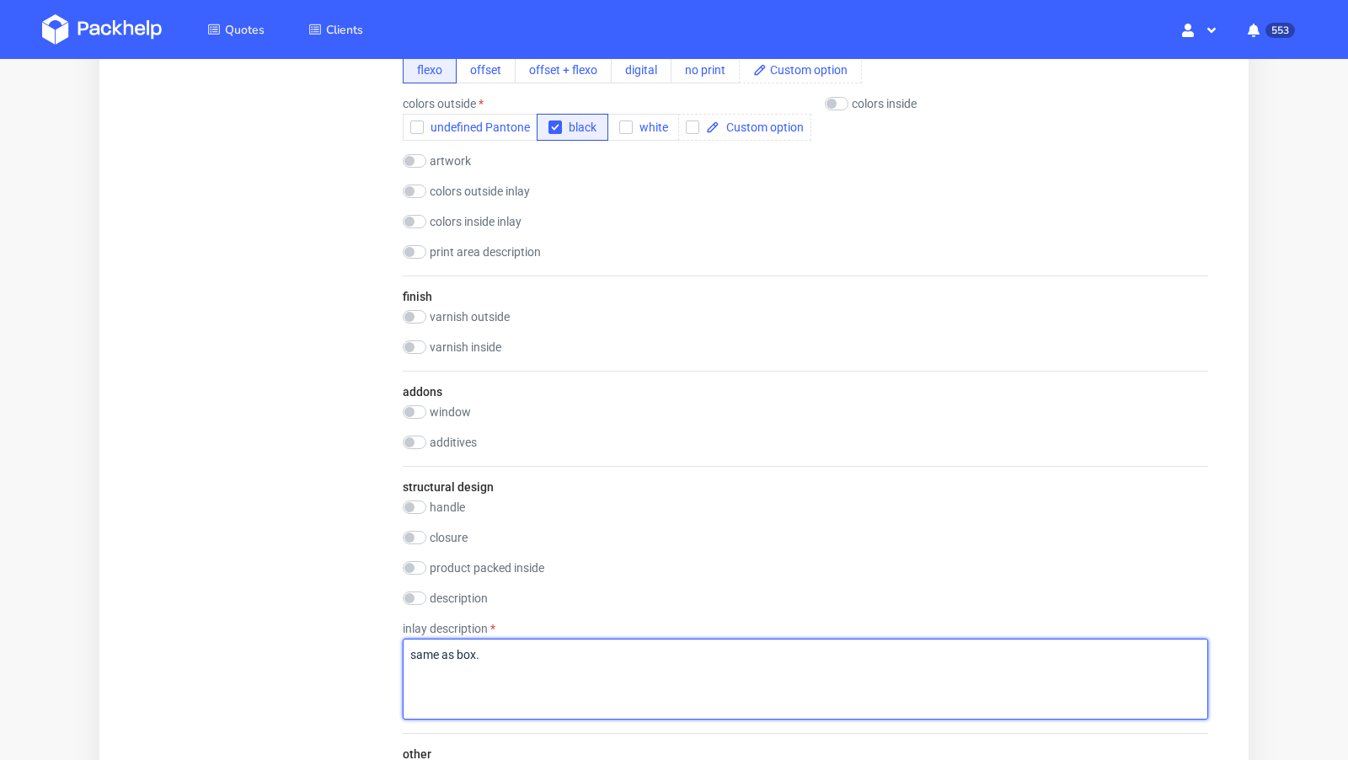
click at [416, 650] on textarea "same as box." at bounding box center [806, 679] width 806 height 81
type textarea "Same as box."
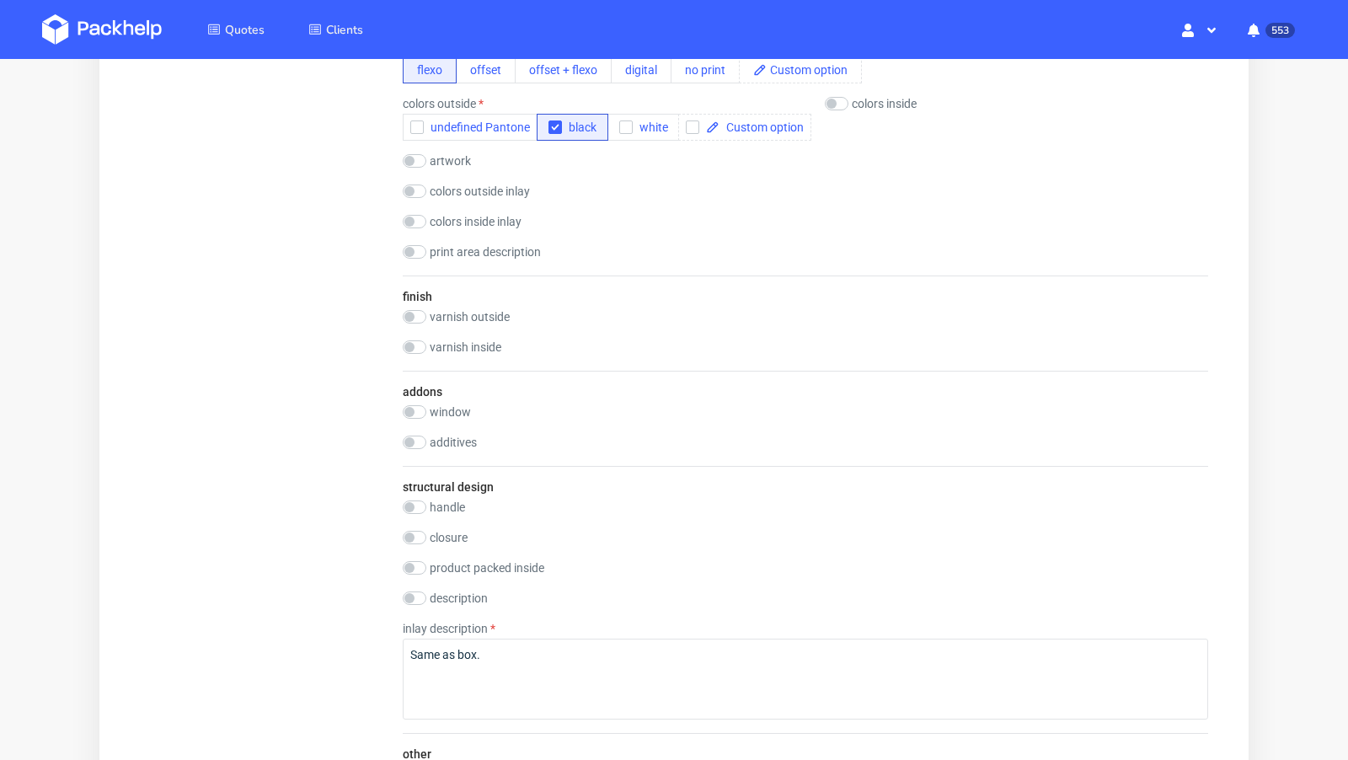
click at [317, 619] on div "Summary Client m.sauerborn@metome.de m.sauerborn@metome.de m.sauerborn@metome.d…" at bounding box center [264, 172] width 249 height 2354
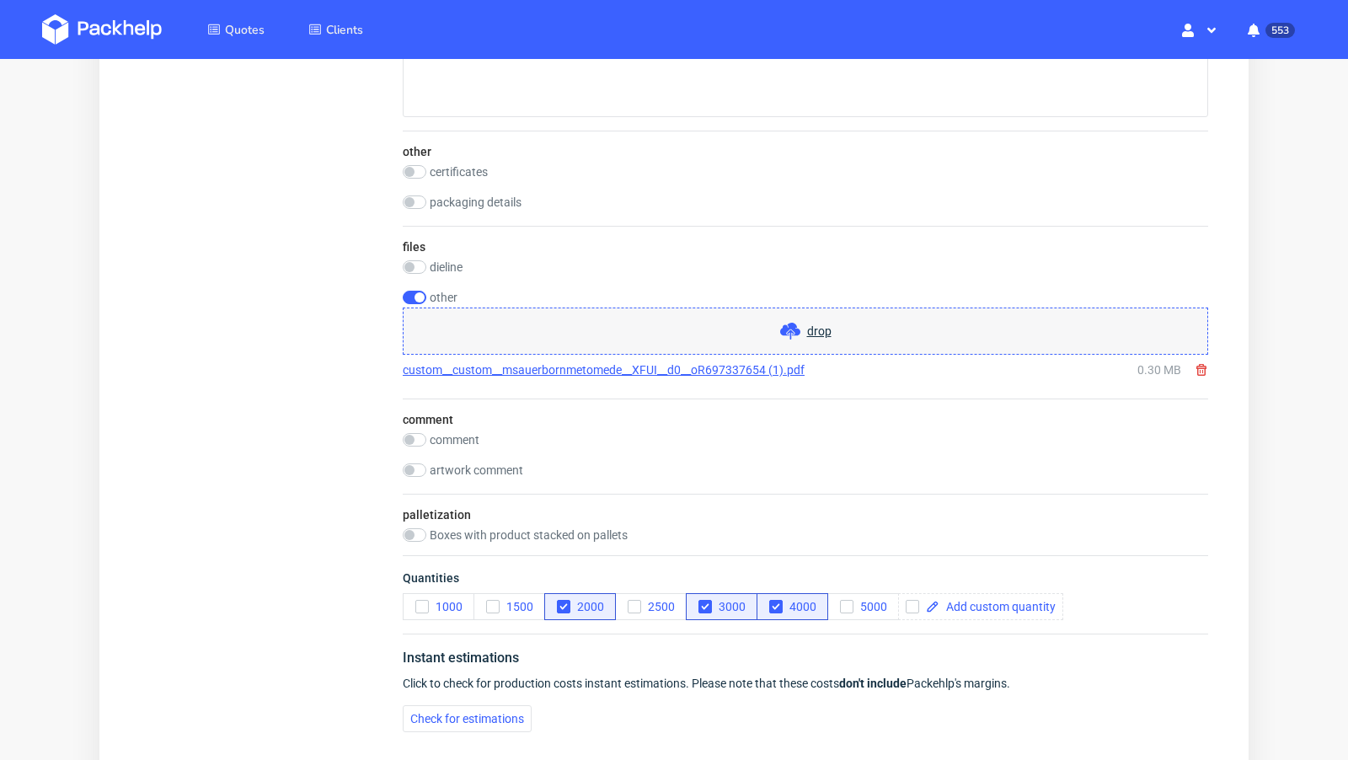
scroll to position [1974, 0]
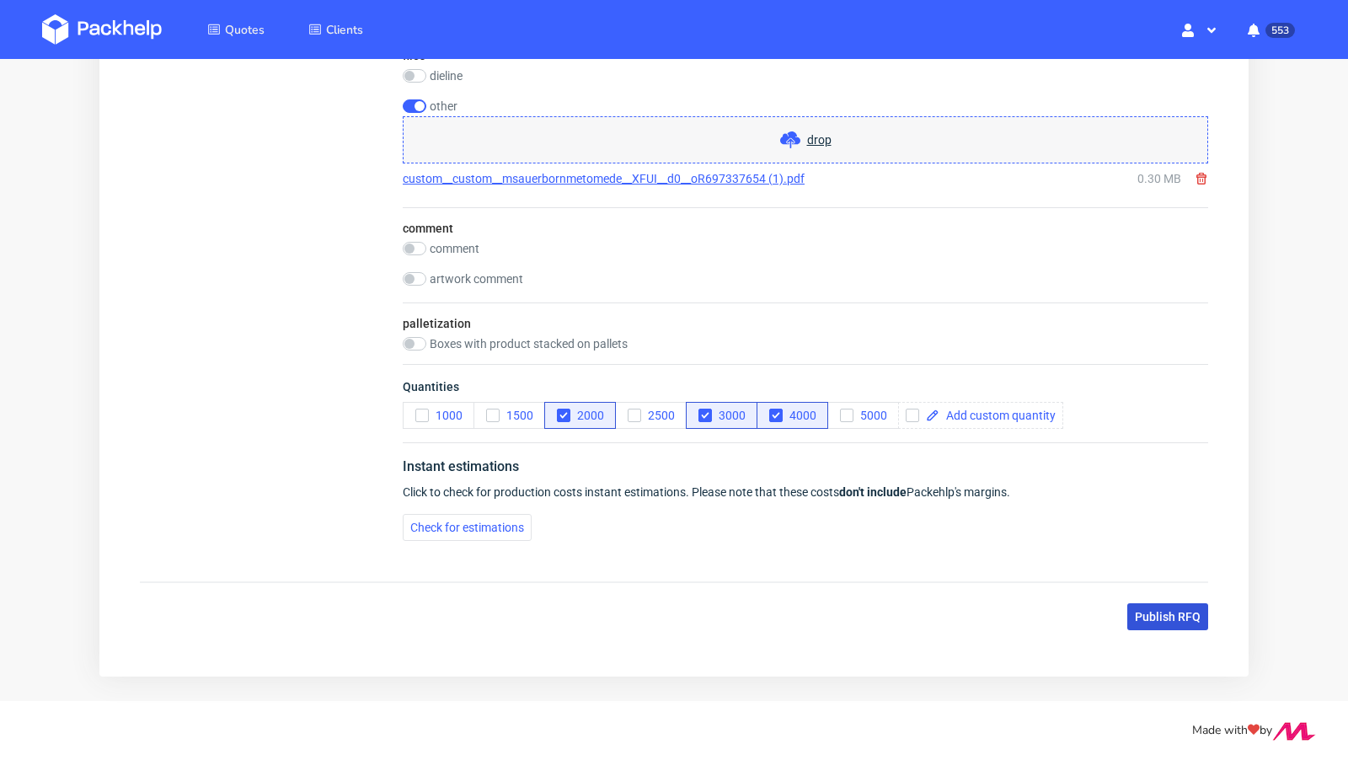
click at [1142, 617] on button "Publish RFQ" at bounding box center [1168, 616] width 81 height 27
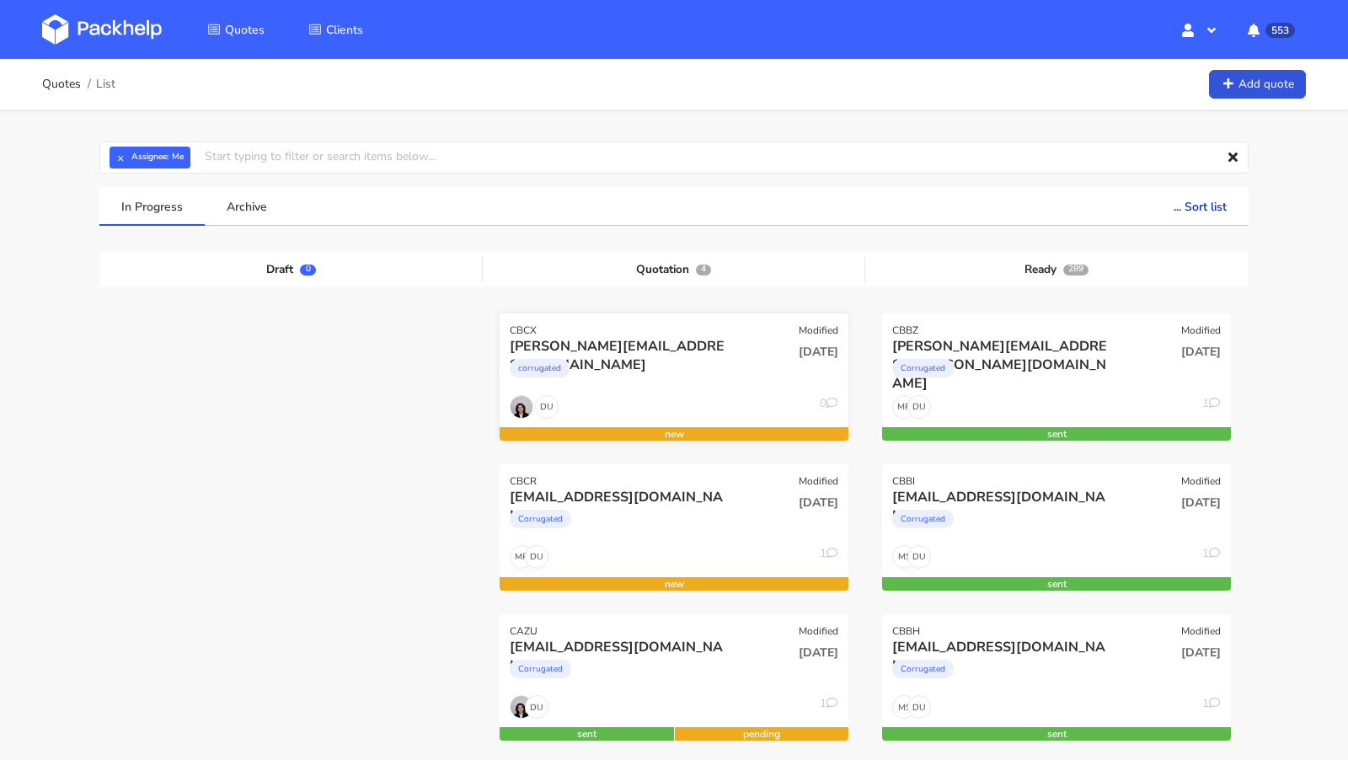
click at [635, 345] on div "[PERSON_NAME][EMAIL_ADDRESS][DOMAIN_NAME]" at bounding box center [621, 346] width 223 height 19
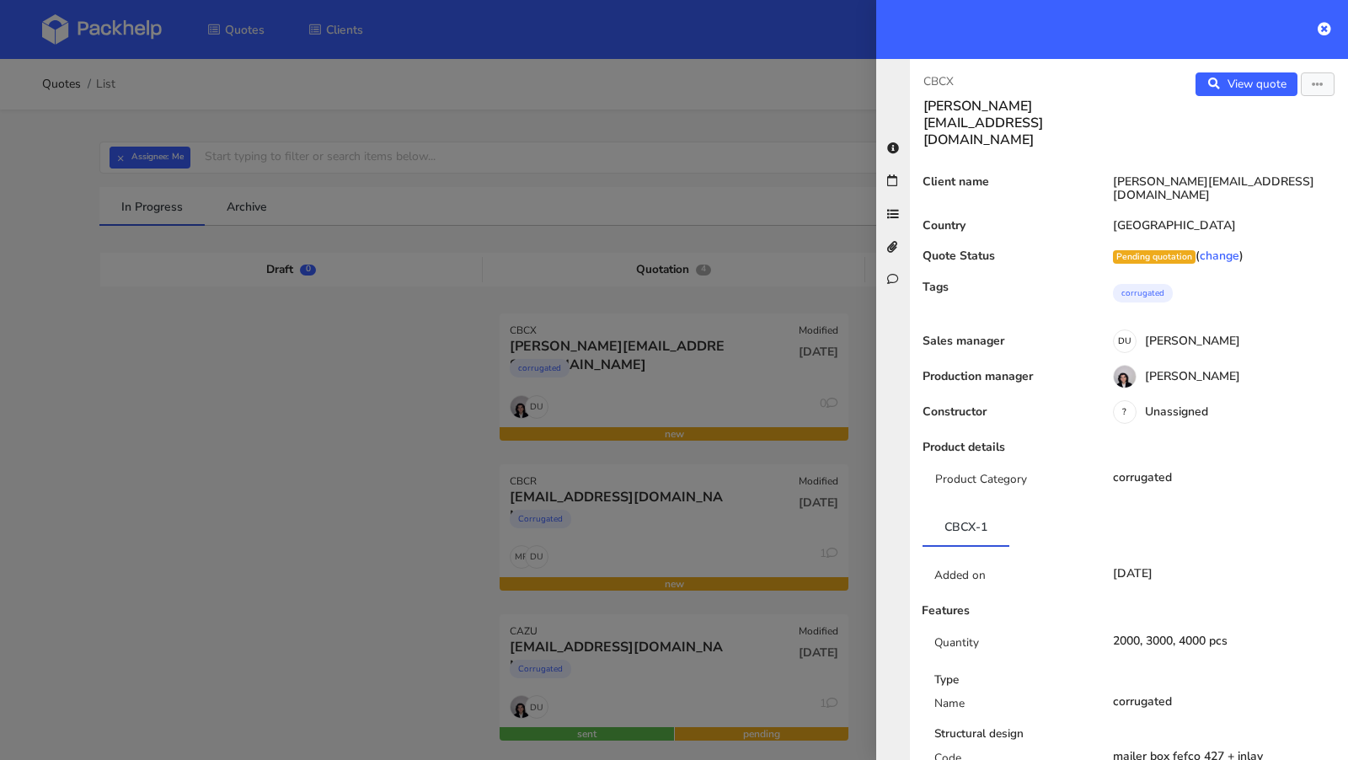
scroll to position [935, 0]
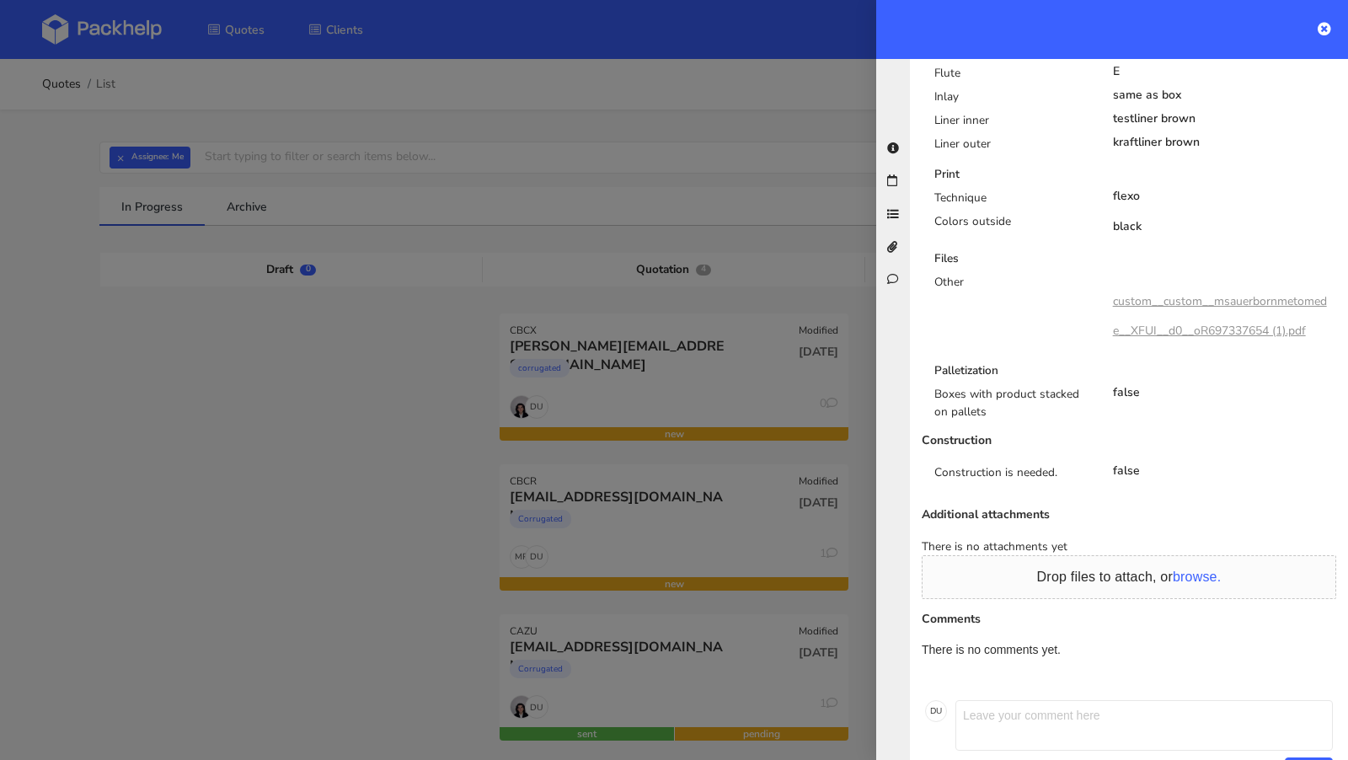
click at [1035, 700] on textarea at bounding box center [1145, 725] width 378 height 51
click at [494, 624] on div at bounding box center [674, 380] width 1348 height 760
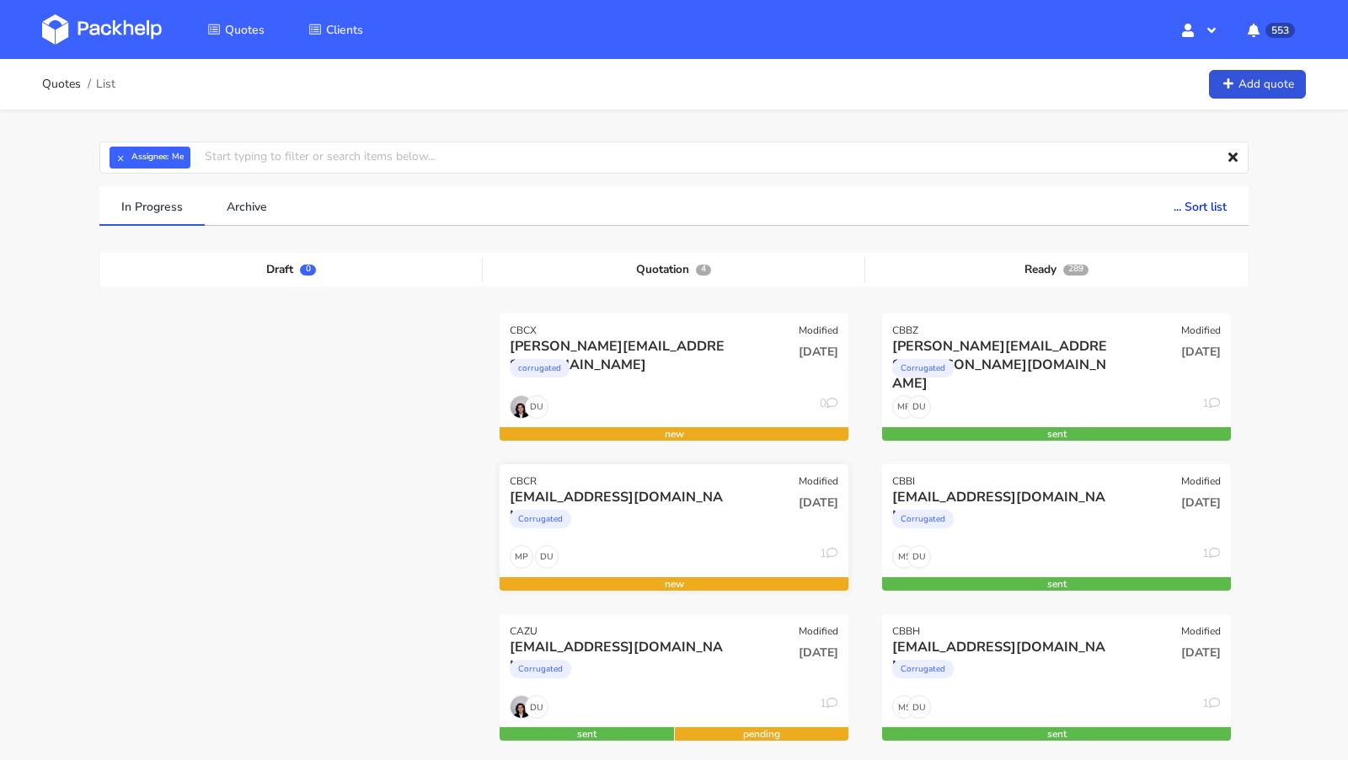
click at [606, 517] on div "Corrugated" at bounding box center [621, 523] width 223 height 34
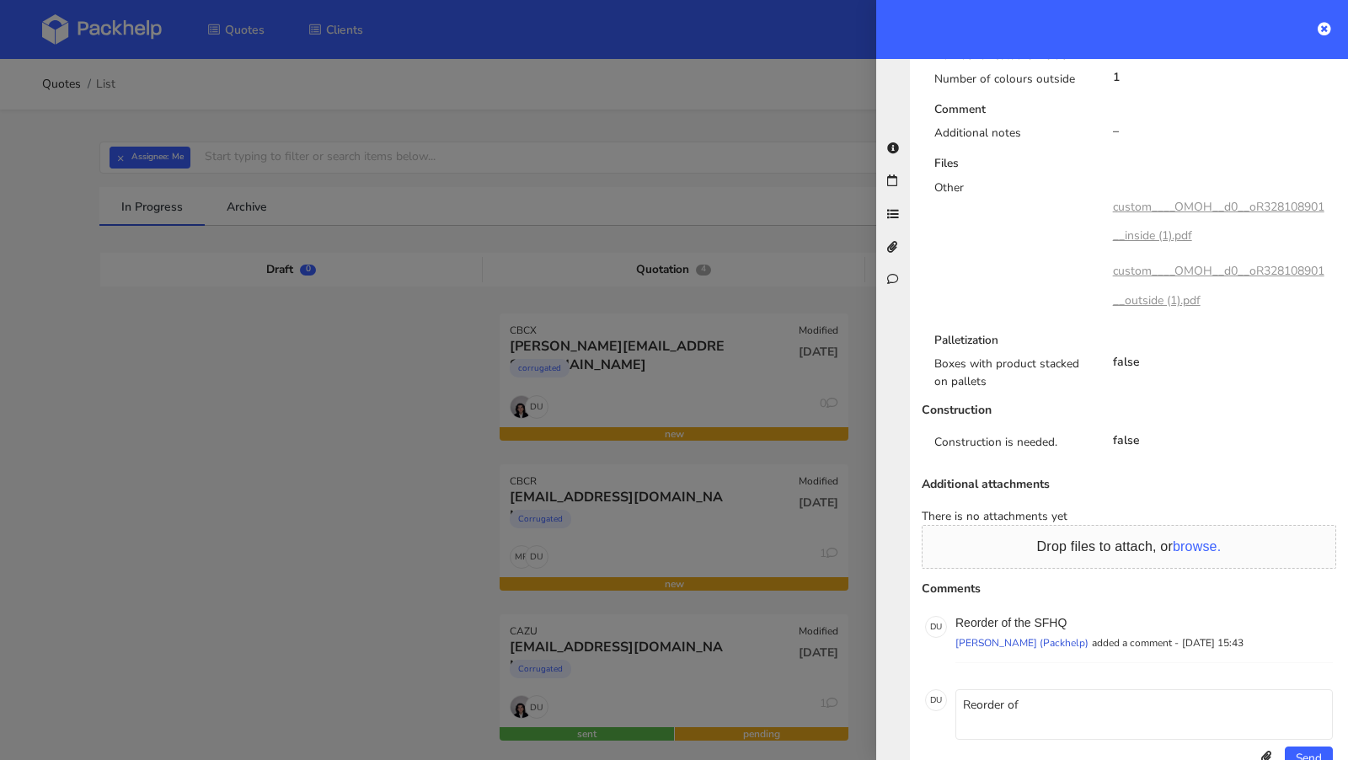
scroll to position [1128, 0]
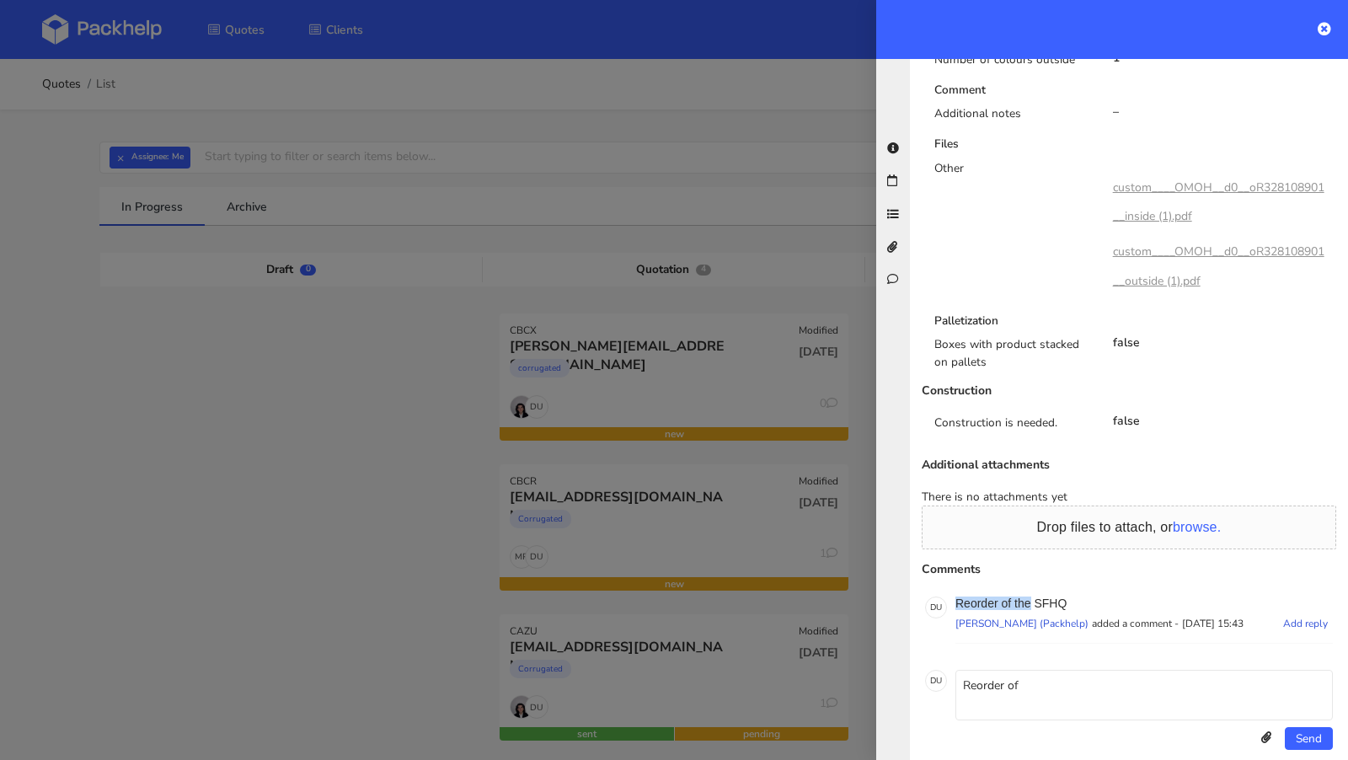
drag, startPoint x: 1030, startPoint y: 586, endPoint x: 942, endPoint y: 584, distance: 87.7
click at [942, 597] on div "D U Reorder of the SFHQ Dawid Urbanowicz (Packhelp) added a comment - 20 August…" at bounding box center [1129, 620] width 408 height 47
copy div "Reorder of the"
drag, startPoint x: 1056, startPoint y: 674, endPoint x: 910, endPoint y: 672, distance: 145.8
click at [910, 672] on div "Comments D U Reorder of the SFHQ Dawid Urbanowicz (Packhelp) added a comment - …" at bounding box center [1129, 673] width 440 height 161
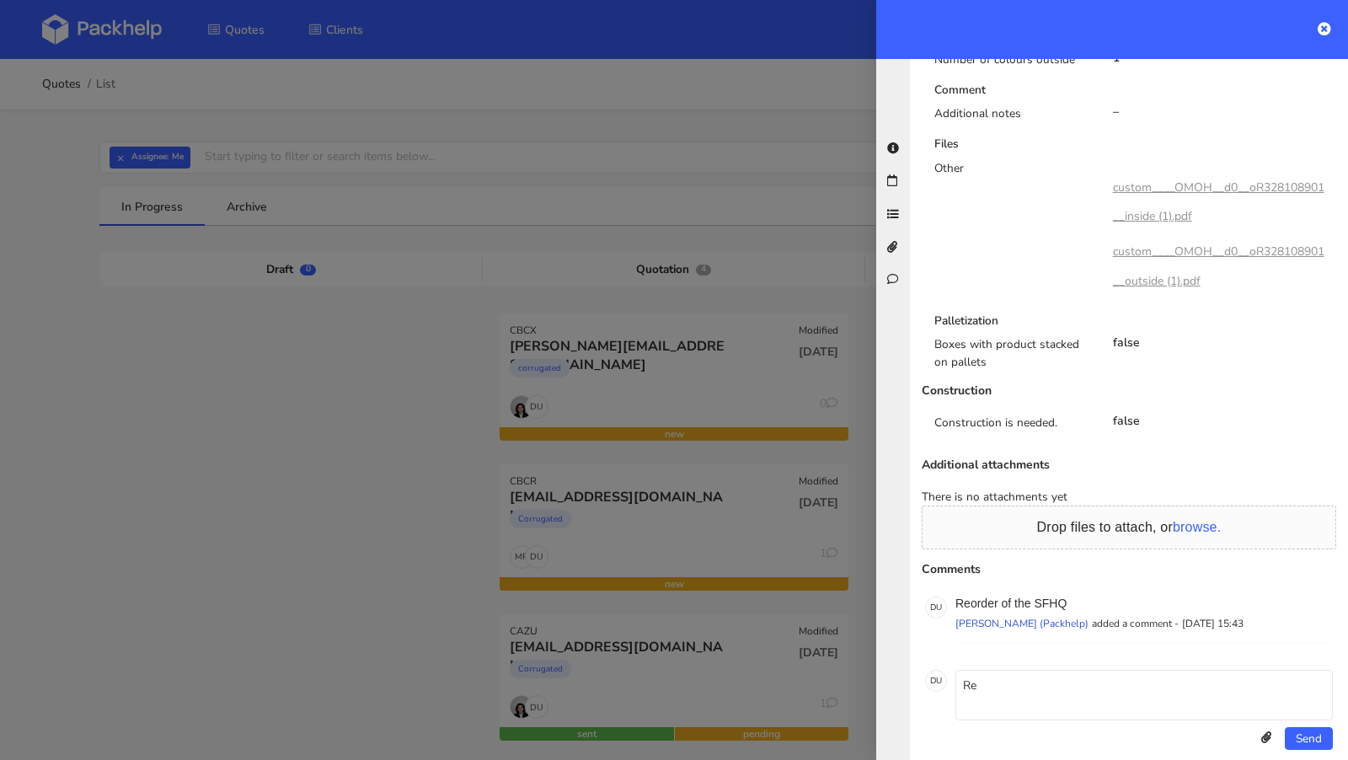
type textarea "R"
click at [720, 388] on div at bounding box center [674, 380] width 1348 height 760
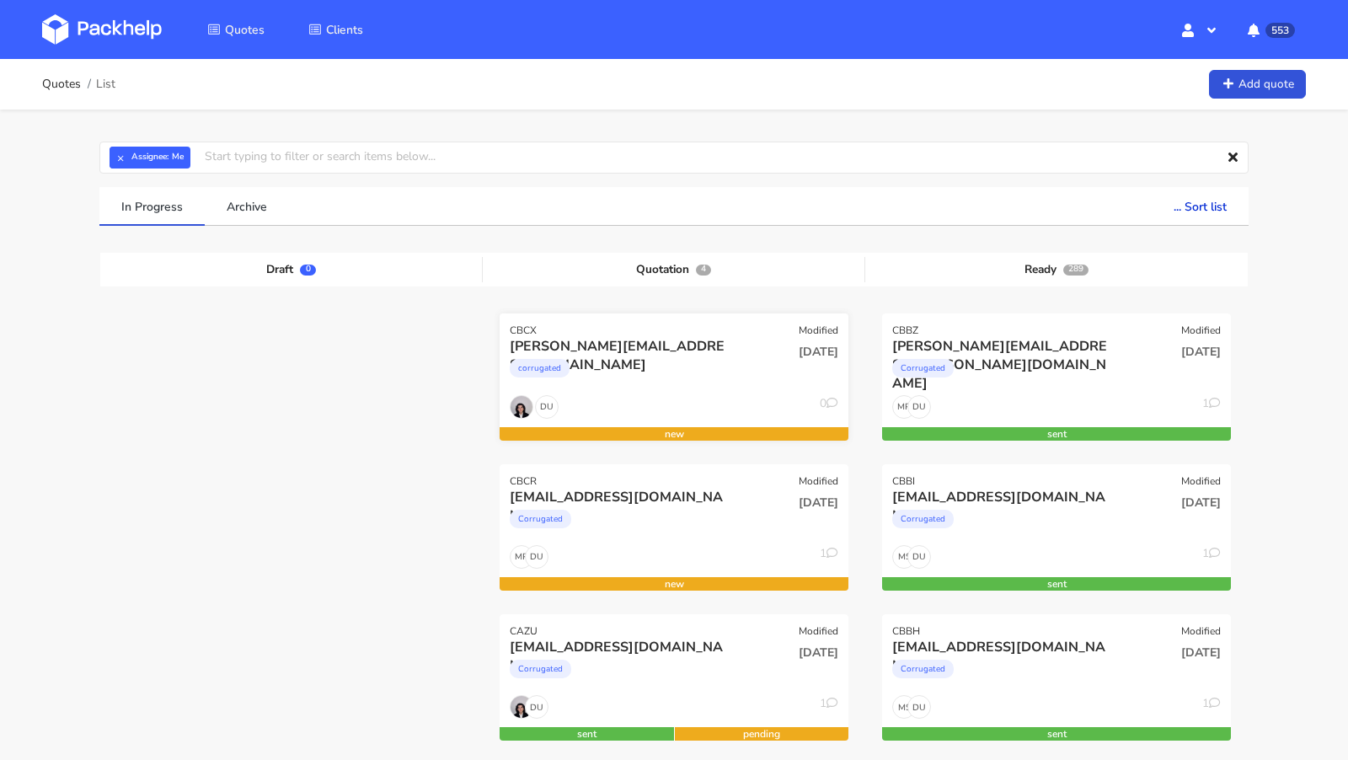
click at [674, 372] on div "corrugated" at bounding box center [621, 373] width 223 height 34
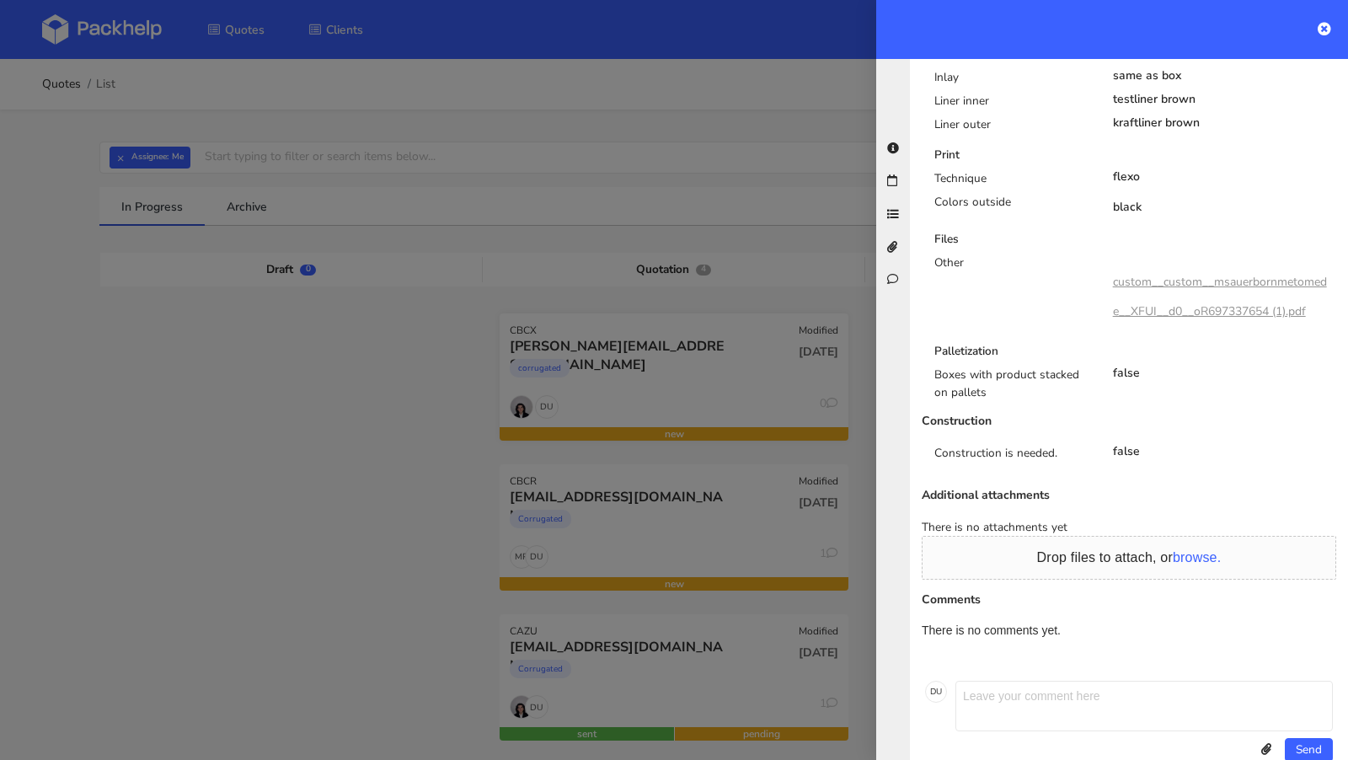
scroll to position [935, 0]
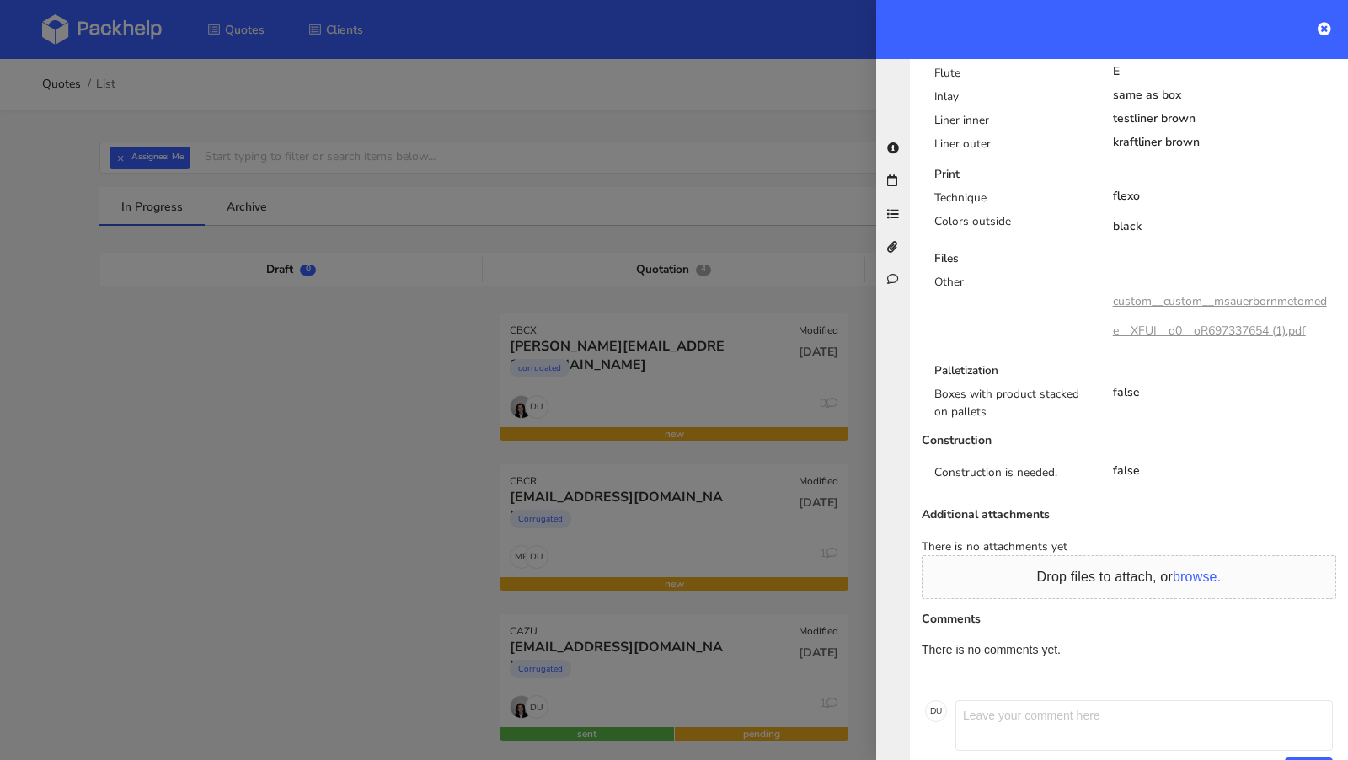
click at [999, 700] on textarea at bounding box center [1145, 725] width 378 height 51
paste textarea "Reorder of the"
click at [966, 700] on textarea "Reorder of the" at bounding box center [1145, 725] width 378 height 51
click at [1095, 700] on textarea "Reorder of the" at bounding box center [1145, 725] width 378 height 51
paste textarea "XFUI"
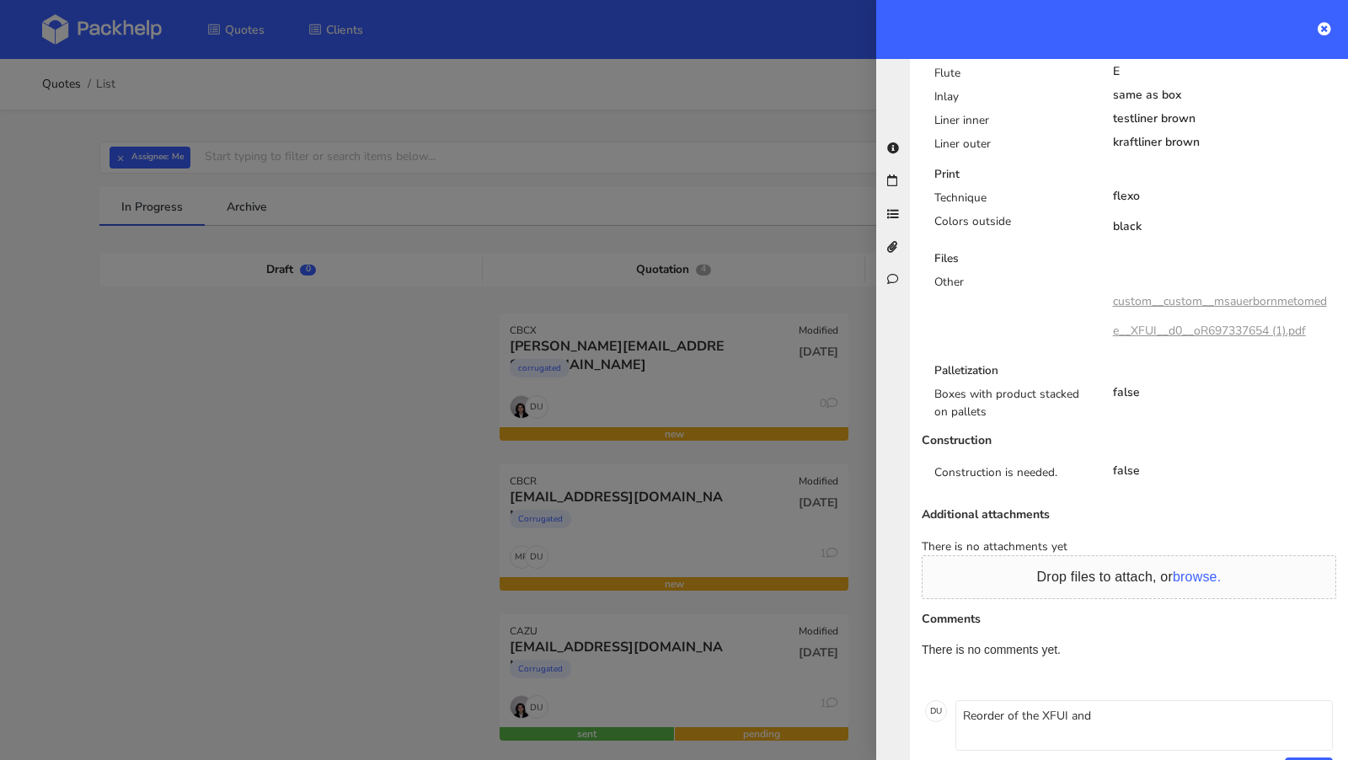
paste textarea "MMCI"
type textarea "Reorder of the XFUI and MMCI."
click at [1312, 758] on button "Send" at bounding box center [1309, 770] width 48 height 24
click at [328, 533] on div at bounding box center [674, 380] width 1348 height 760
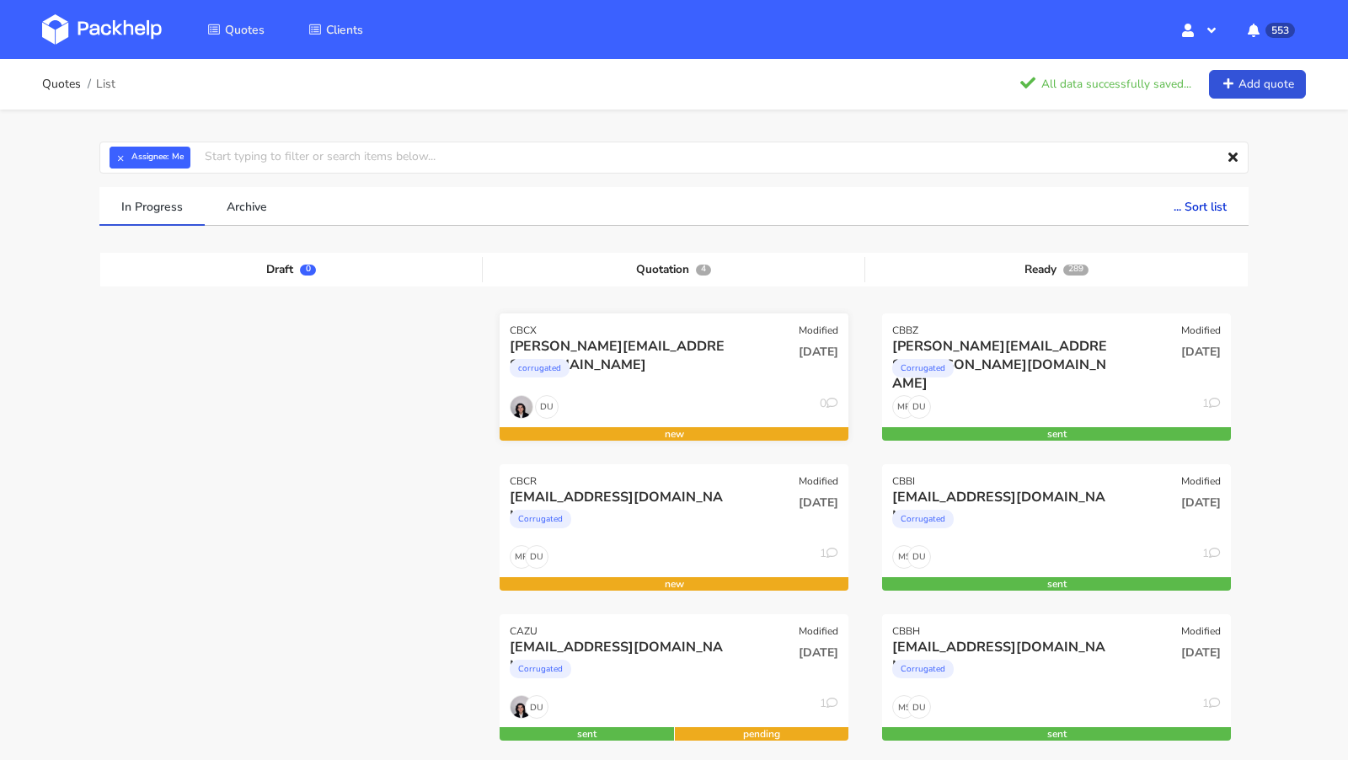
click at [618, 325] on div "CBCX Modified" at bounding box center [674, 325] width 349 height 24
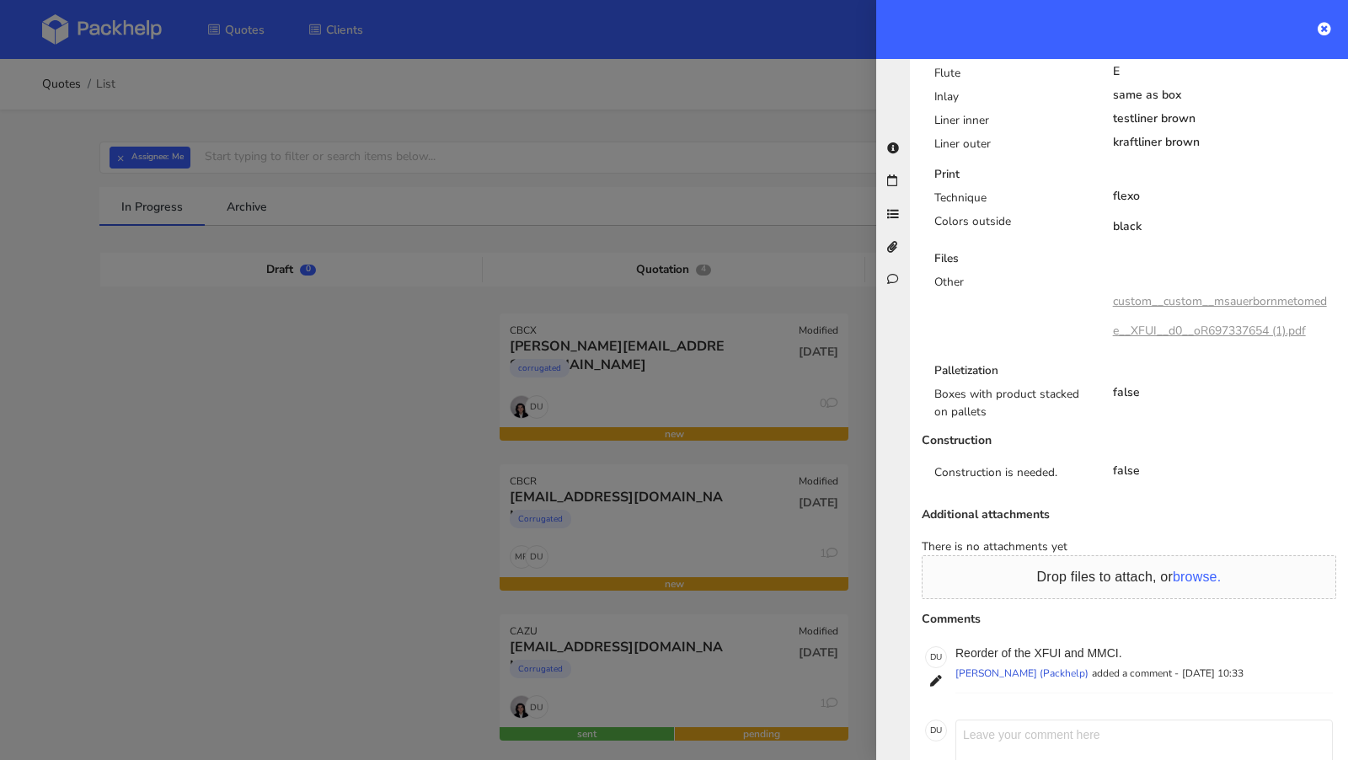
scroll to position [0, 0]
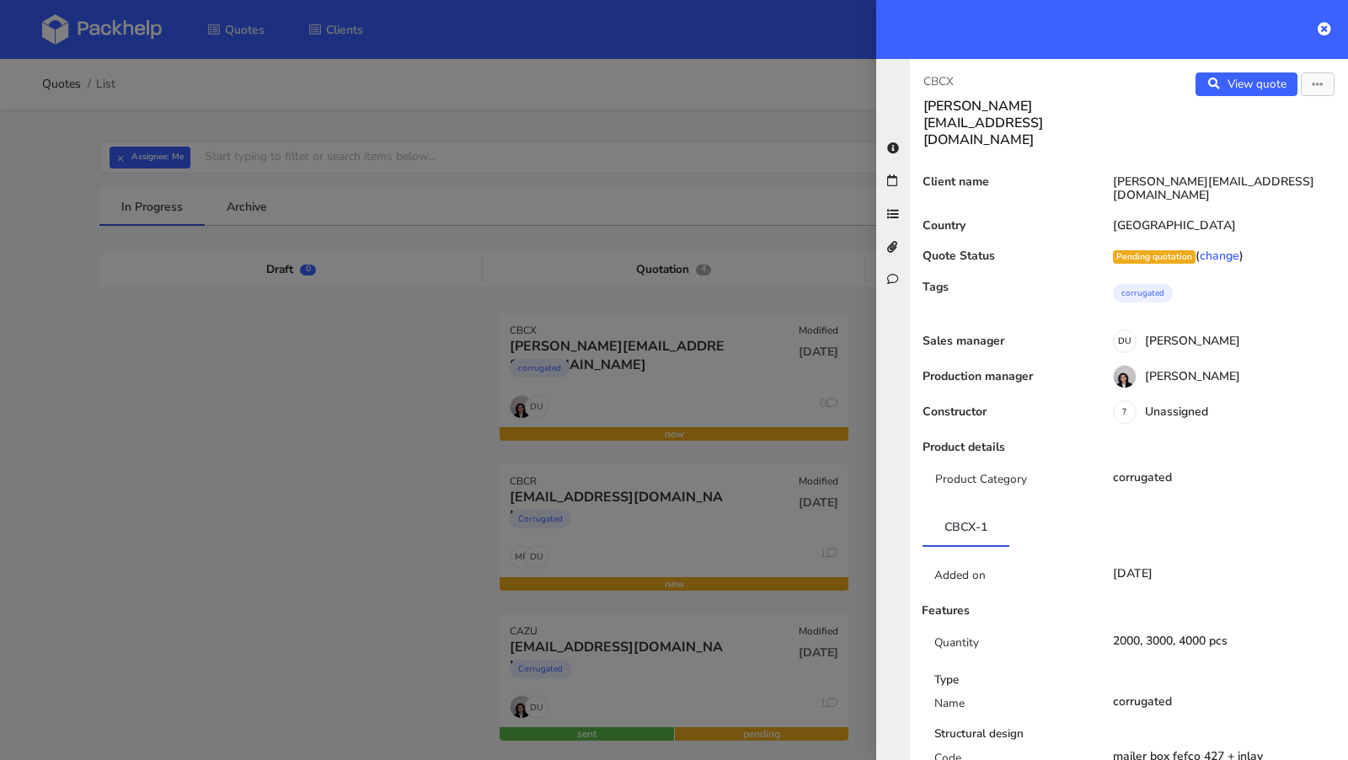
click at [935, 70] on div "CBCX m.sauerborn@metome.de View quote Edit quote Client name m.sauerborn@metome…" at bounding box center [1129, 409] width 438 height 701
copy p "CBCX"
click at [330, 296] on div at bounding box center [674, 380] width 1348 height 760
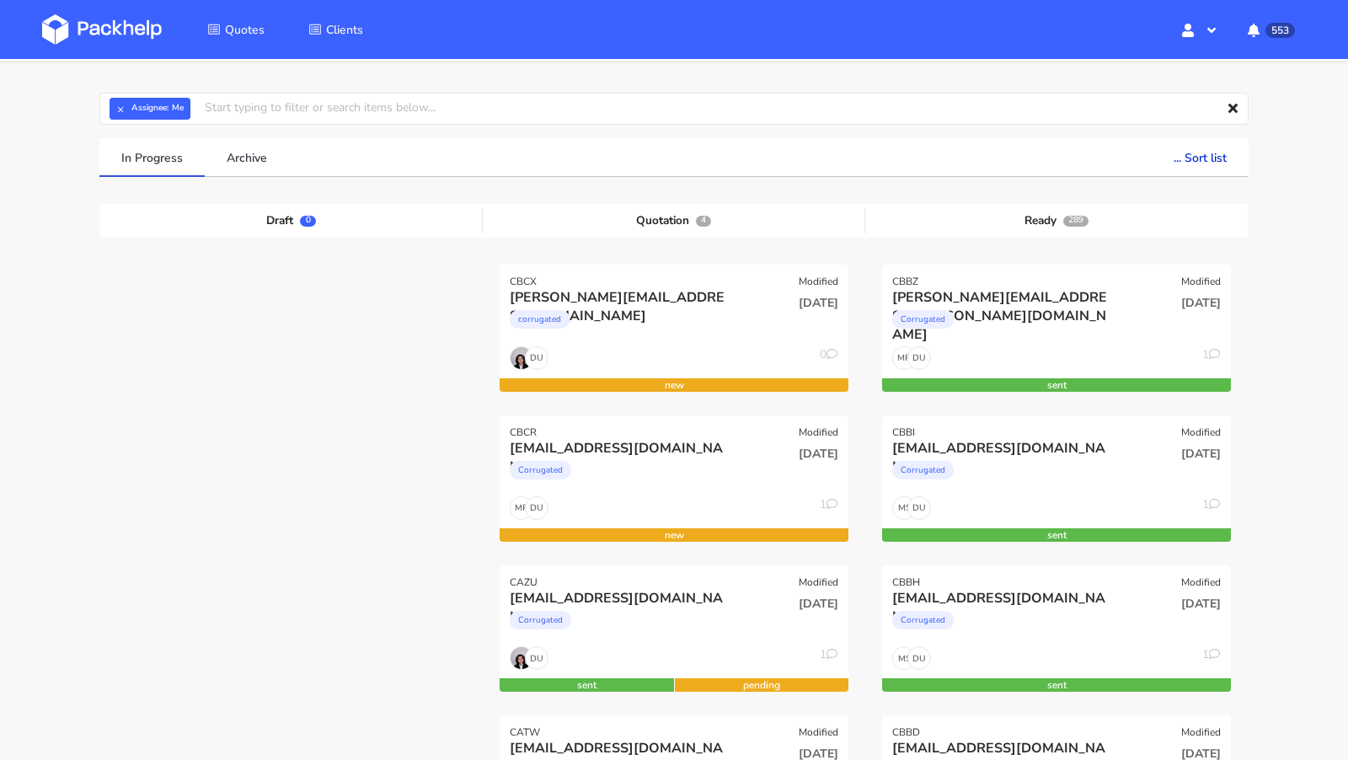
scroll to position [35, 0]
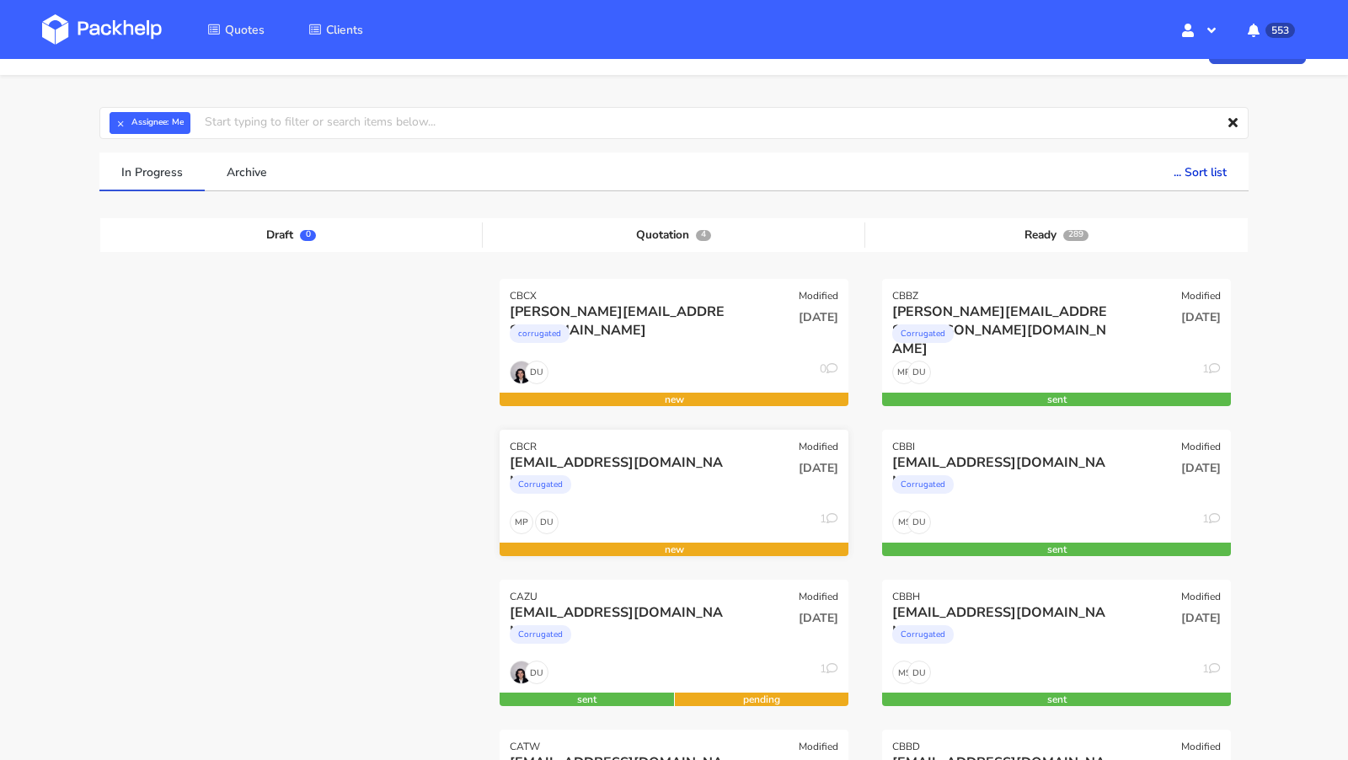
click at [651, 473] on div "Corrugated" at bounding box center [621, 489] width 223 height 34
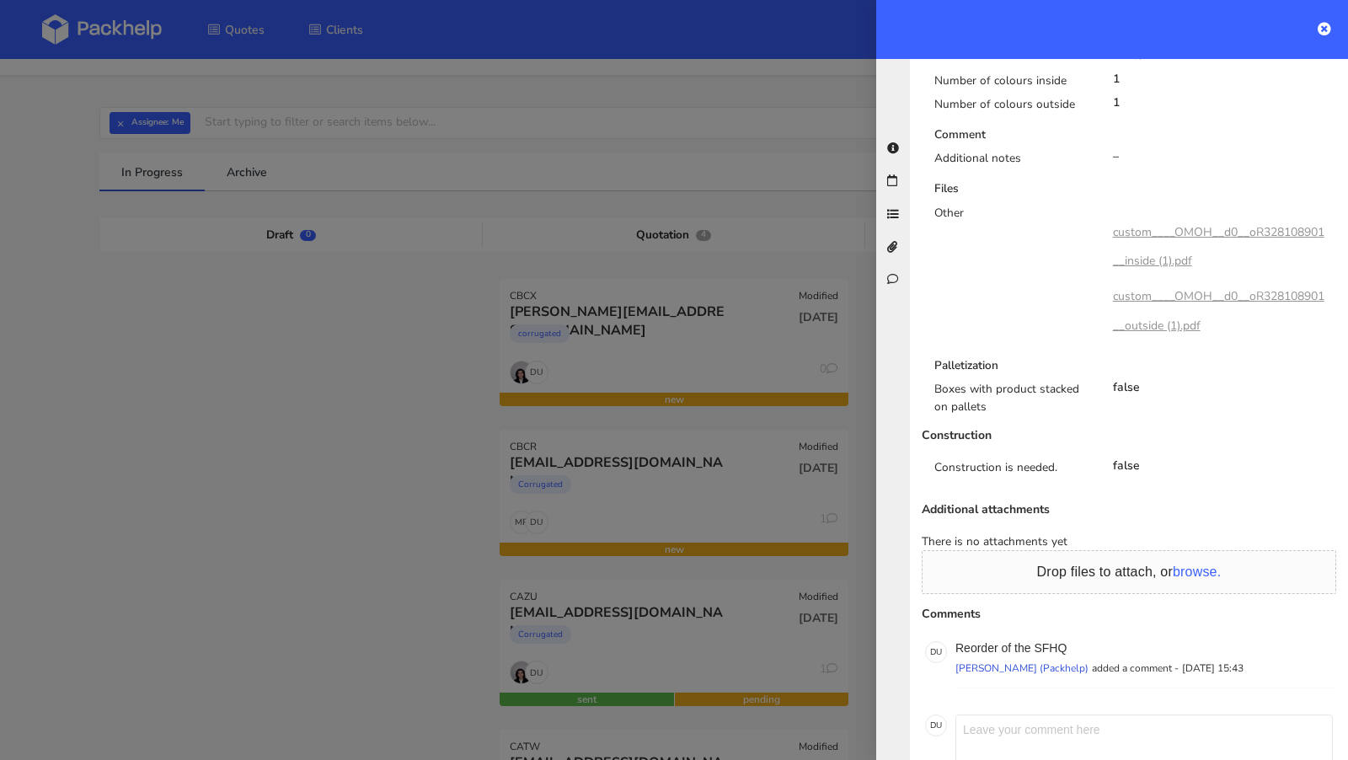
scroll to position [1128, 0]
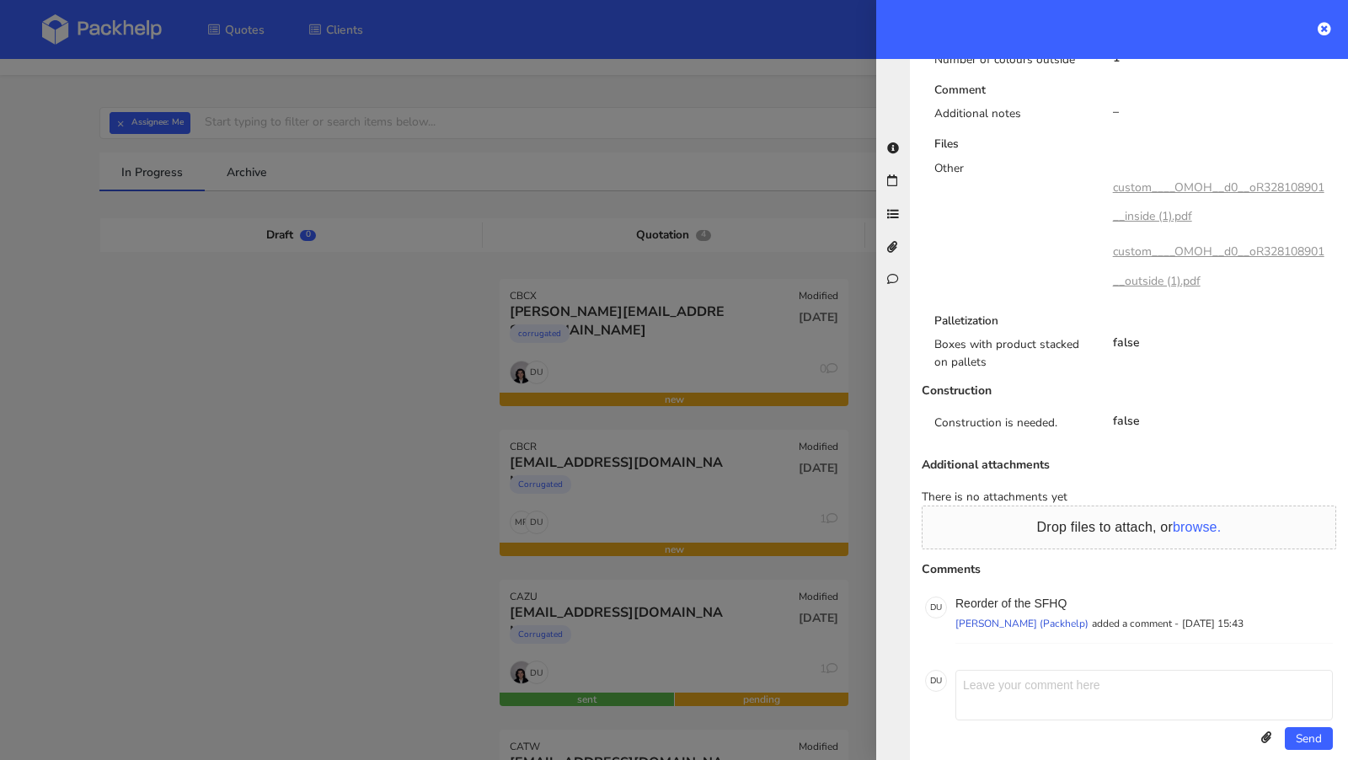
click at [273, 382] on div at bounding box center [674, 380] width 1348 height 760
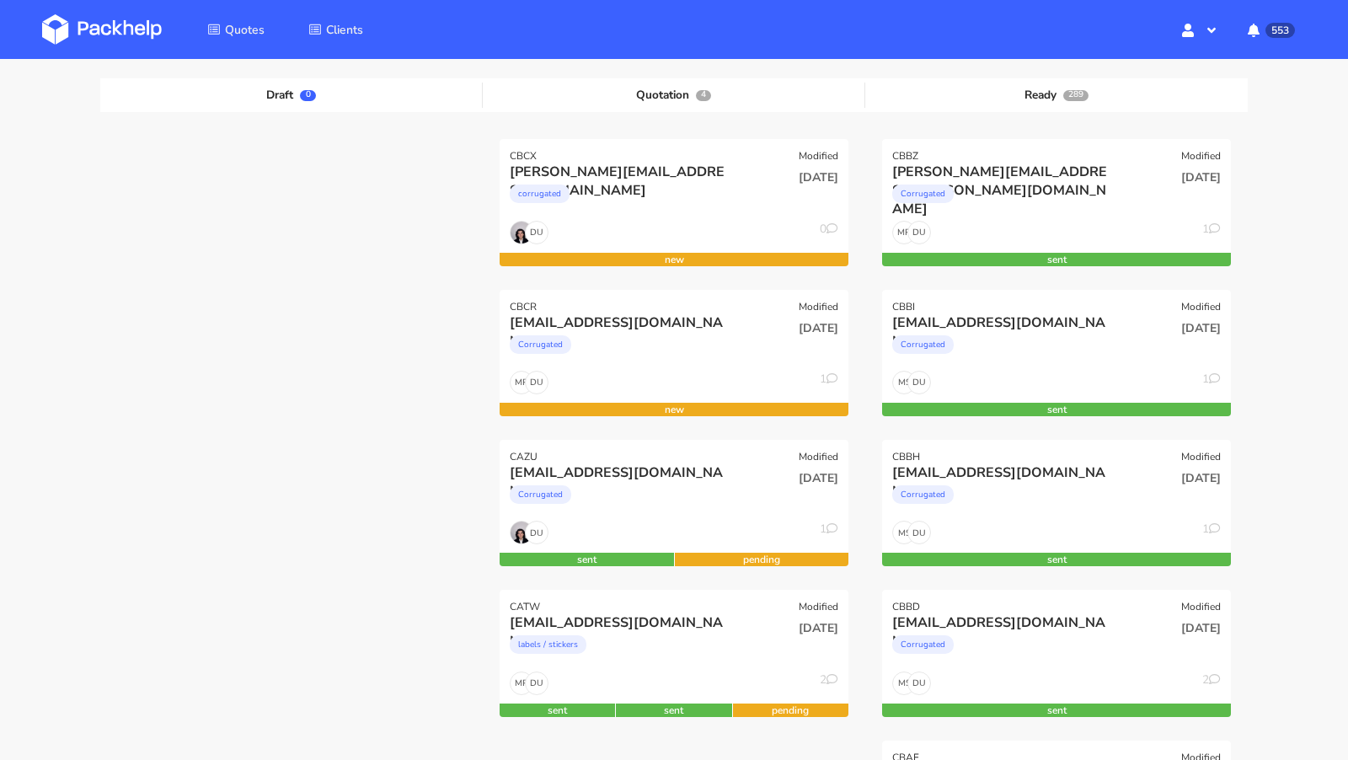
scroll to position [1128, 0]
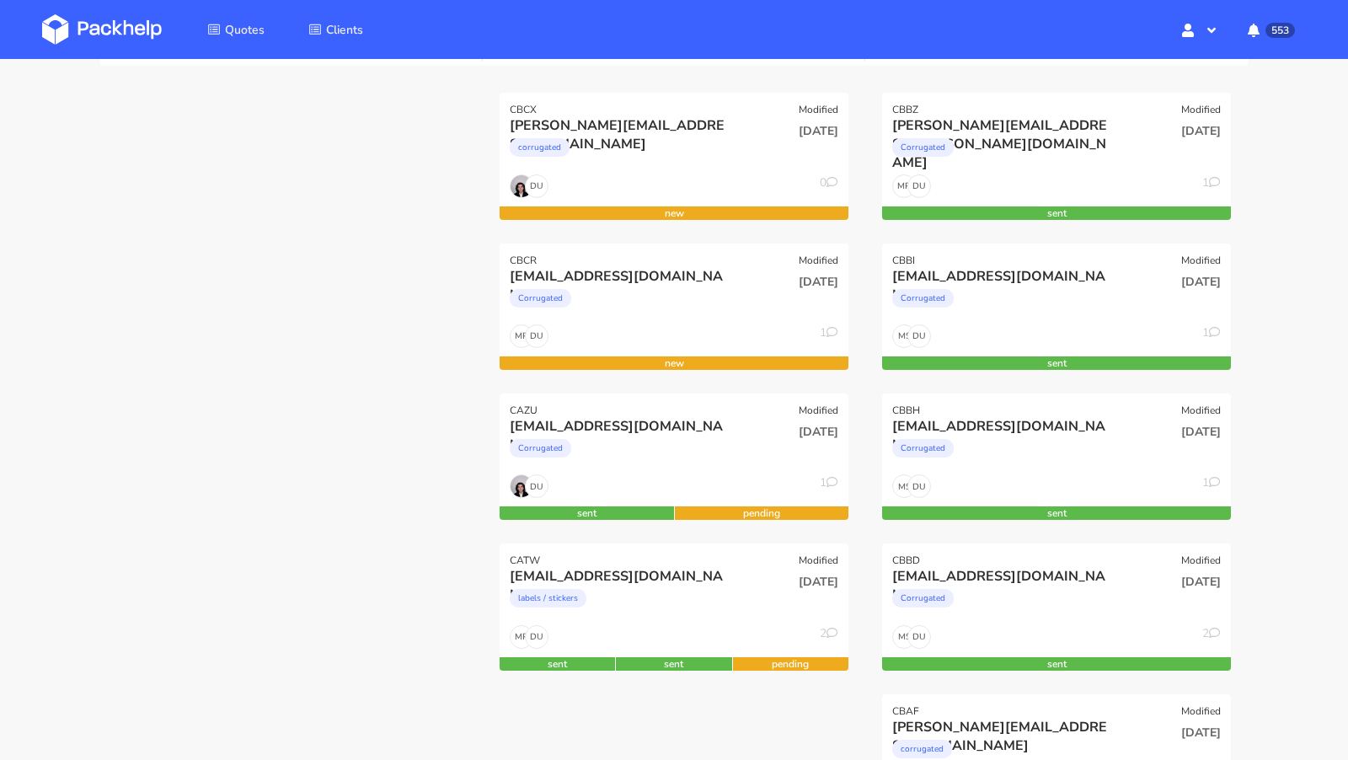
scroll to position [220, 0]
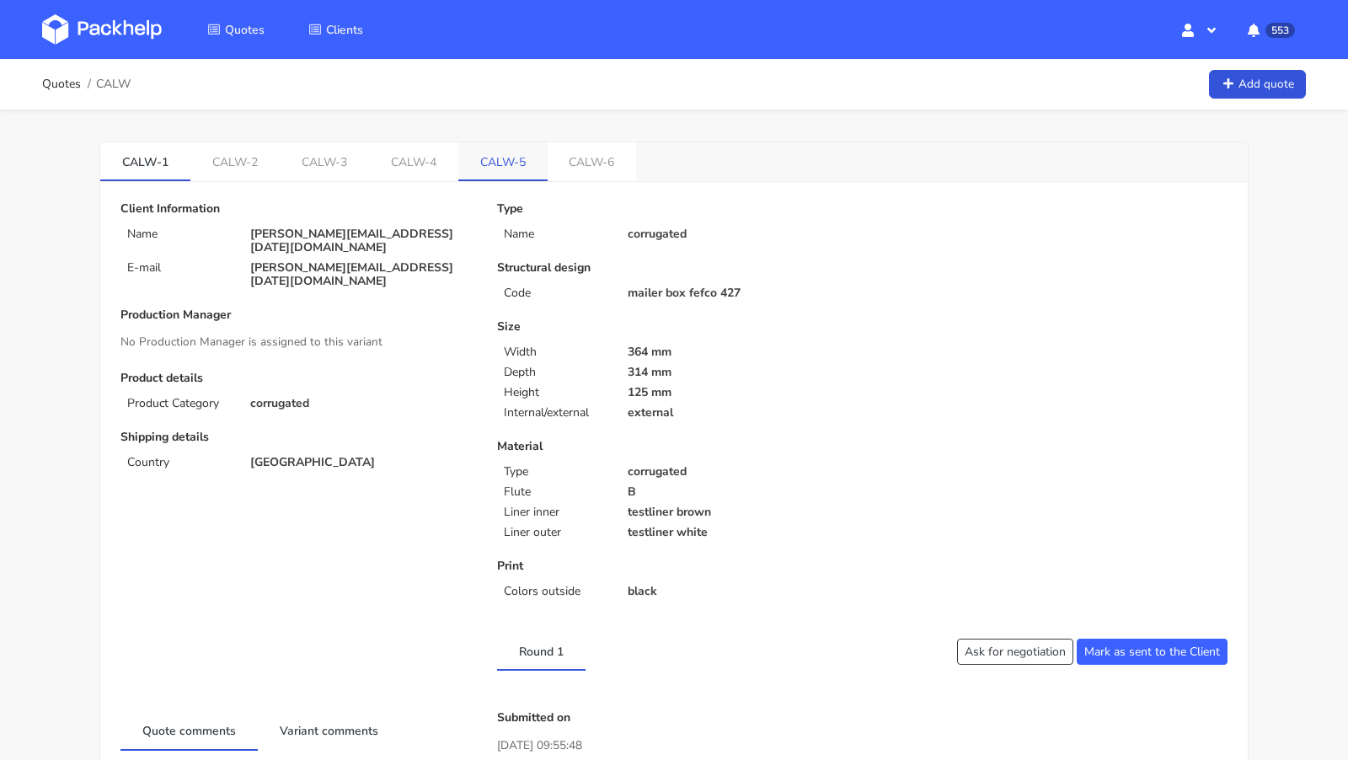
click at [508, 152] on link "CALW-5" at bounding box center [502, 160] width 89 height 37
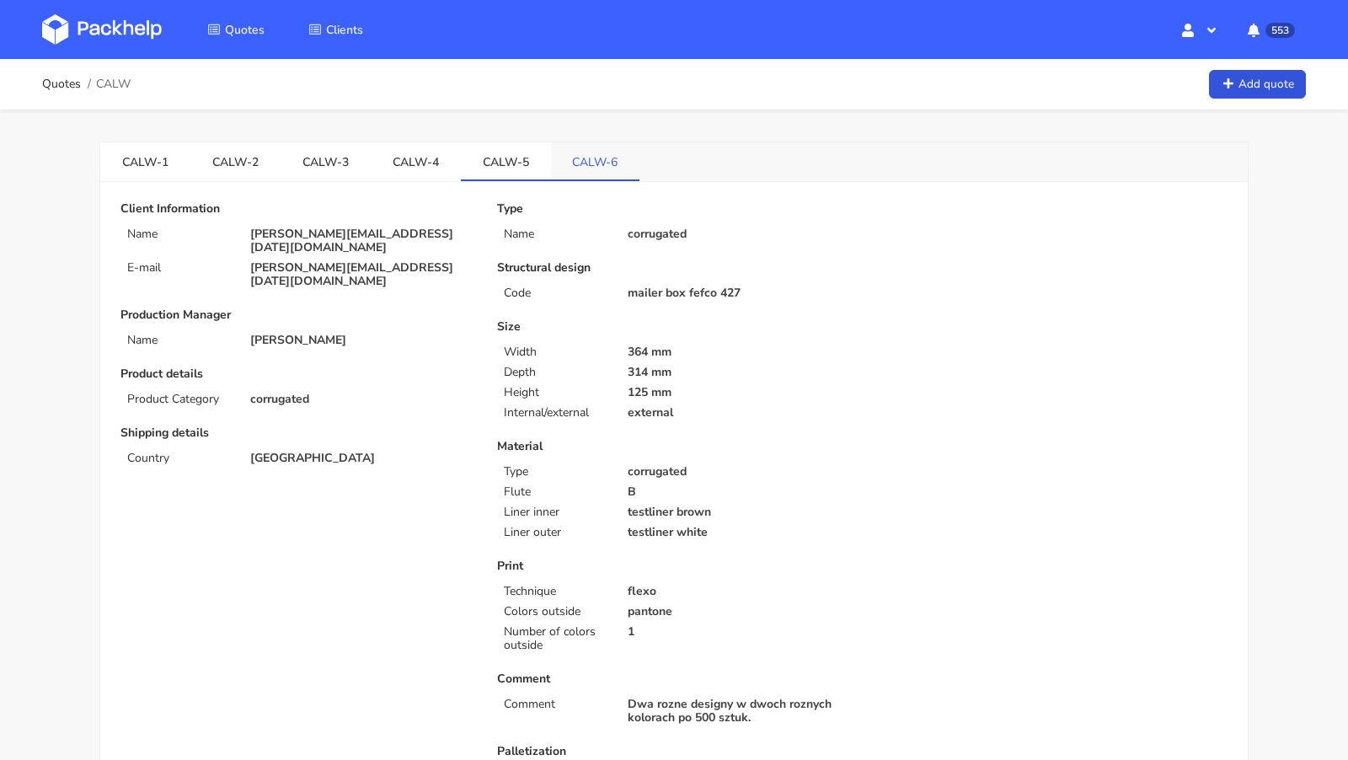
click at [573, 148] on link "CALW-6" at bounding box center [595, 160] width 89 height 37
click at [519, 163] on link "CALW-5" at bounding box center [506, 160] width 90 height 37
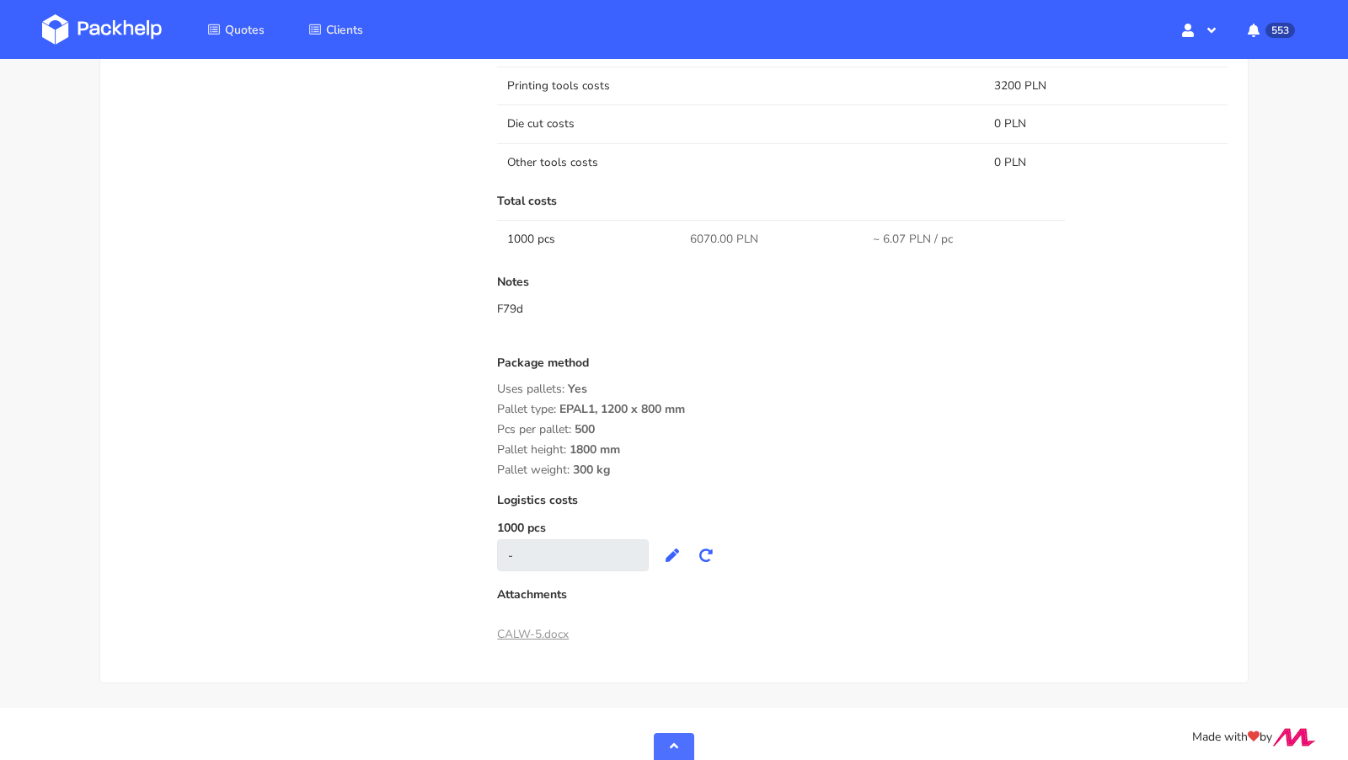
scroll to position [1258, 0]
click at [699, 275] on p "Notes" at bounding box center [862, 281] width 731 height 13
click at [705, 230] on span "6070.00 PLN" at bounding box center [724, 238] width 68 height 17
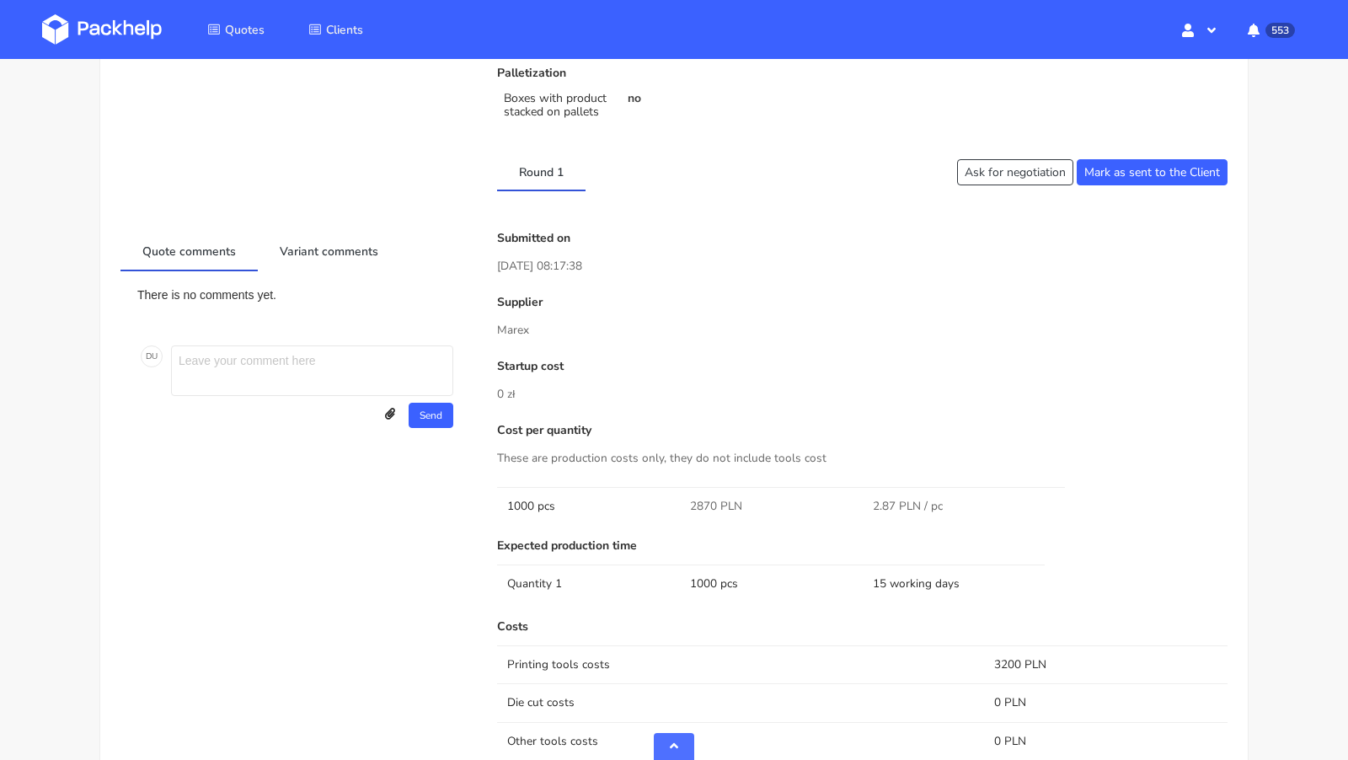
scroll to position [0, 0]
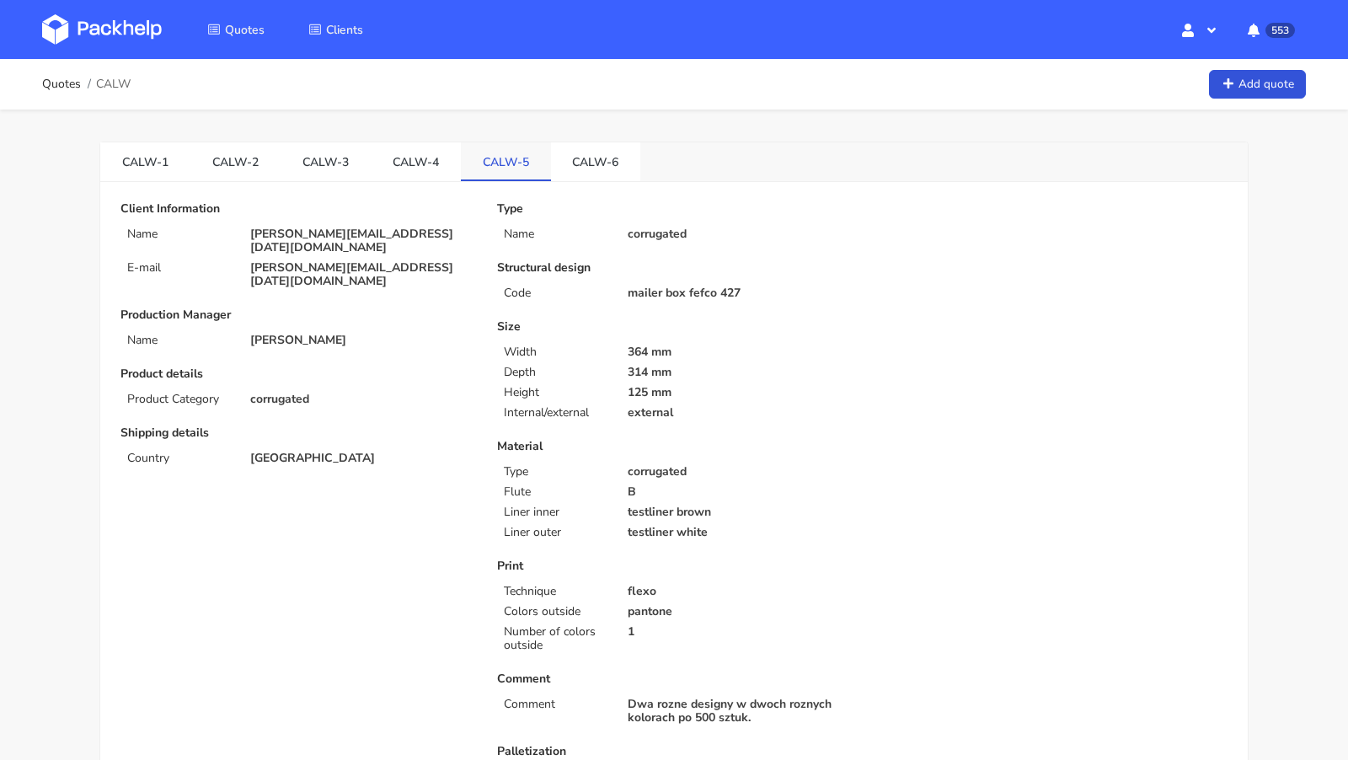
click at [484, 165] on link "CALW-5" at bounding box center [506, 160] width 90 height 37
copy link "CALW"
click at [648, 307] on div "Type Name corrugated Structural design Code mailer box fefco 427 Size Width 364…" at bounding box center [673, 503] width 377 height 602
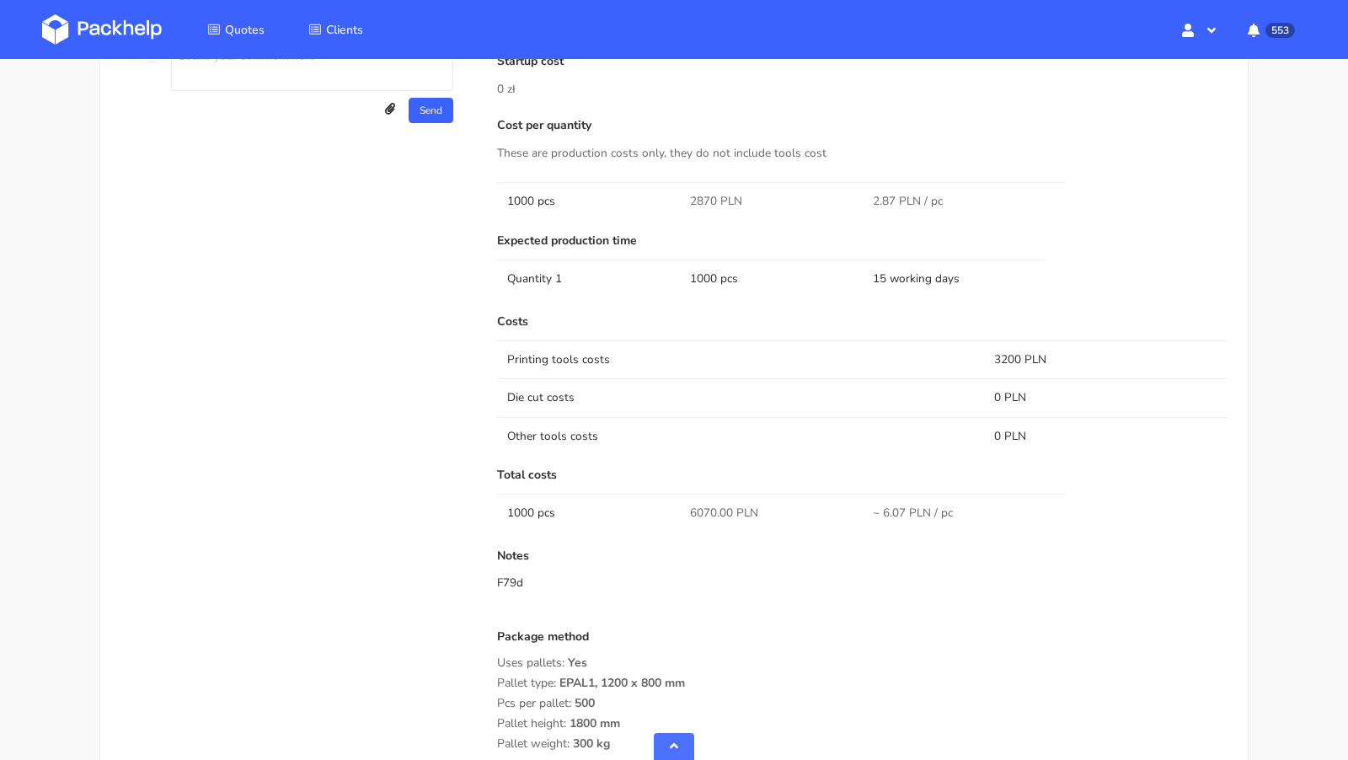
scroll to position [1005, 0]
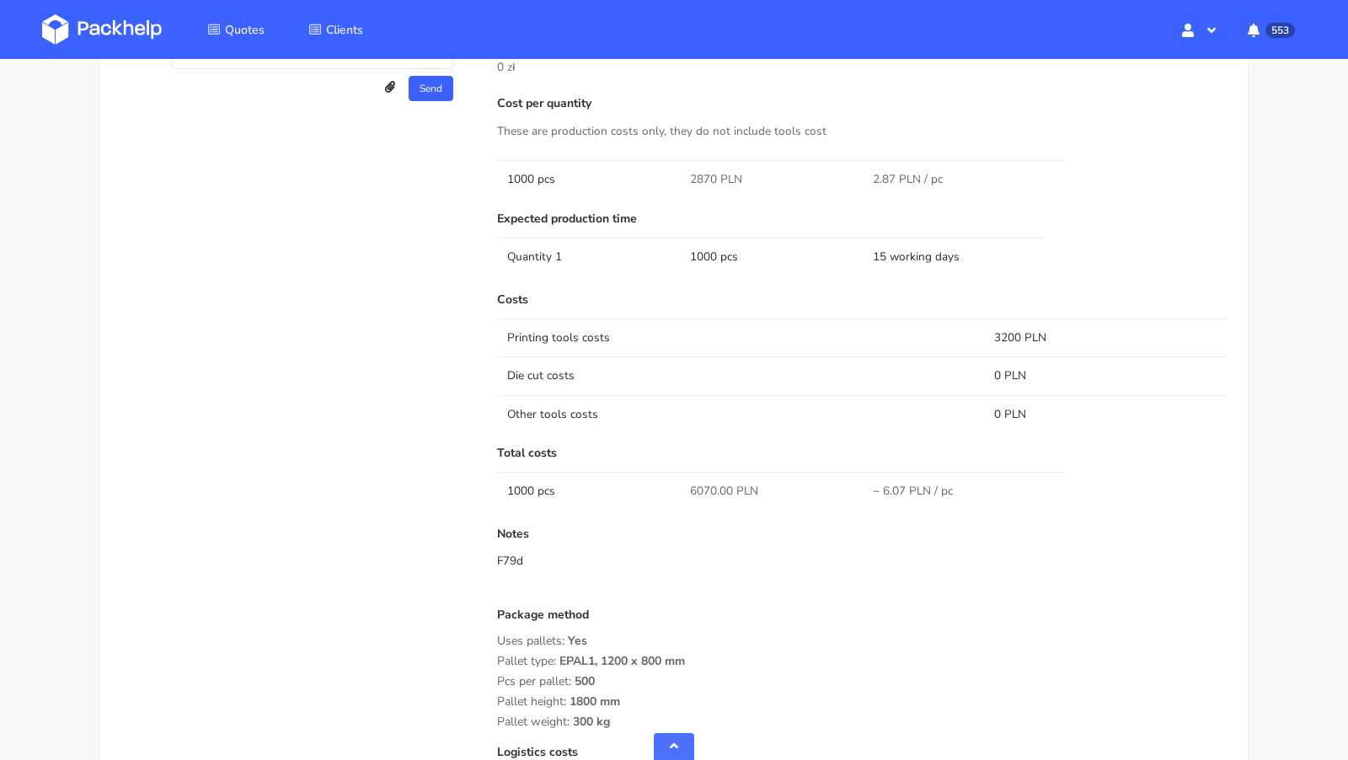
click at [695, 483] on span "6070.00 PLN" at bounding box center [724, 491] width 68 height 17
copy span "6070.00"
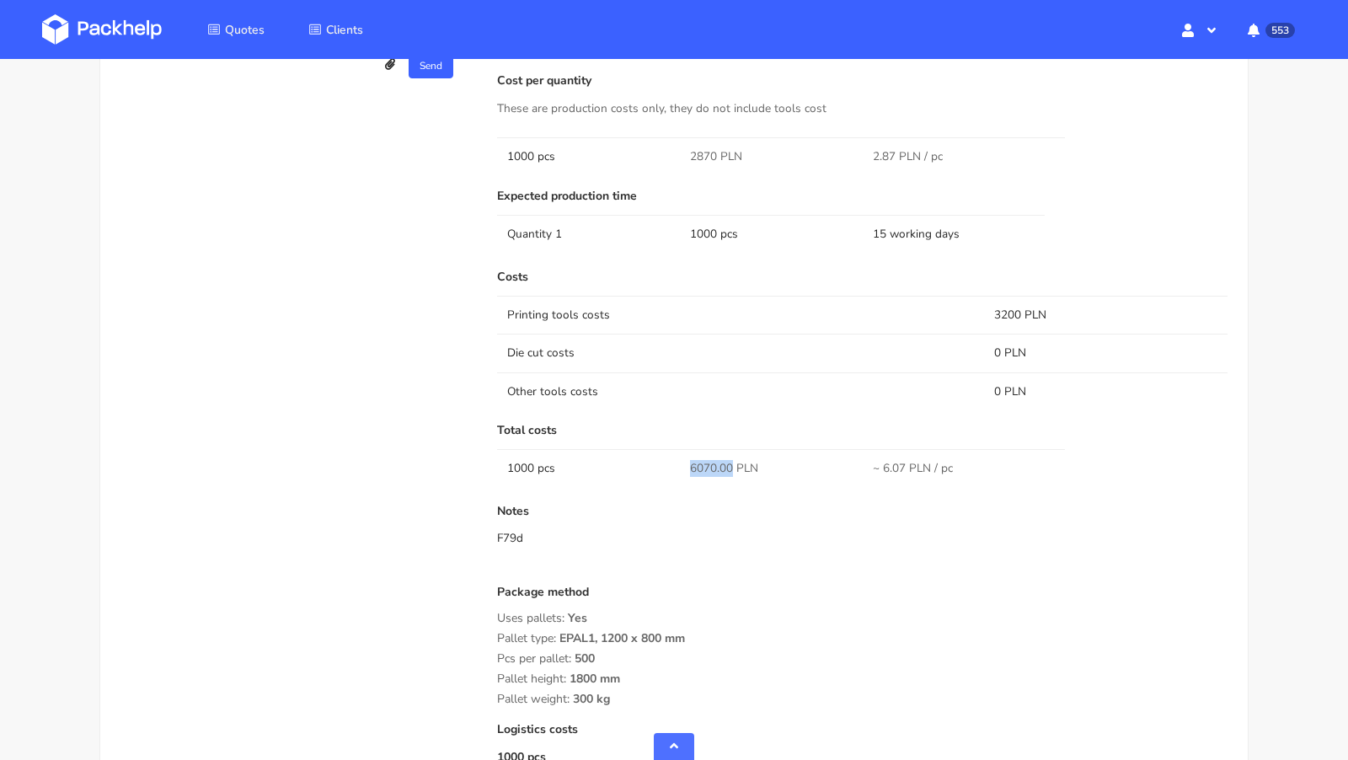
scroll to position [1031, 0]
click at [384, 448] on div "Quote comments Variant comments There is no comments yet. D U Send Upload attac…" at bounding box center [297, 377] width 377 height 996
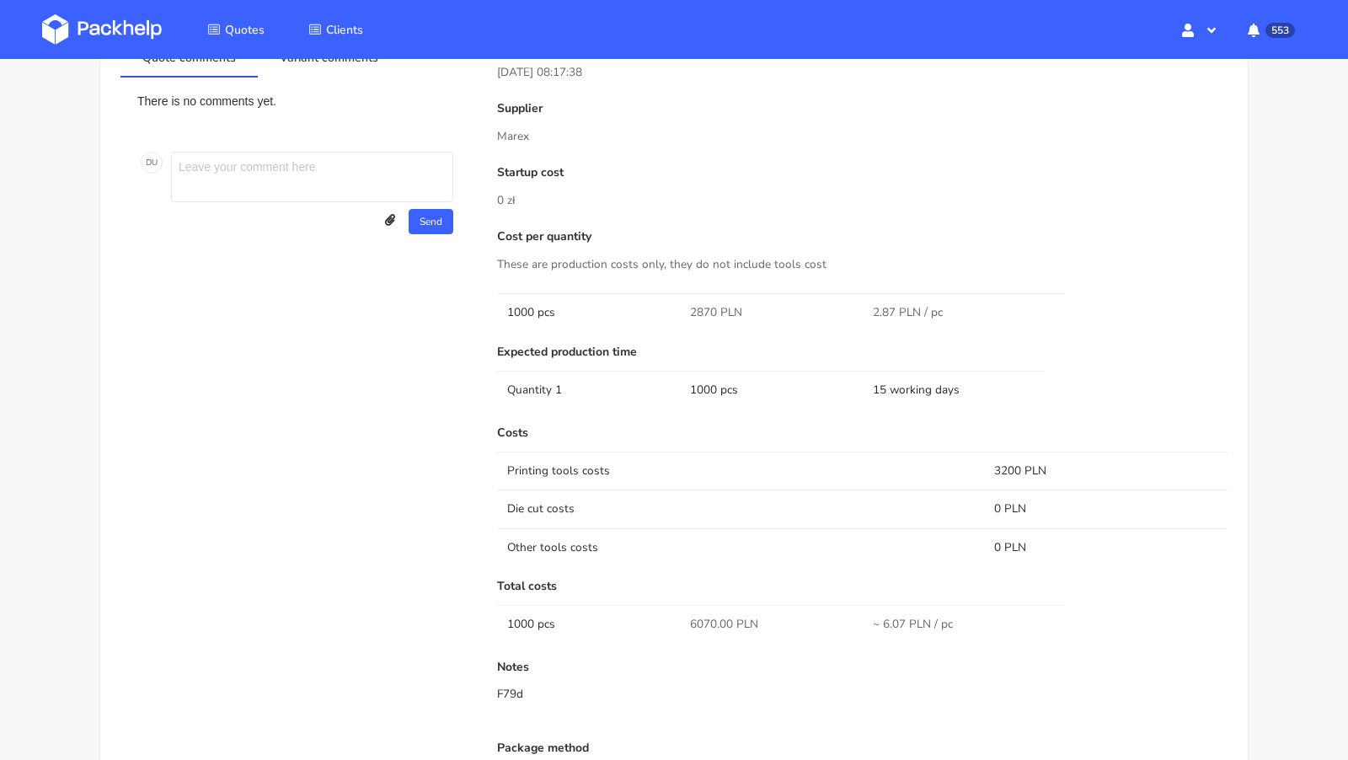
scroll to position [0, 0]
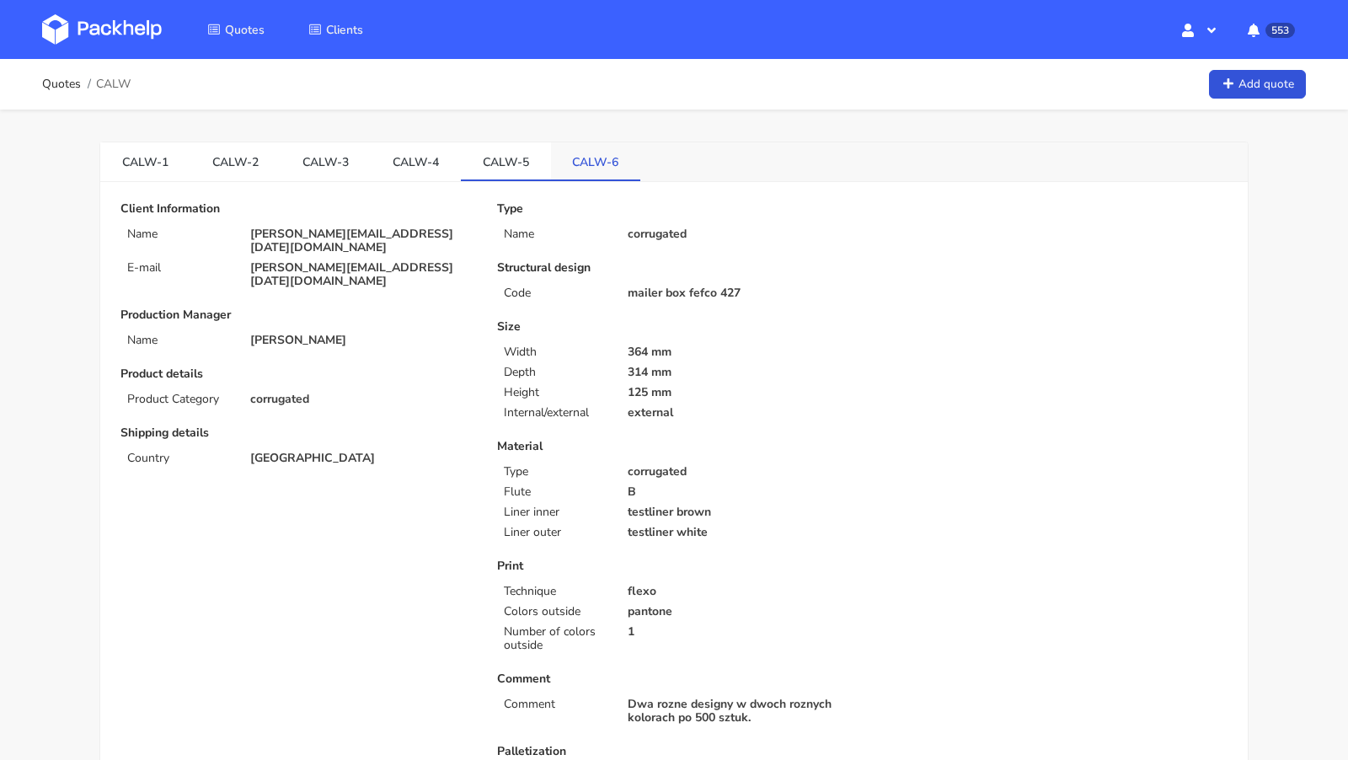
click at [551, 158] on link "CALW-6" at bounding box center [596, 160] width 90 height 37
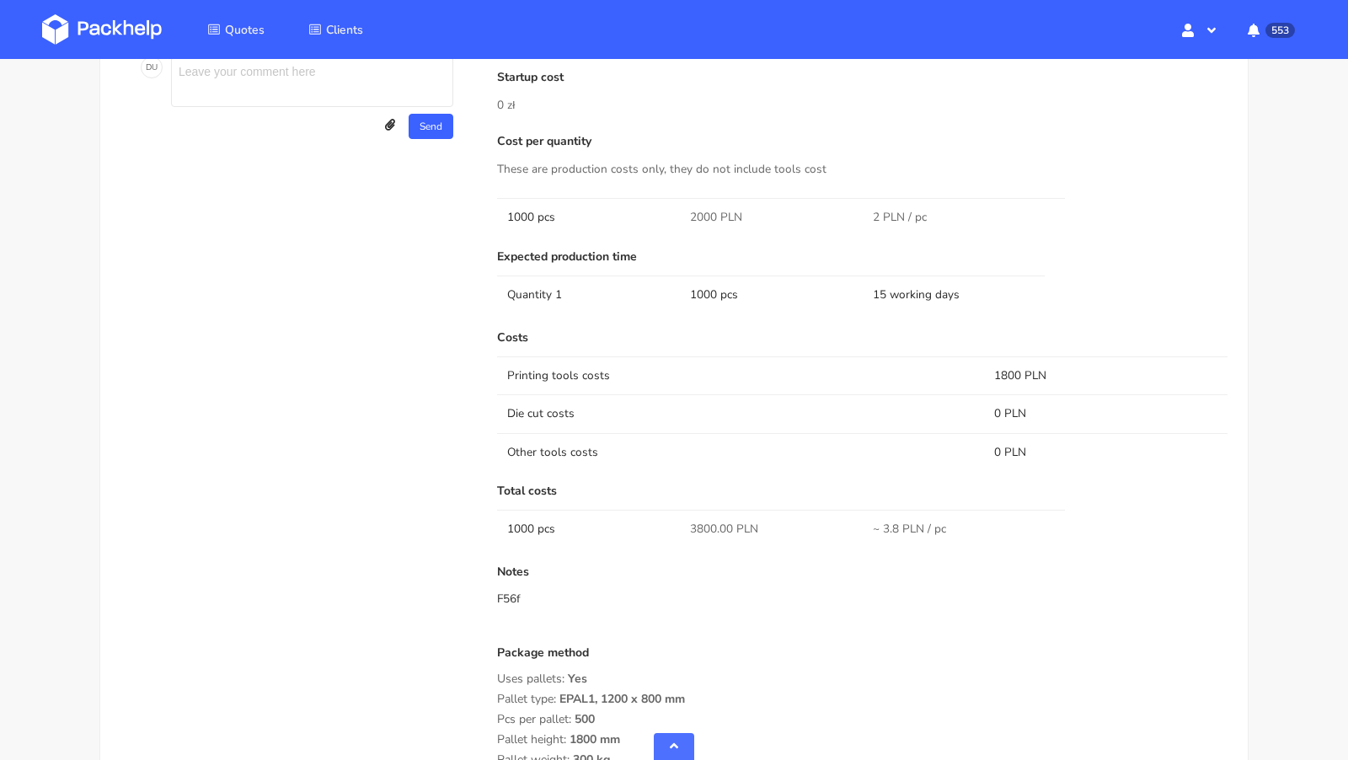
scroll to position [1113, 0]
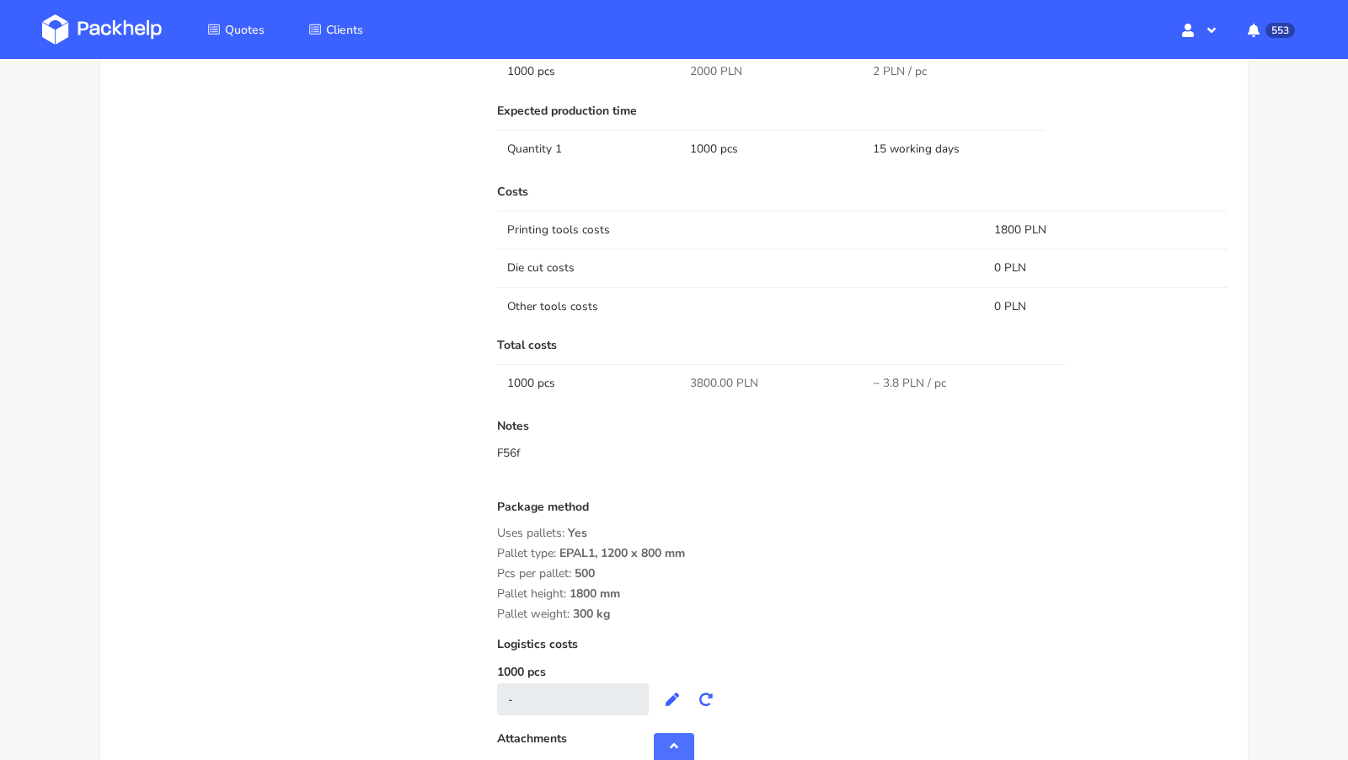
click at [713, 376] on span "3800.00 PLN" at bounding box center [724, 383] width 68 height 17
copy span "3800.00"
click at [729, 476] on div "Notes F56f" at bounding box center [862, 453] width 731 height 67
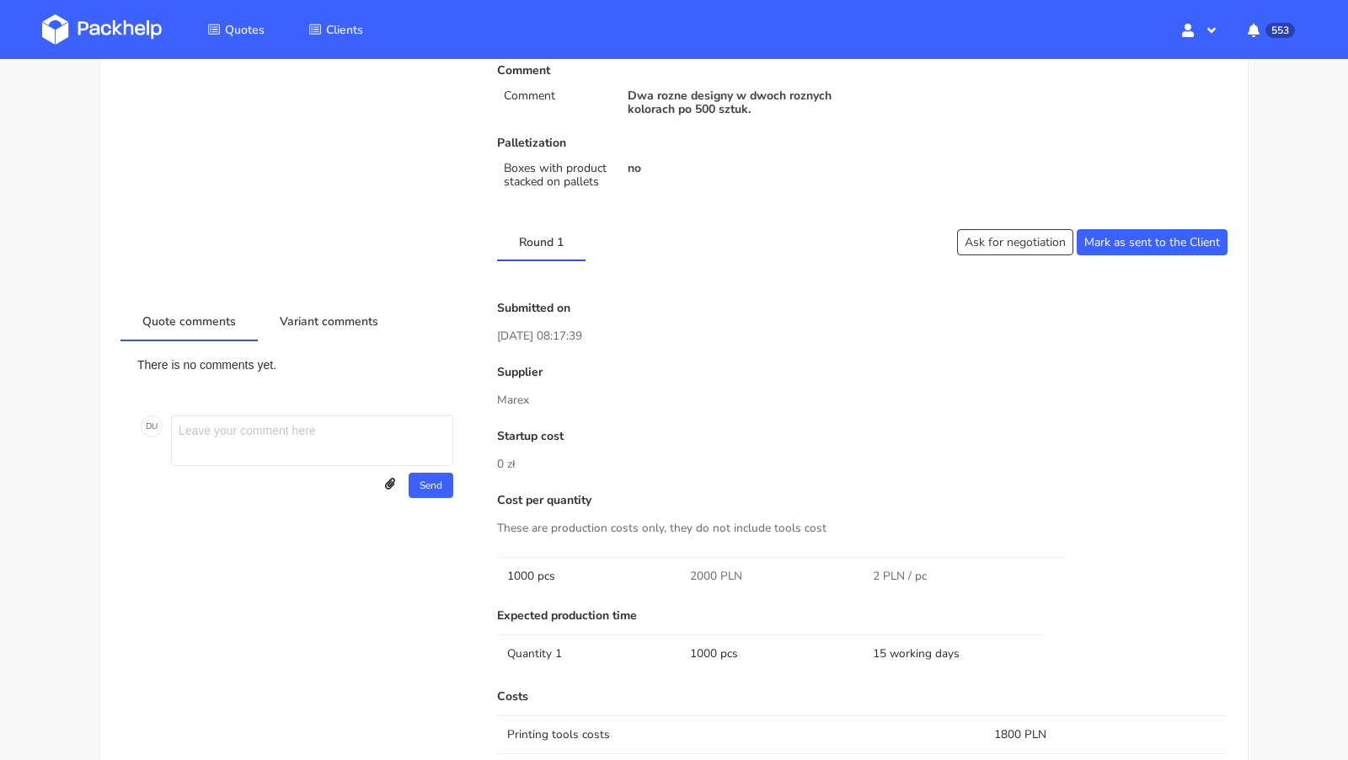
scroll to position [0, 0]
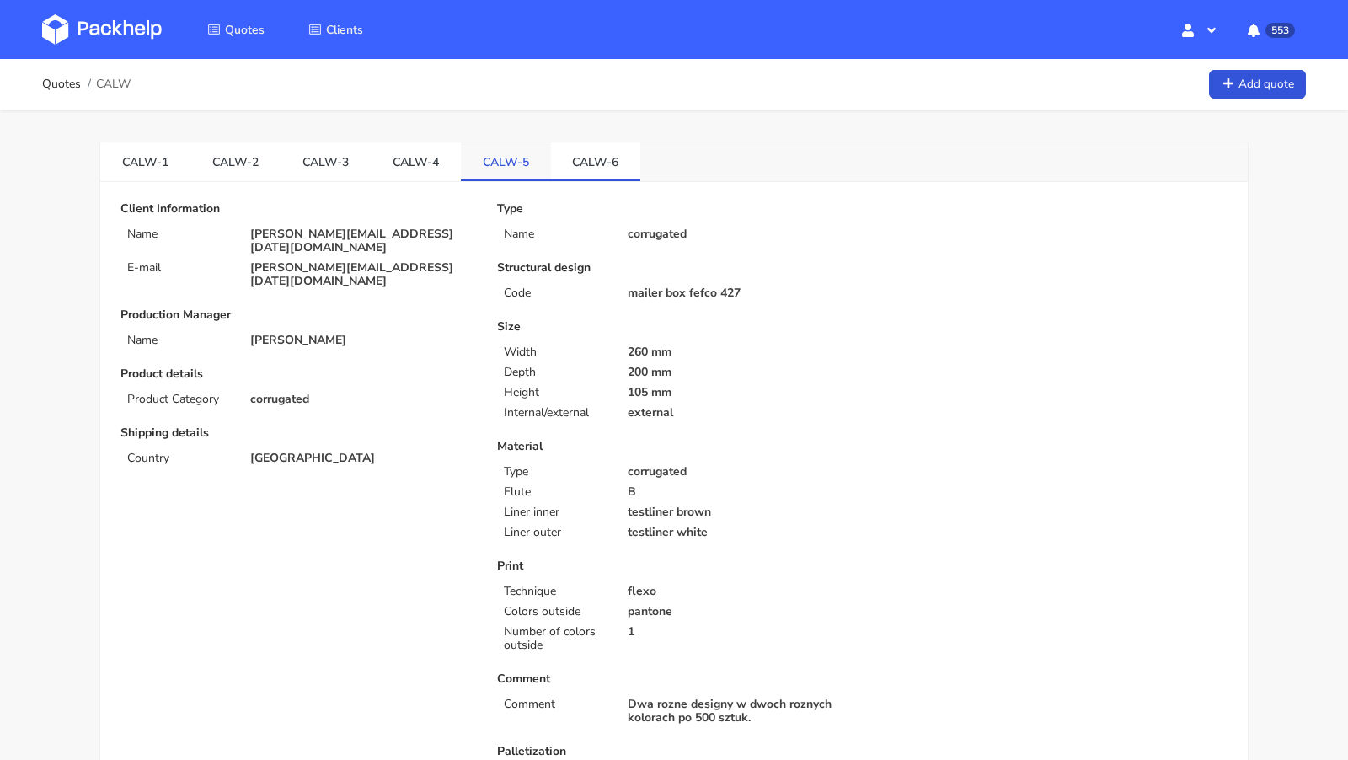
click at [482, 164] on link "CALW-5" at bounding box center [506, 160] width 90 height 37
copy li "CALW-5"
click at [101, 83] on span "CALW" at bounding box center [113, 84] width 35 height 13
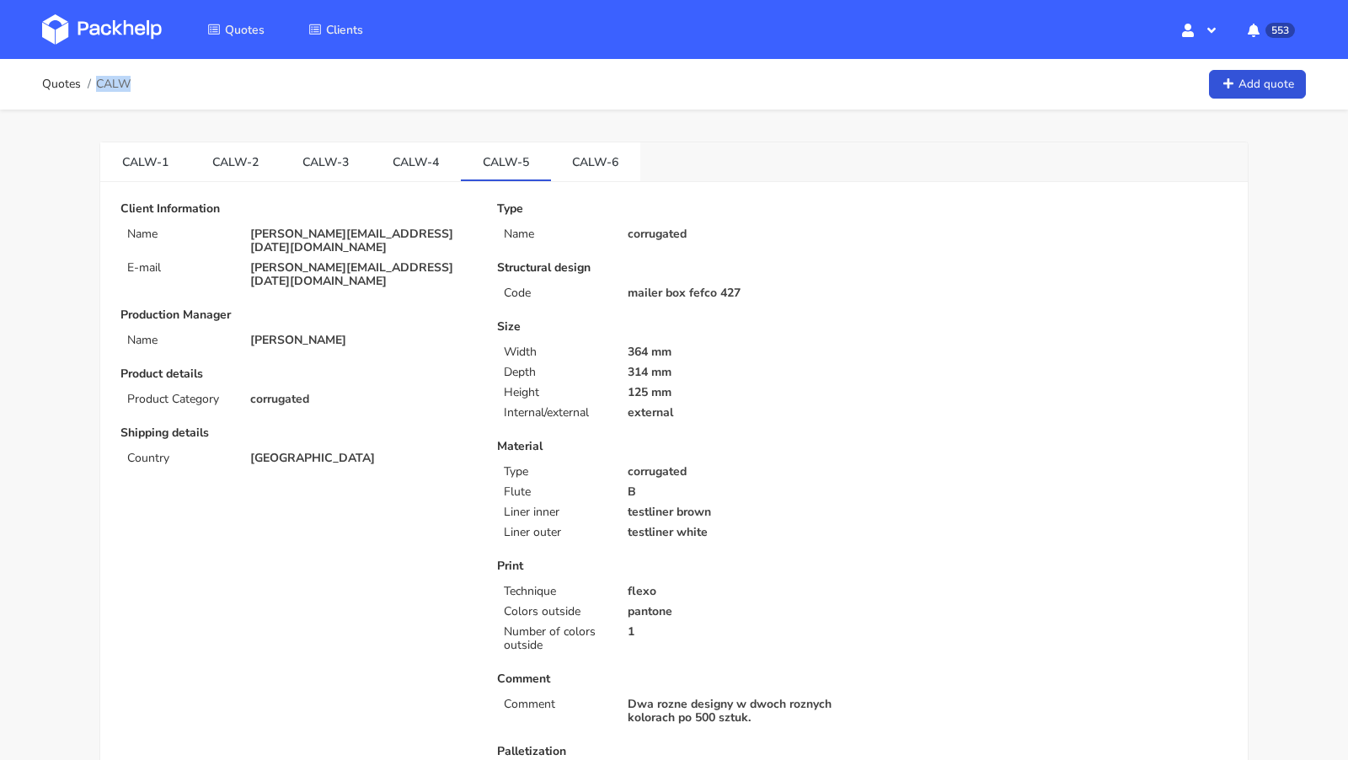
click at [101, 83] on span "CALW" at bounding box center [113, 84] width 35 height 13
copy span "CALW"
click at [110, 29] on img at bounding box center [102, 29] width 120 height 30
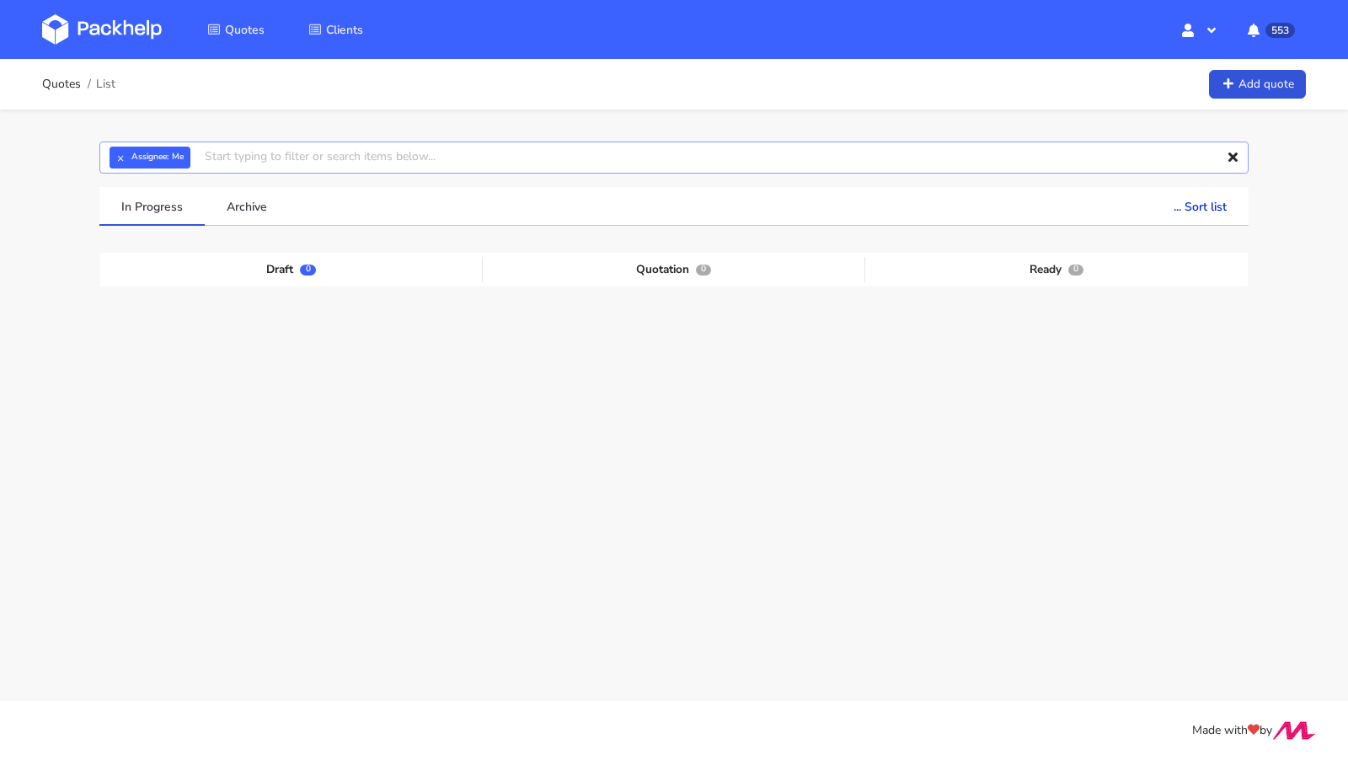
click at [267, 153] on input "text" at bounding box center [673, 158] width 1149 height 32
paste input "CALW"
type input "CALW"
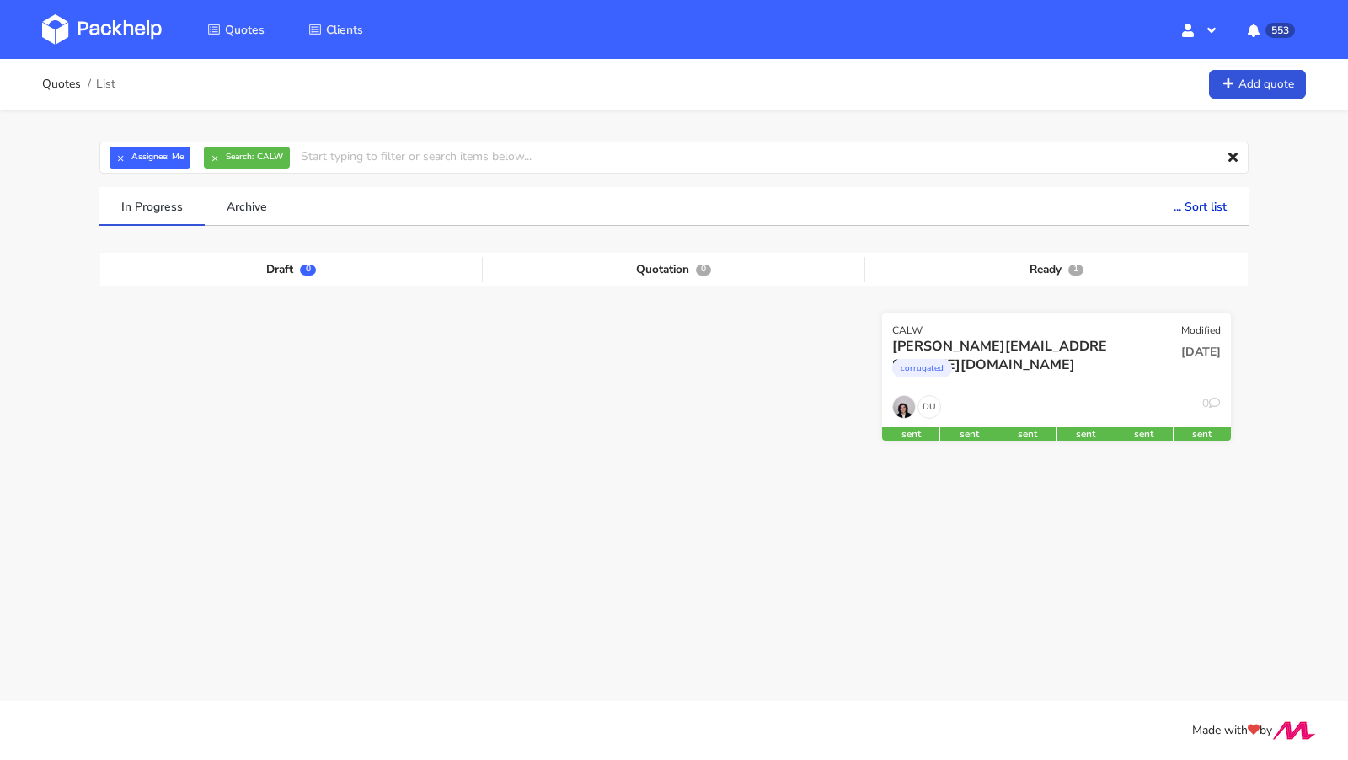
click at [971, 358] on div "corrugated" at bounding box center [1003, 373] width 223 height 34
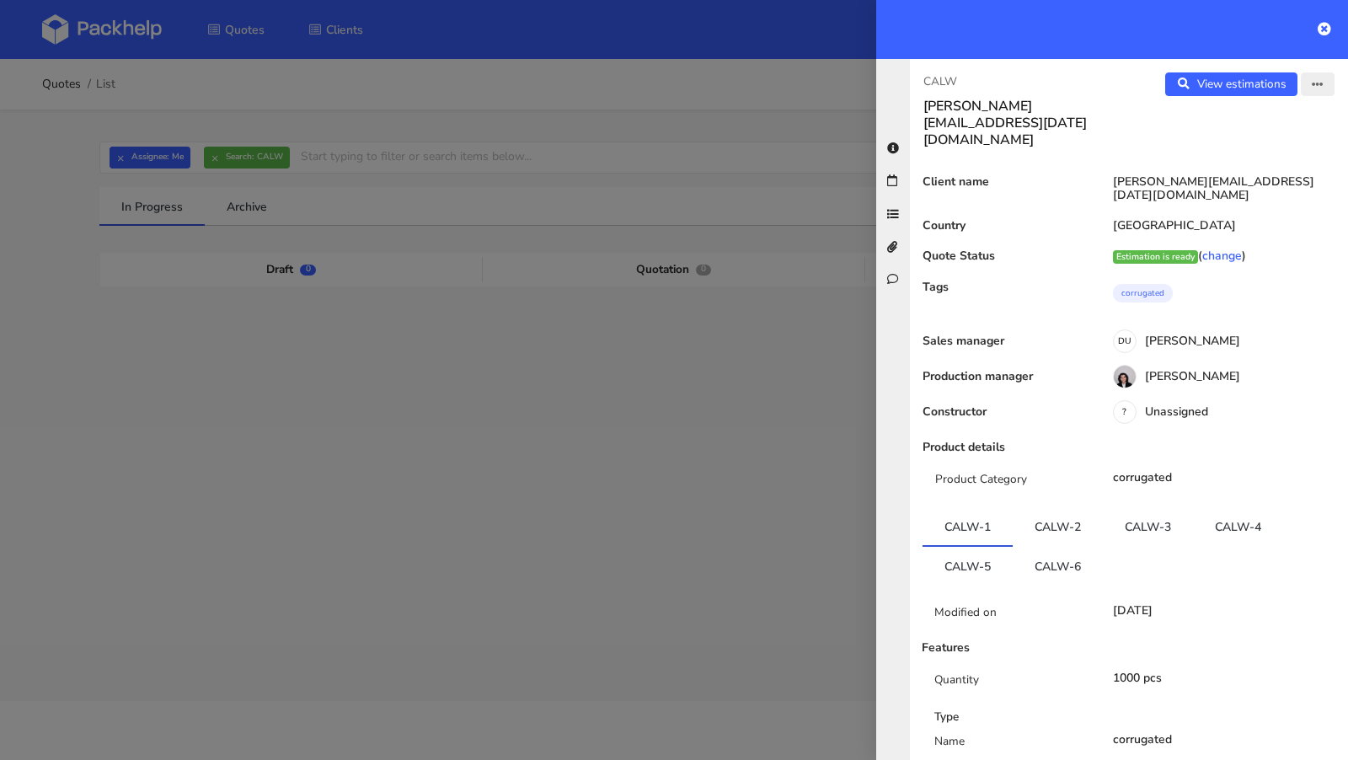
click at [1318, 95] on button "button" at bounding box center [1318, 84] width 34 height 24
click at [1272, 142] on link "Edit quote" at bounding box center [1262, 150] width 148 height 28
click at [1243, 90] on link "View estimations" at bounding box center [1231, 84] width 132 height 24
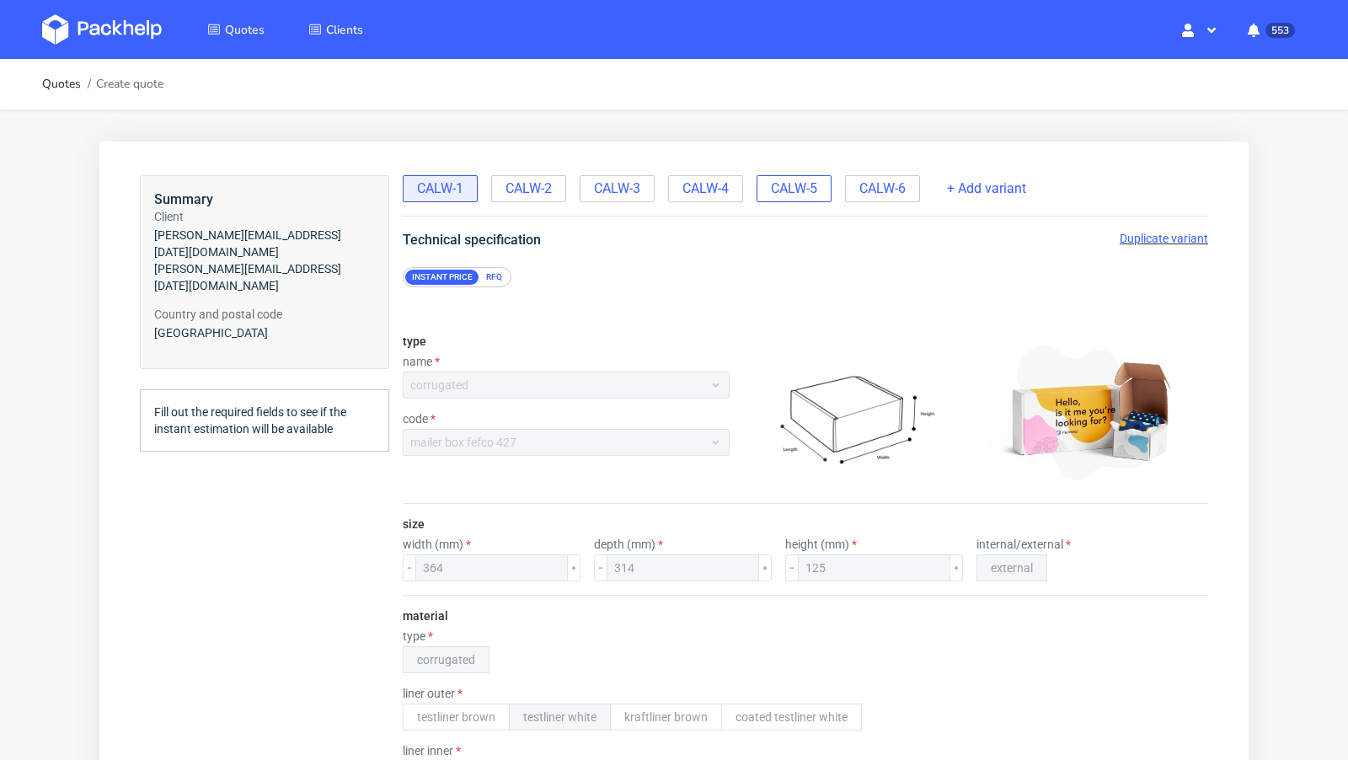
click at [796, 187] on span "CALW-5" at bounding box center [794, 188] width 46 height 19
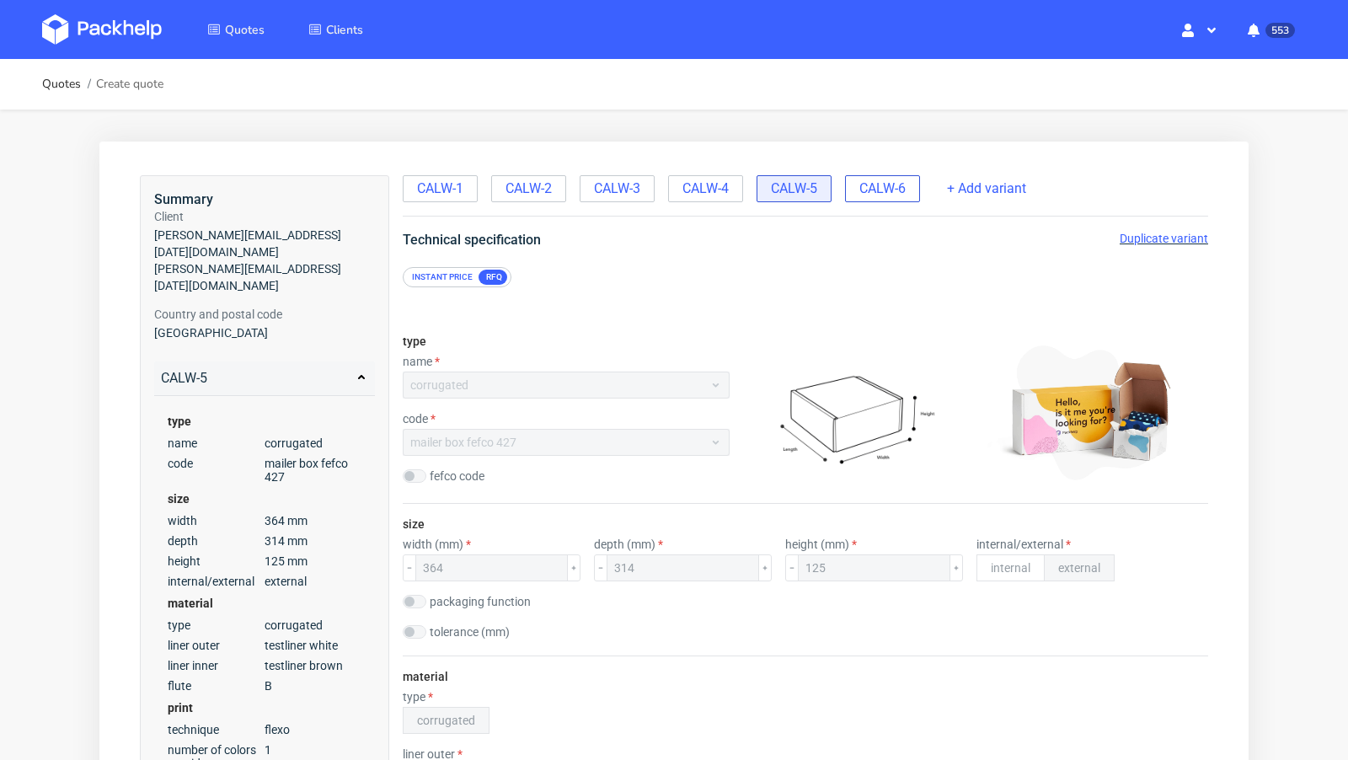
click at [882, 190] on span "CALW-6" at bounding box center [883, 188] width 46 height 19
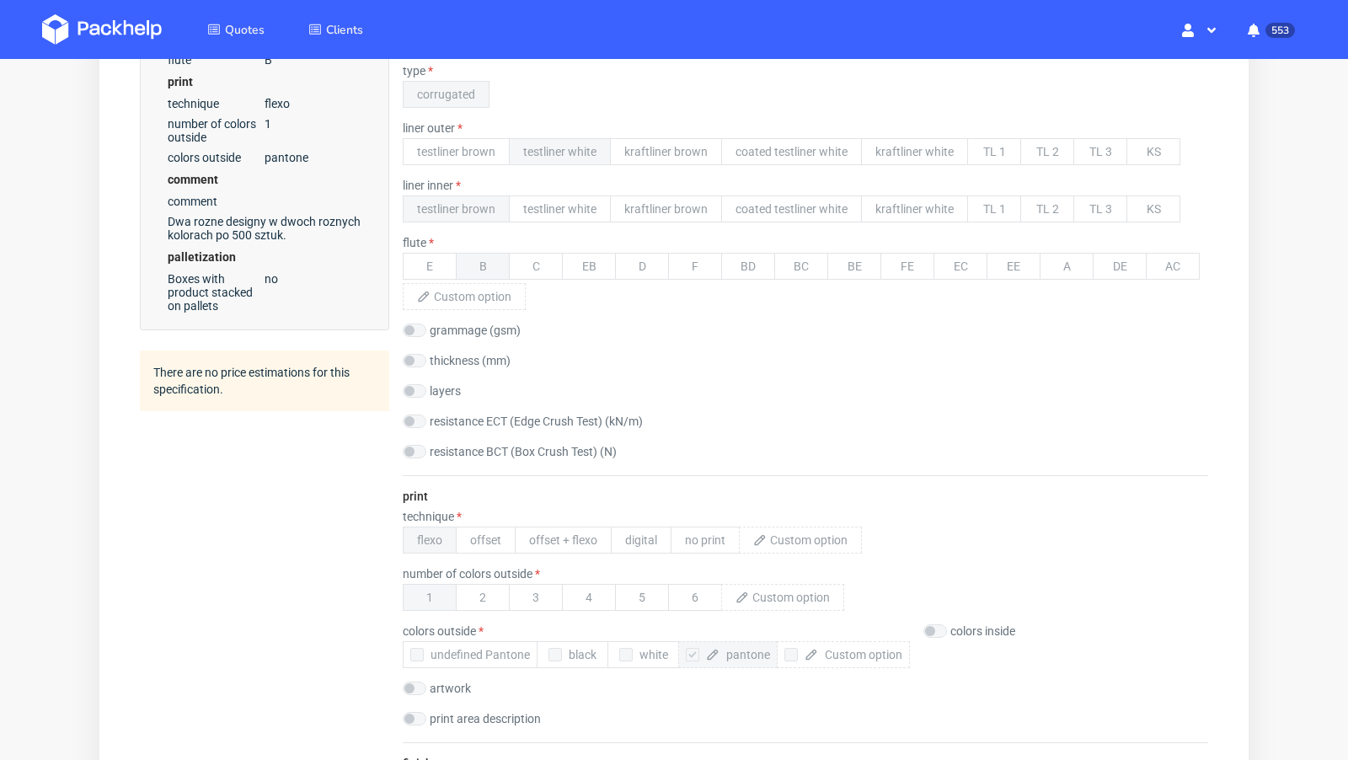
scroll to position [624, 0]
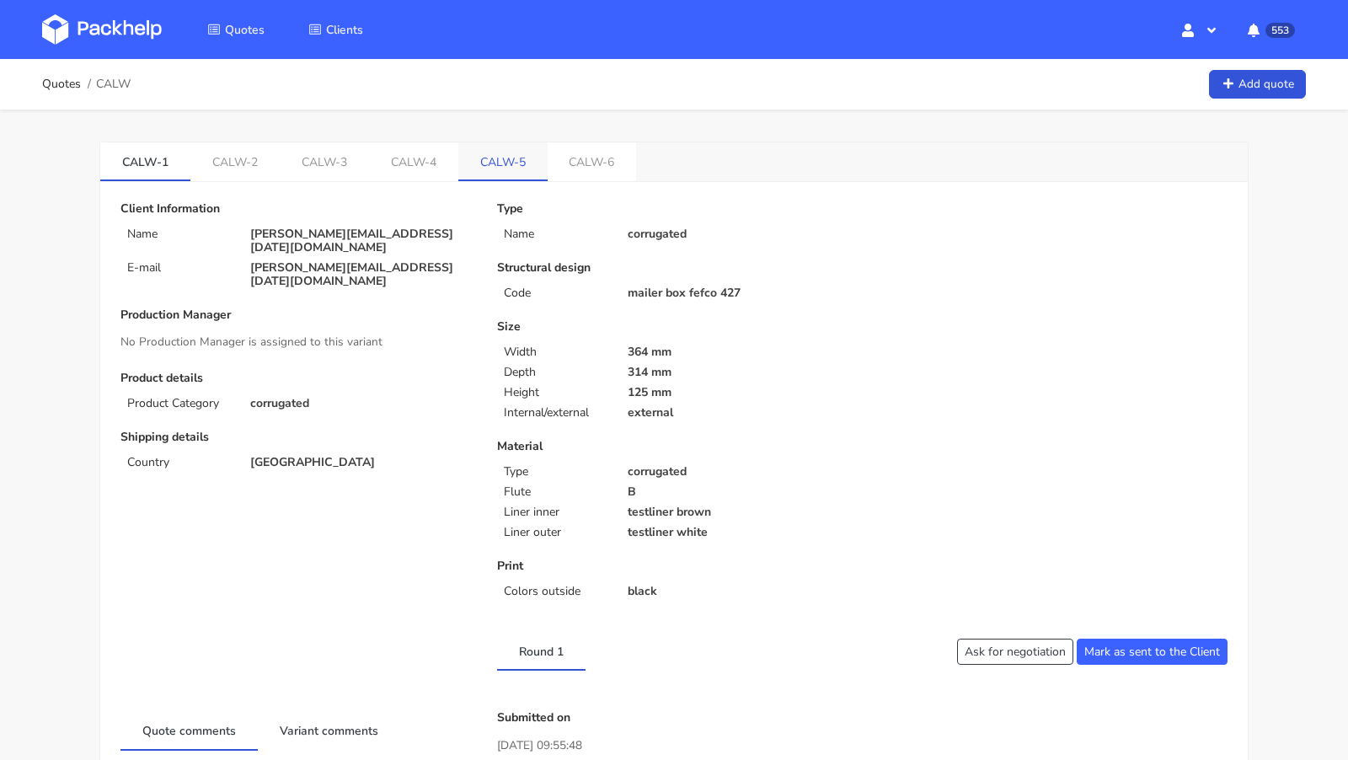
click at [504, 163] on link "CALW-5" at bounding box center [502, 160] width 89 height 37
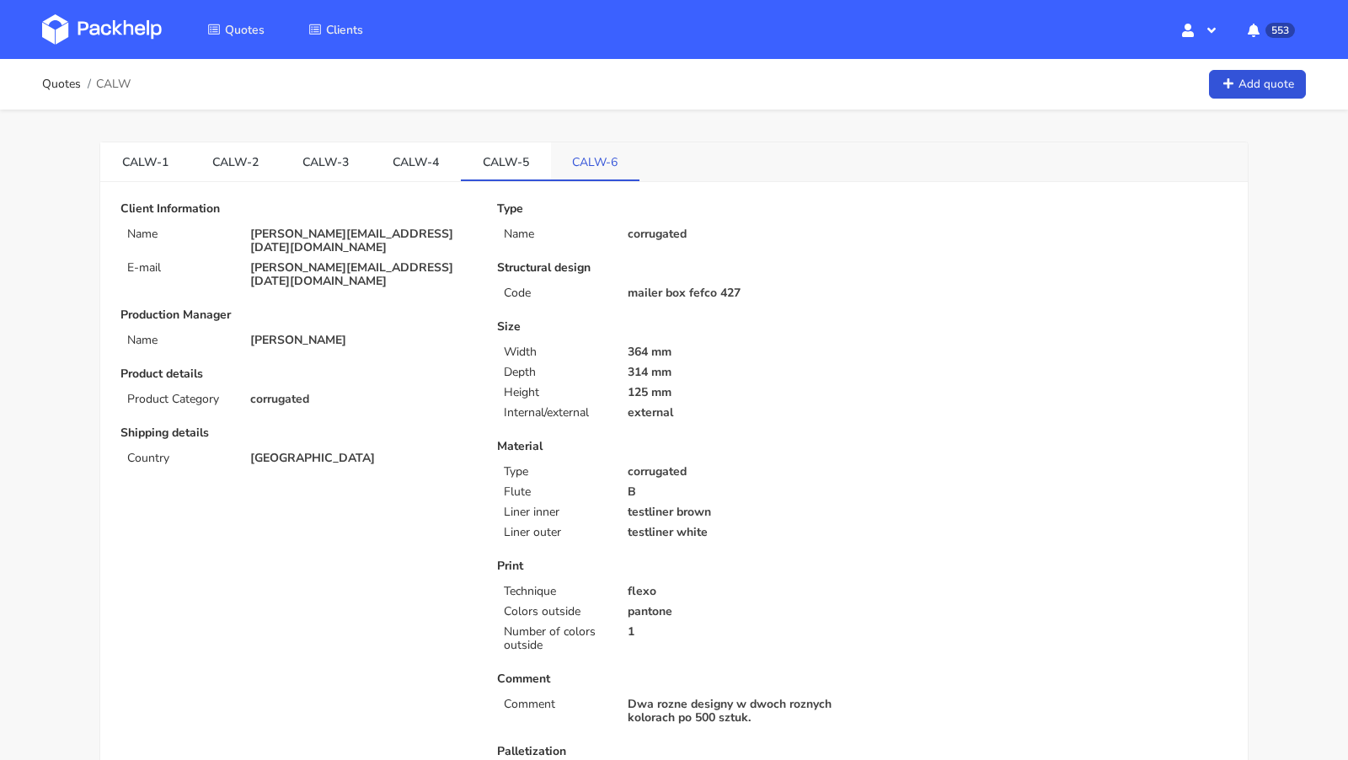
click at [591, 158] on link "CALW-6" at bounding box center [595, 160] width 89 height 37
click at [496, 160] on link "CALW-5" at bounding box center [506, 160] width 90 height 37
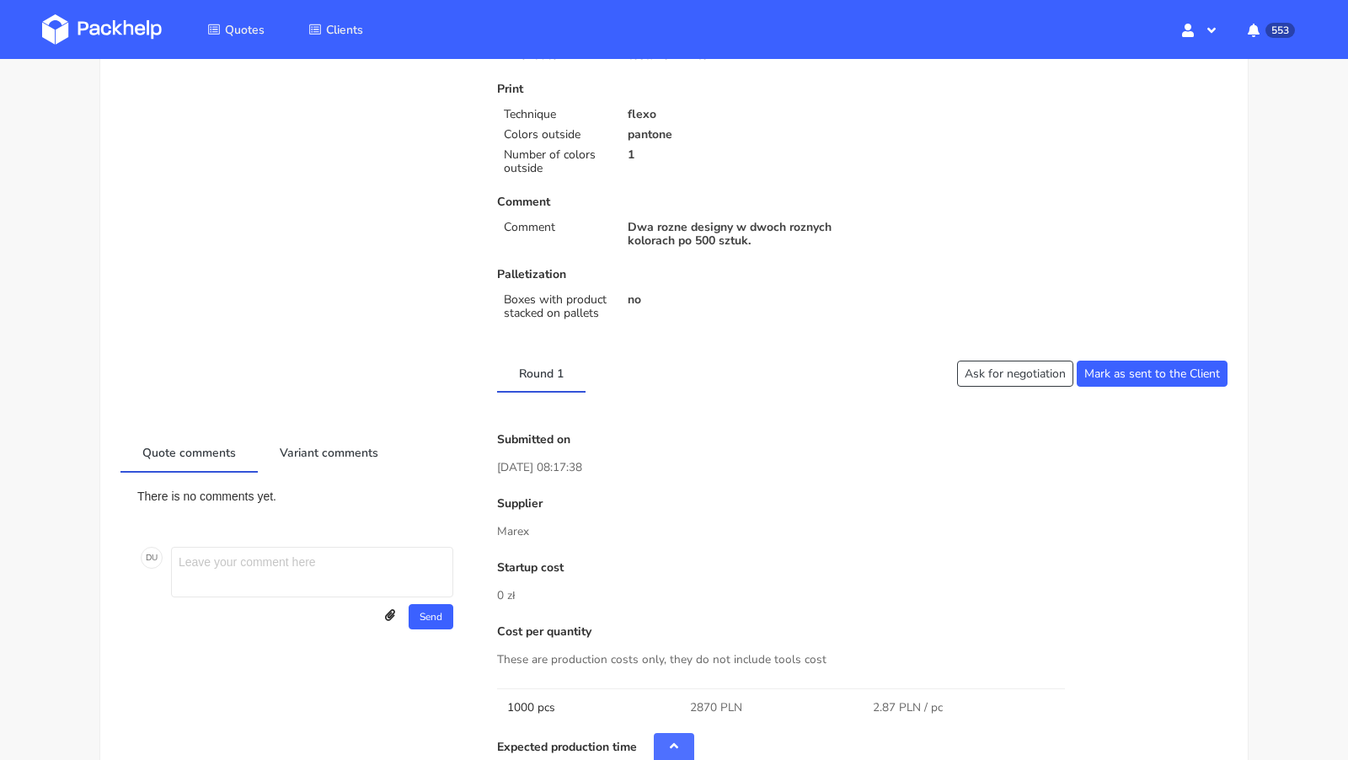
scroll to position [446, 0]
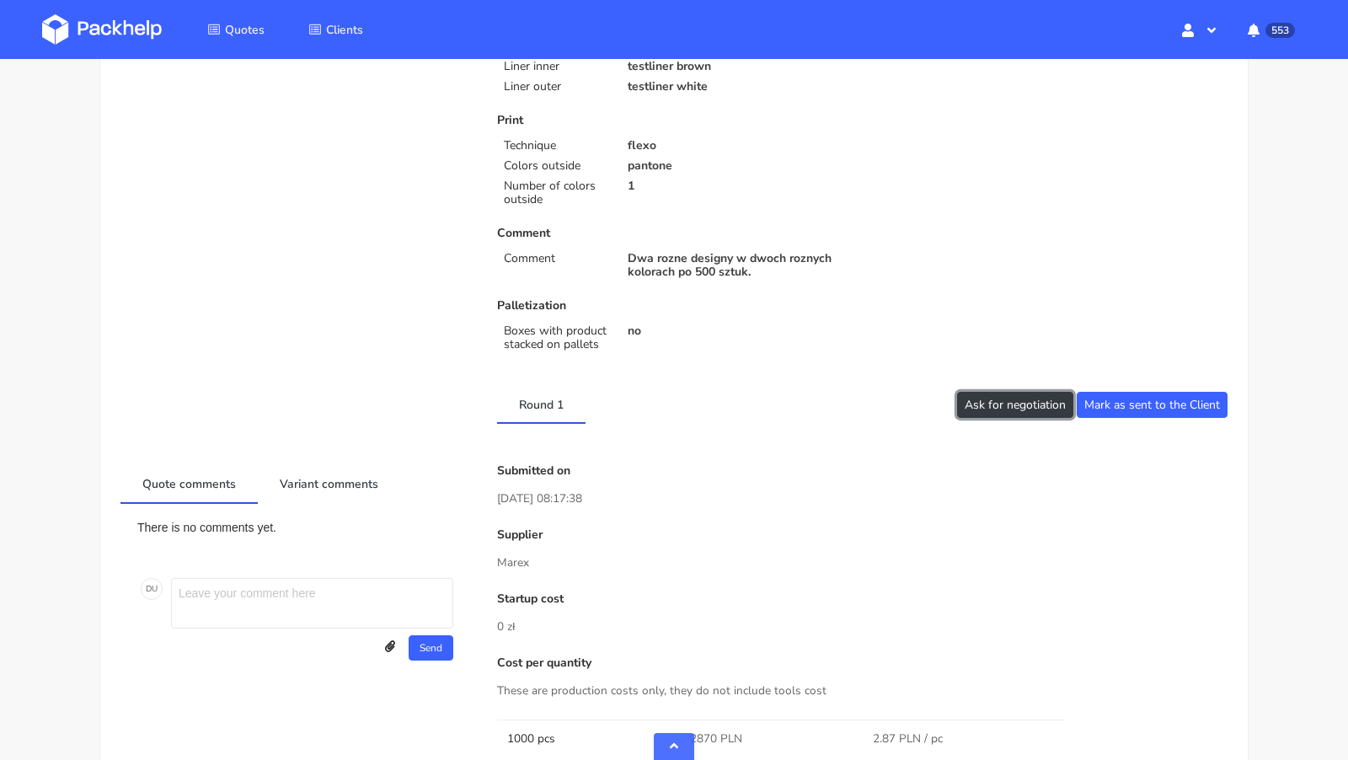
click at [1021, 408] on button "Ask for negotiation" at bounding box center [1015, 405] width 116 height 26
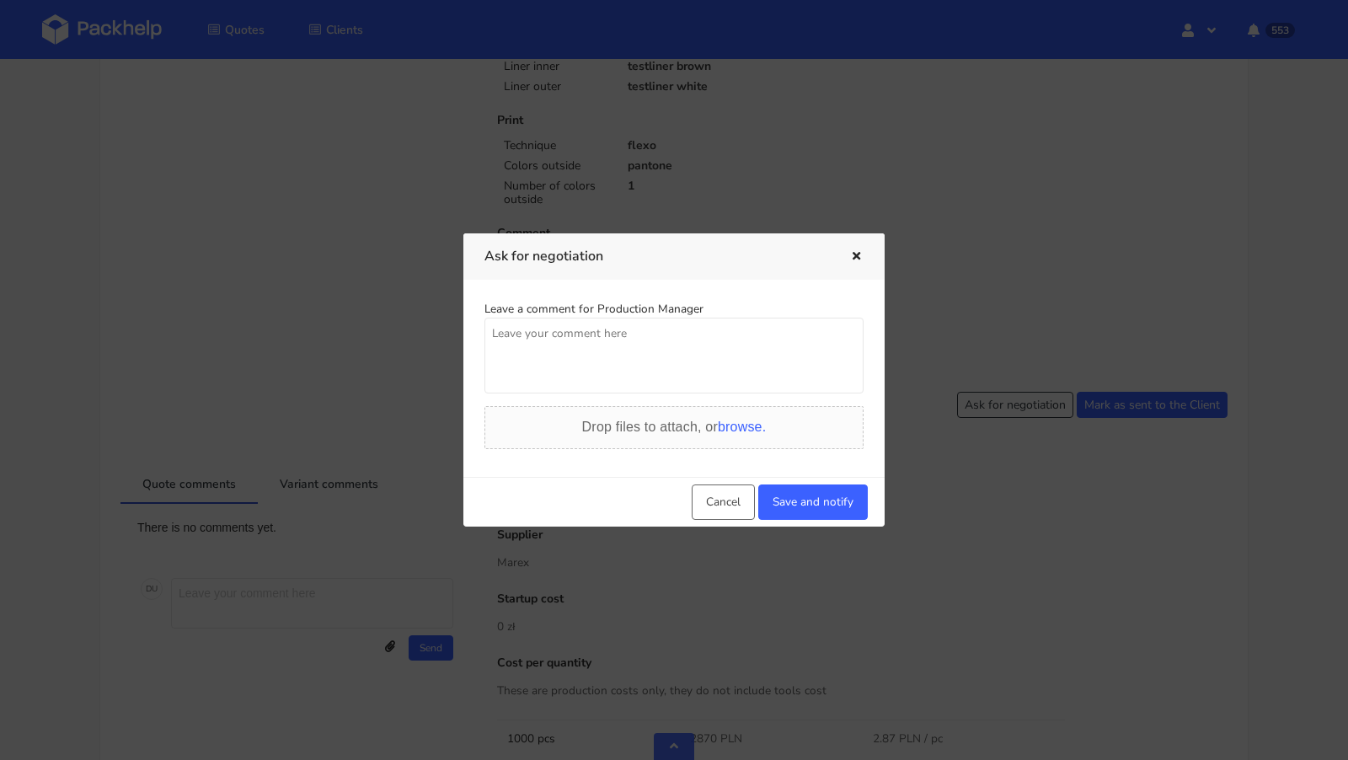
click at [535, 355] on textarea at bounding box center [674, 356] width 379 height 76
drag, startPoint x: 663, startPoint y: 341, endPoint x: 430, endPoint y: 319, distance: 234.5
click at [430, 319] on div "Ask for negotiation Leave a comment for Production Manager Poprosze o lepsza wy…" at bounding box center [674, 380] width 1348 height 760
click at [512, 338] on textarea "Poprosze o lepsza wycene." at bounding box center [674, 356] width 379 height 76
click at [681, 323] on textarea "Prosze o lepsza wycene." at bounding box center [674, 356] width 379 height 76
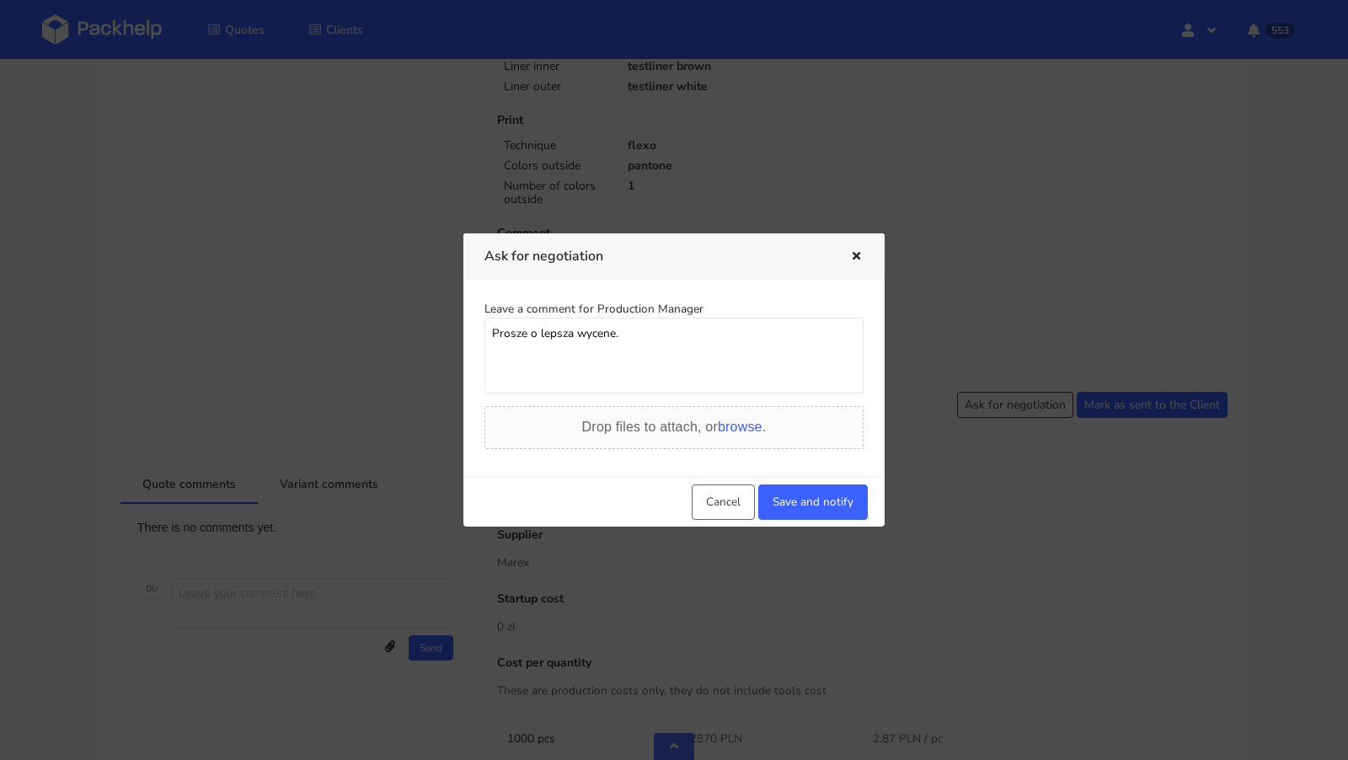
click at [667, 341] on textarea "Prosze o lepsza wycene." at bounding box center [674, 356] width 379 height 76
type textarea "Prosze o lepsza wycene."
click at [834, 507] on button "Save and notify" at bounding box center [813, 502] width 110 height 35
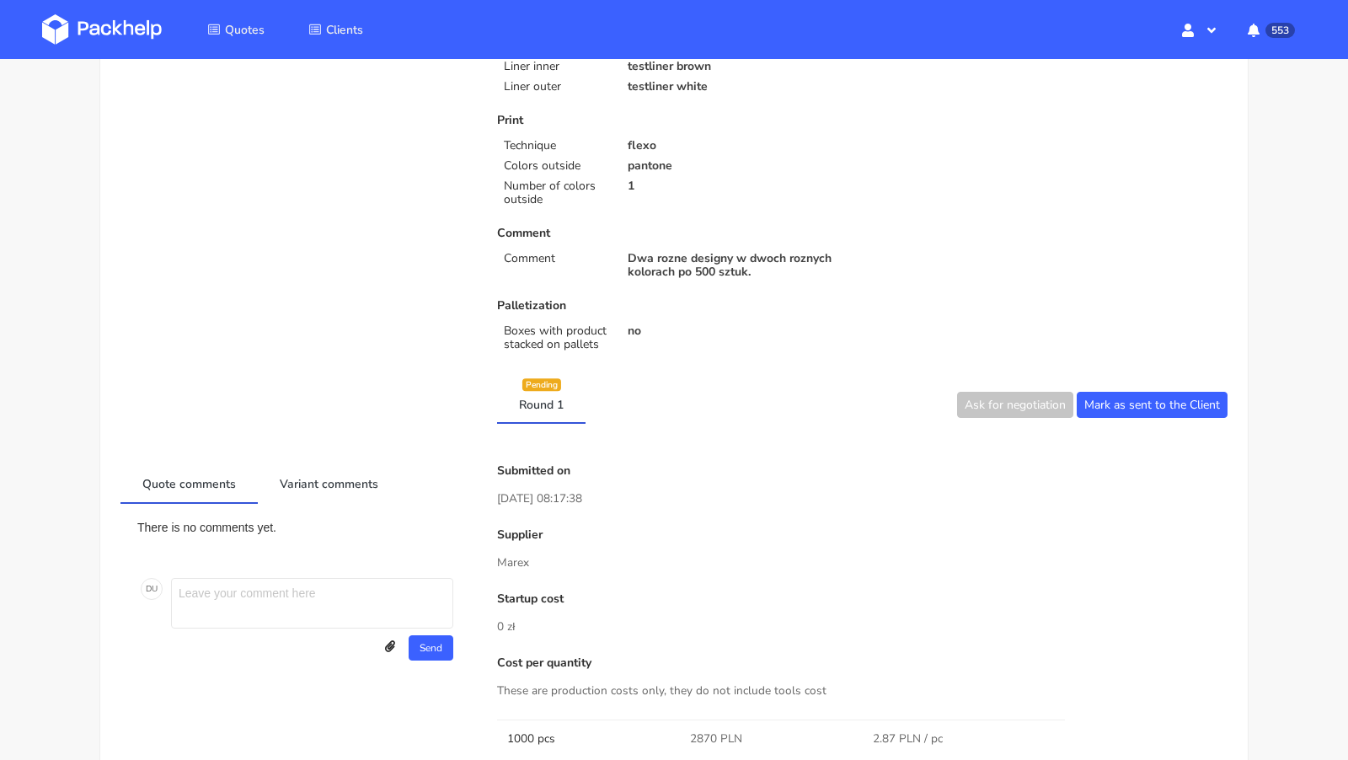
scroll to position [0, 0]
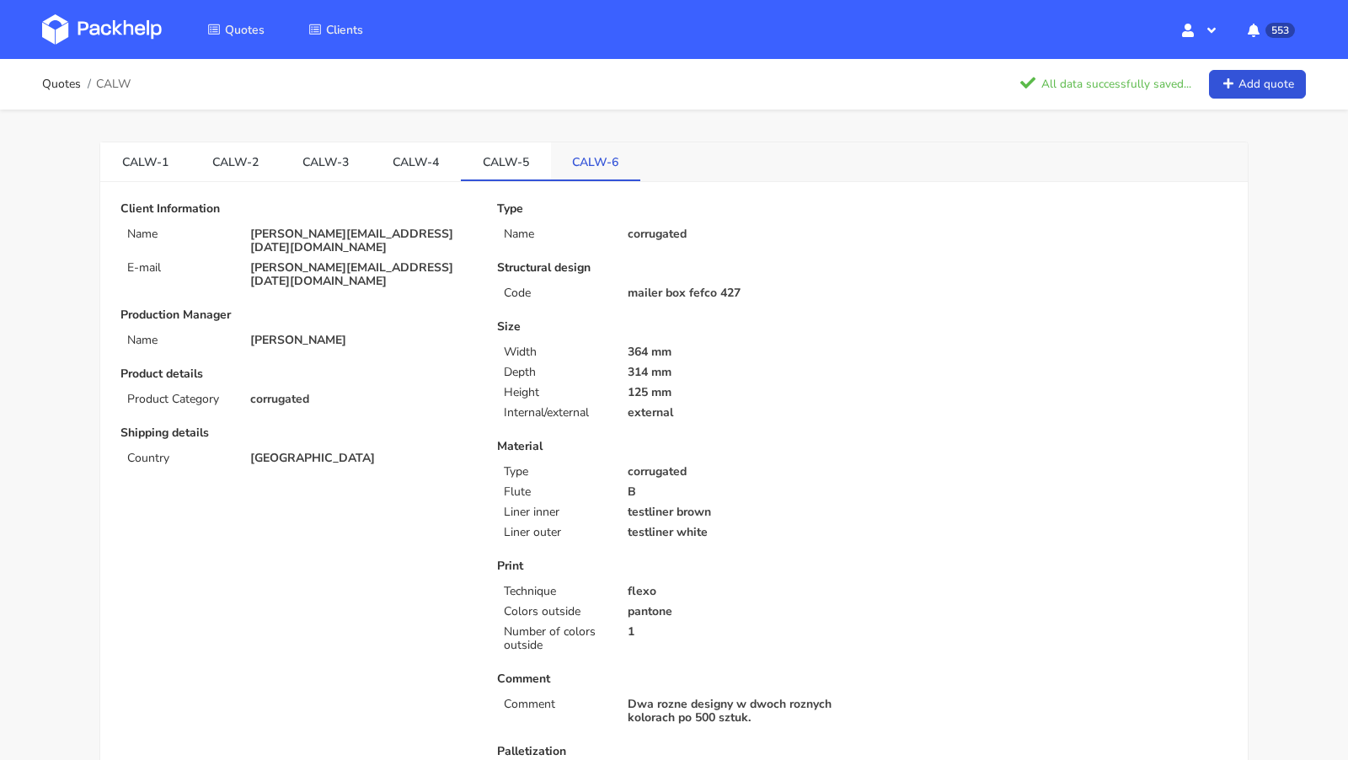
click at [579, 167] on link "CALW-6" at bounding box center [596, 160] width 90 height 37
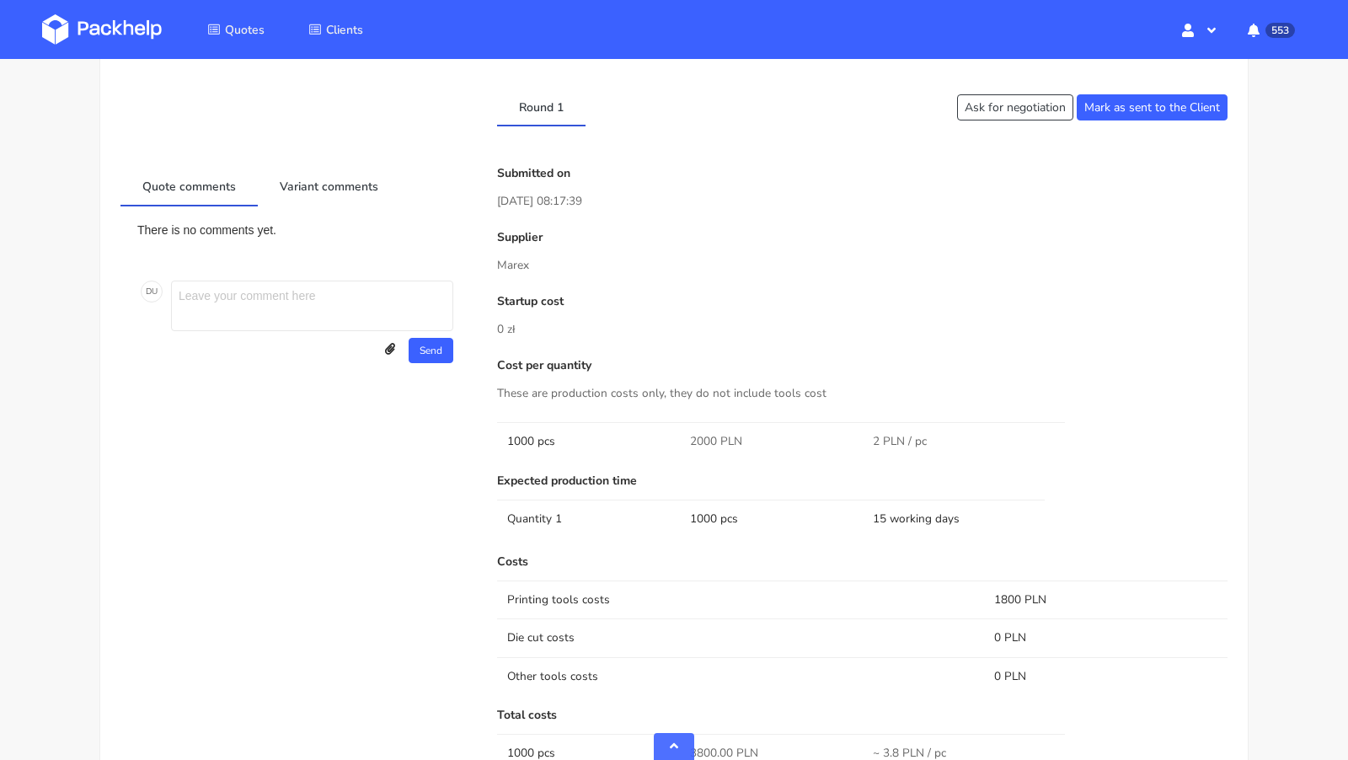
scroll to position [750, 0]
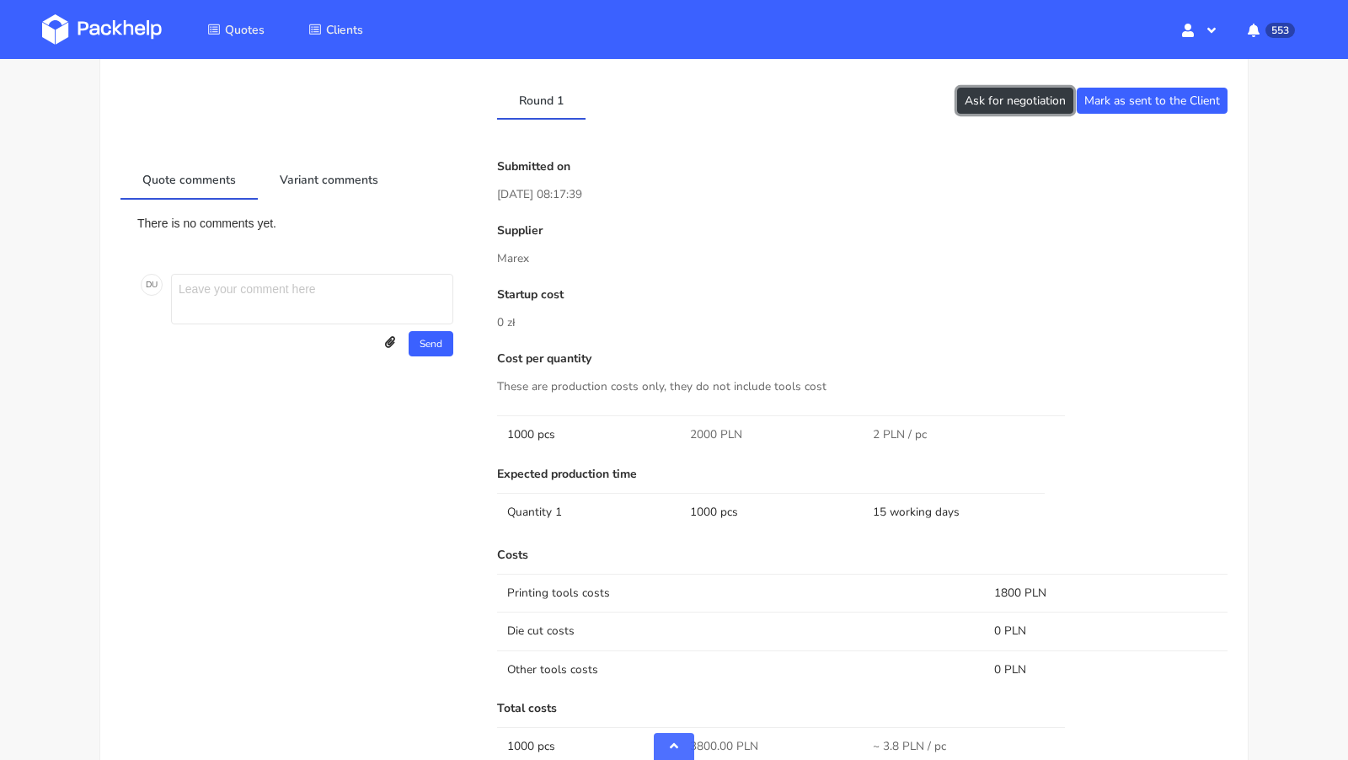
click at [979, 105] on button "Ask for negotiation" at bounding box center [1015, 101] width 116 height 26
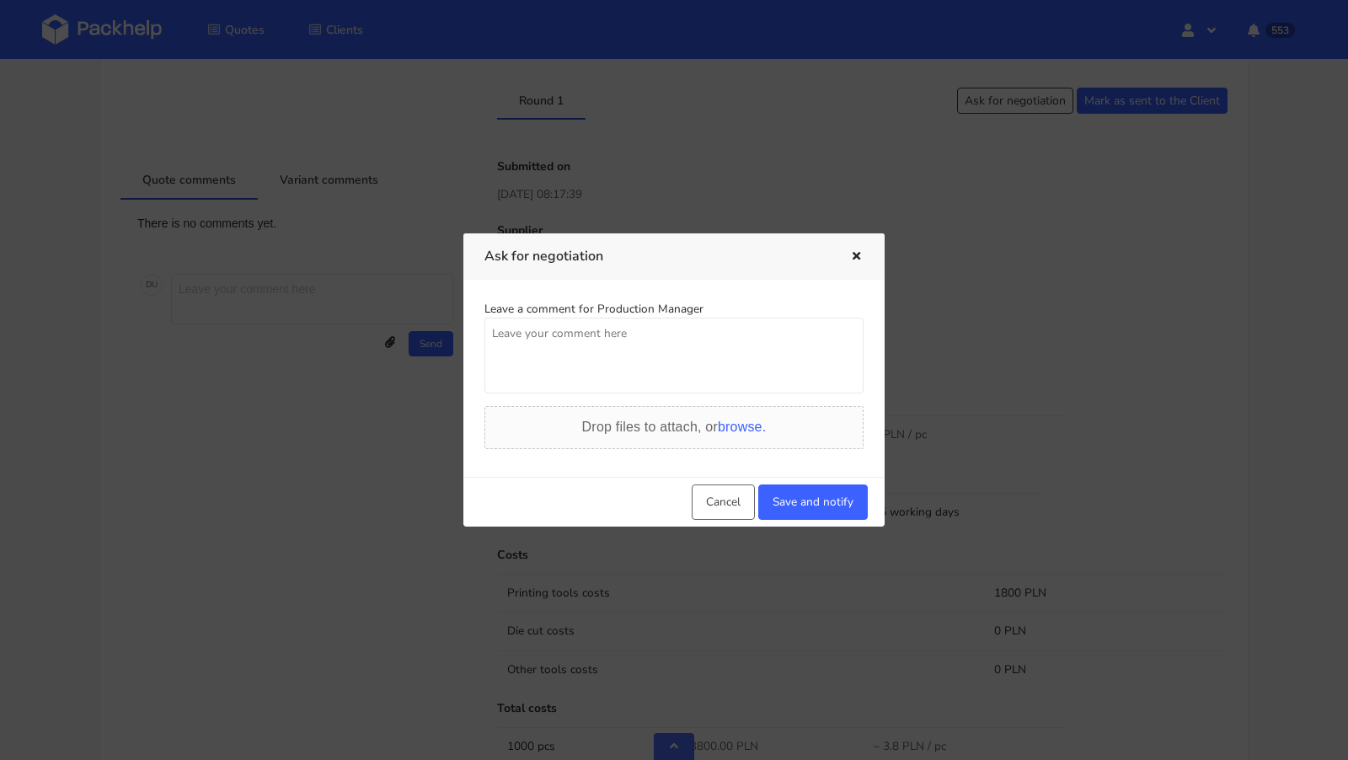
click at [641, 346] on textarea at bounding box center [674, 356] width 379 height 76
paste textarea "Poprosze o lepsza wycene."
click at [511, 335] on textarea "Poprosze o lepsza wycene." at bounding box center [674, 356] width 379 height 76
type textarea "Prosze o lepsza wycene."
click at [827, 494] on button "Save and notify" at bounding box center [813, 502] width 110 height 35
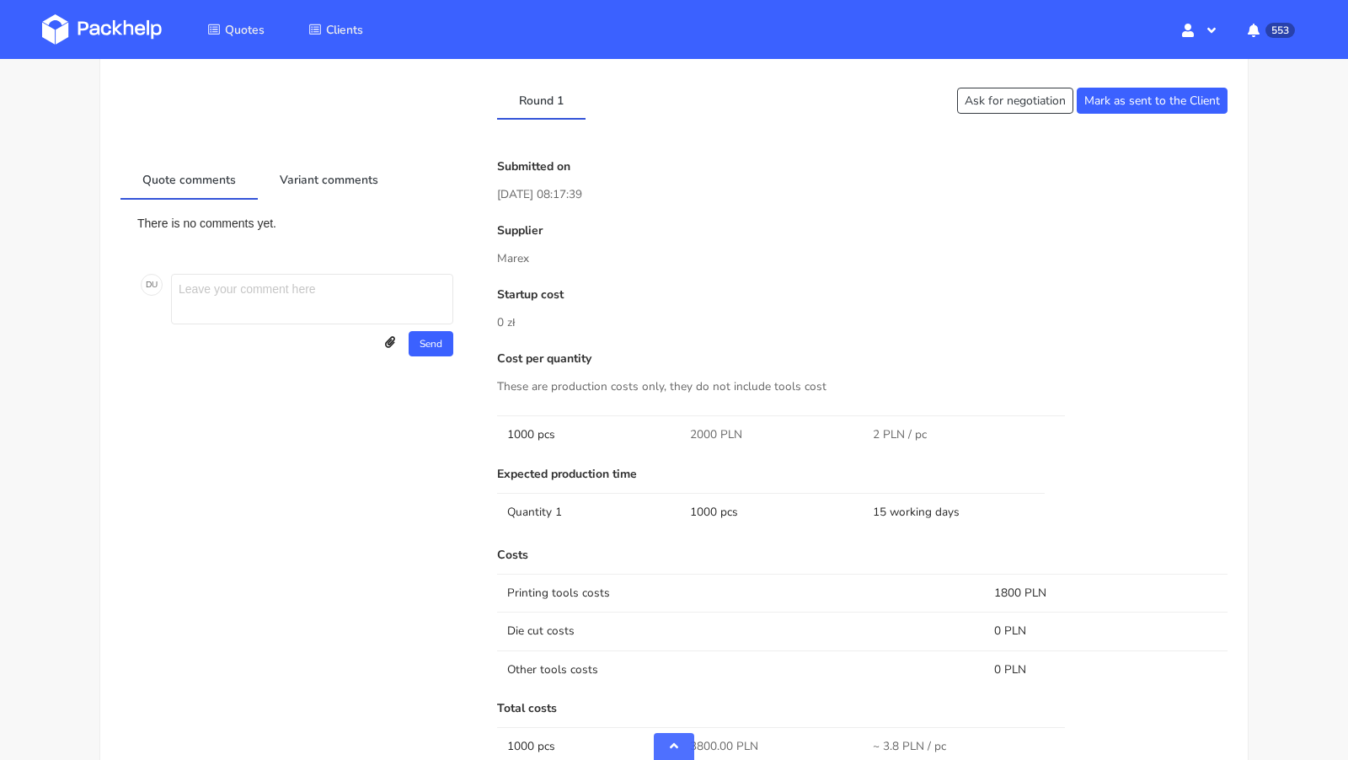
click at [441, 499] on div "Quote comments Variant comments There is no comments yet. D U Send Upload attac…" at bounding box center [297, 658] width 377 height 996
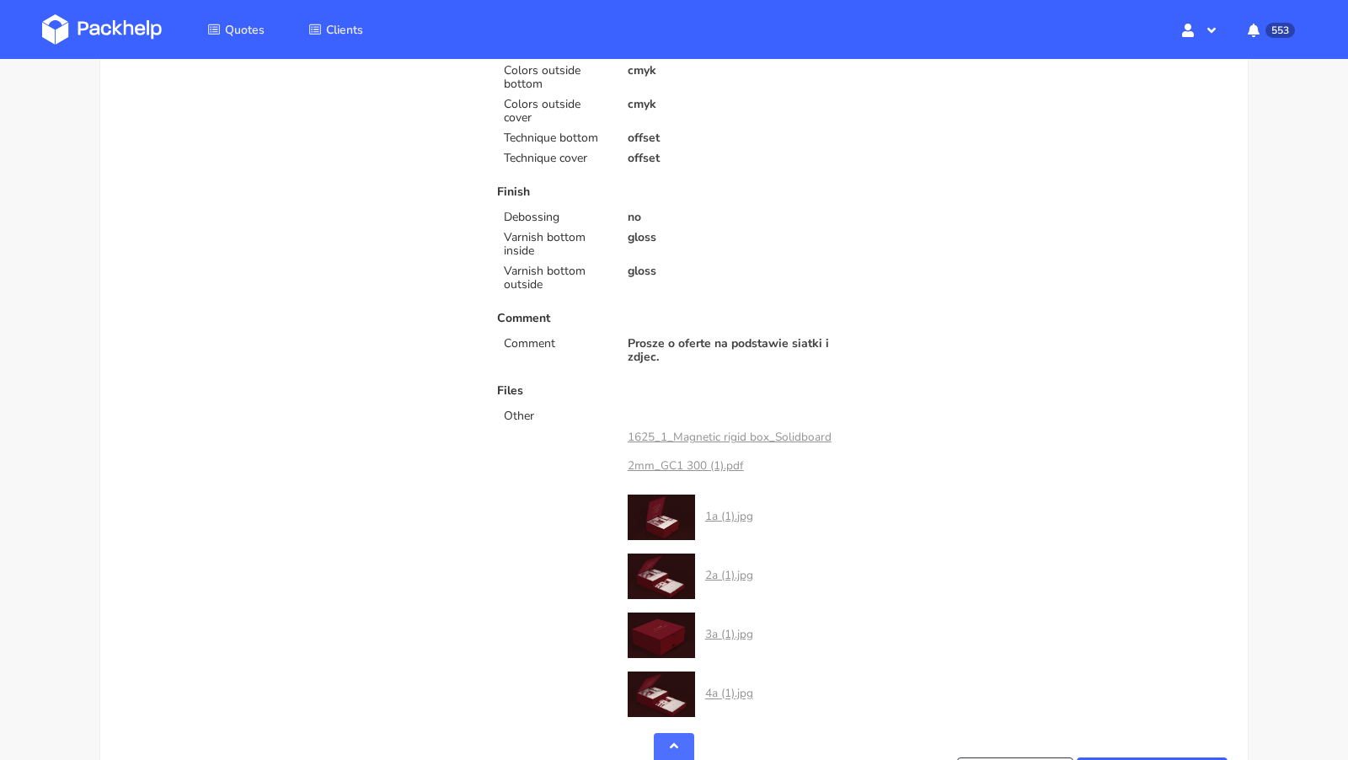
scroll to position [662, 0]
click at [684, 433] on link "1625_1_Magnetic rigid box_Solidboard 2mm_GC1 300 (1).pdf" at bounding box center [730, 452] width 204 height 45
click at [719, 278] on div "Varnish bottom outside gloss" at bounding box center [673, 278] width 377 height 27
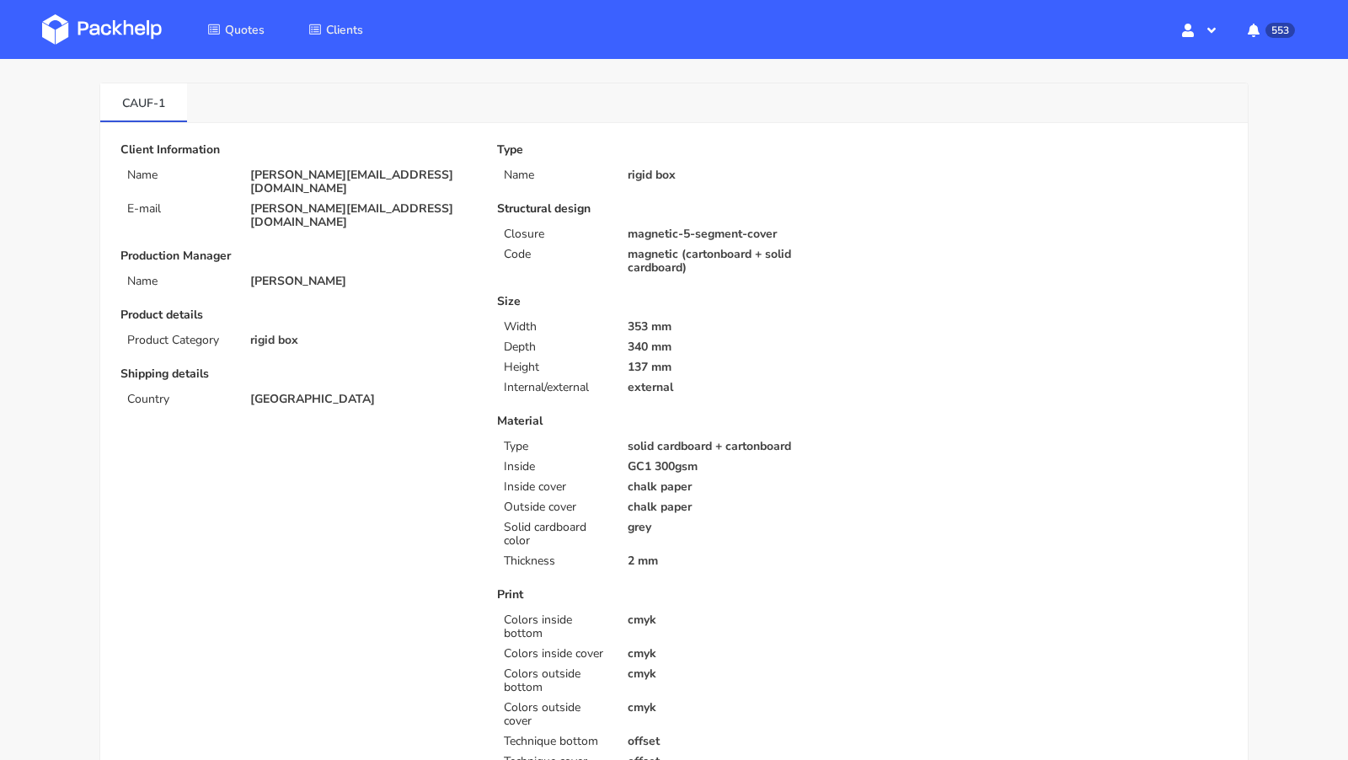
scroll to position [0, 0]
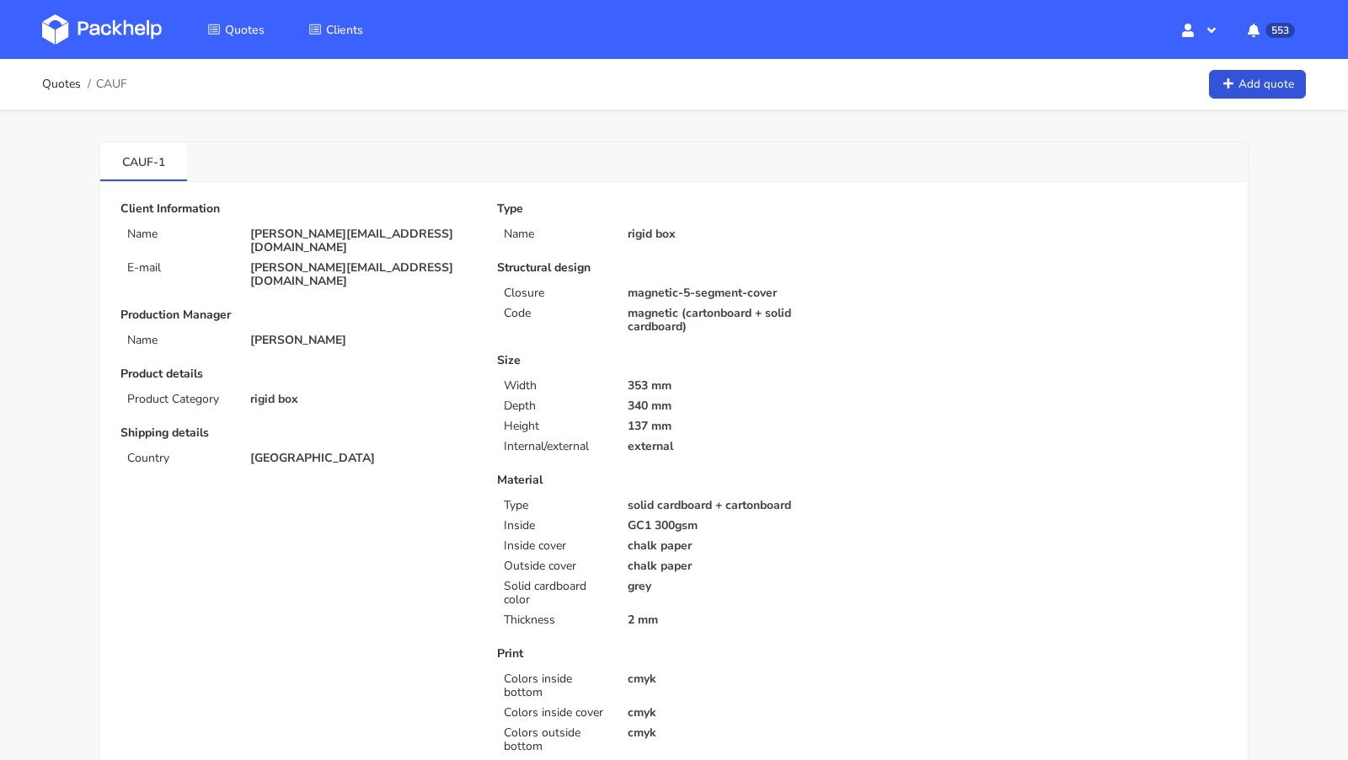
click at [645, 176] on div "CAUF-1" at bounding box center [674, 162] width 1148 height 40
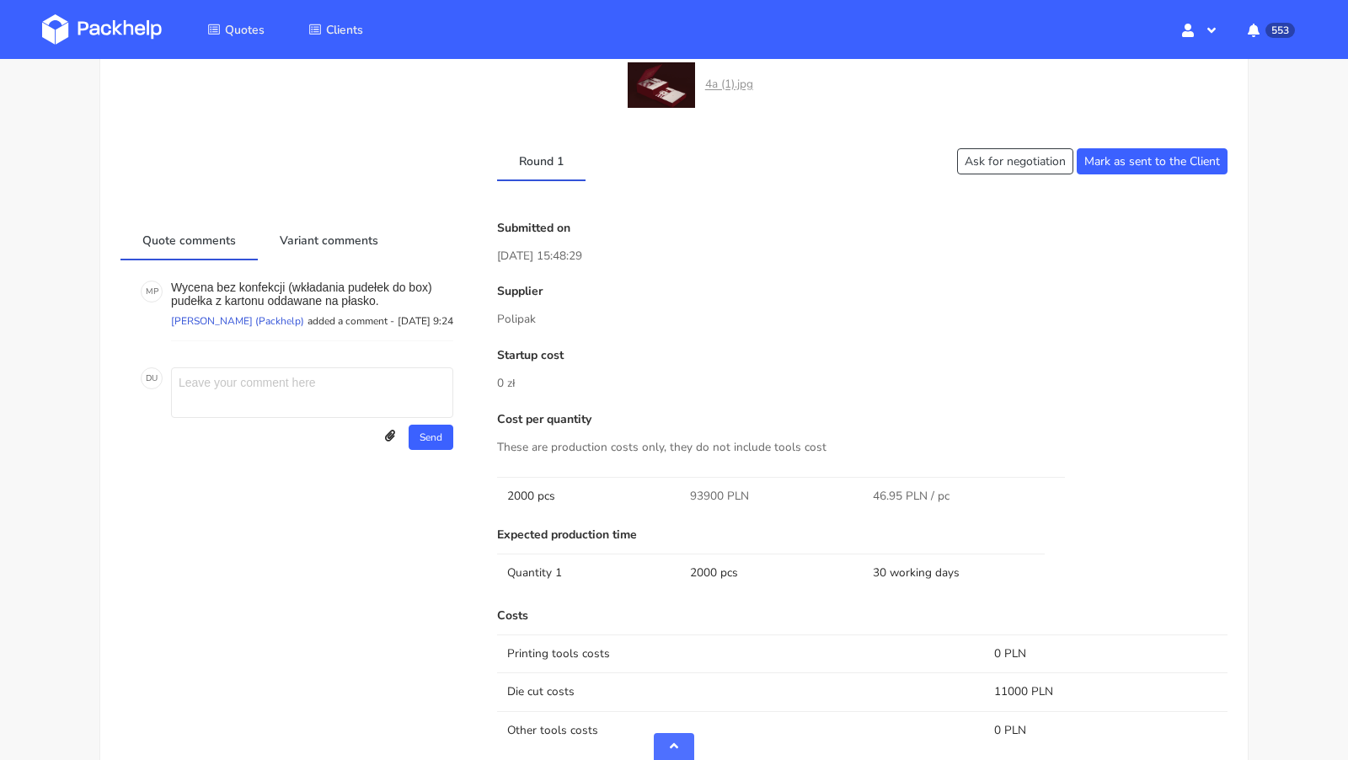
scroll to position [1244, 0]
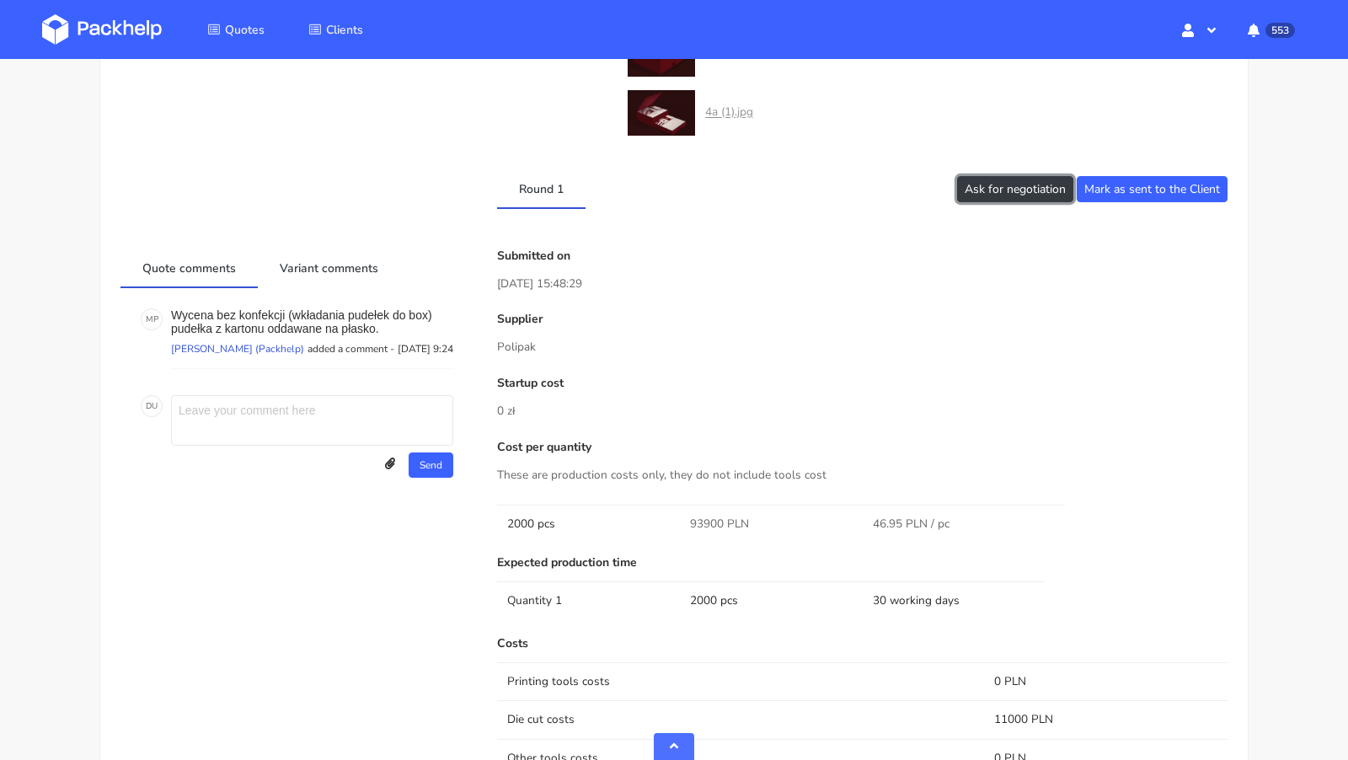
click at [989, 196] on button "Ask for negotiation" at bounding box center [1015, 189] width 116 height 26
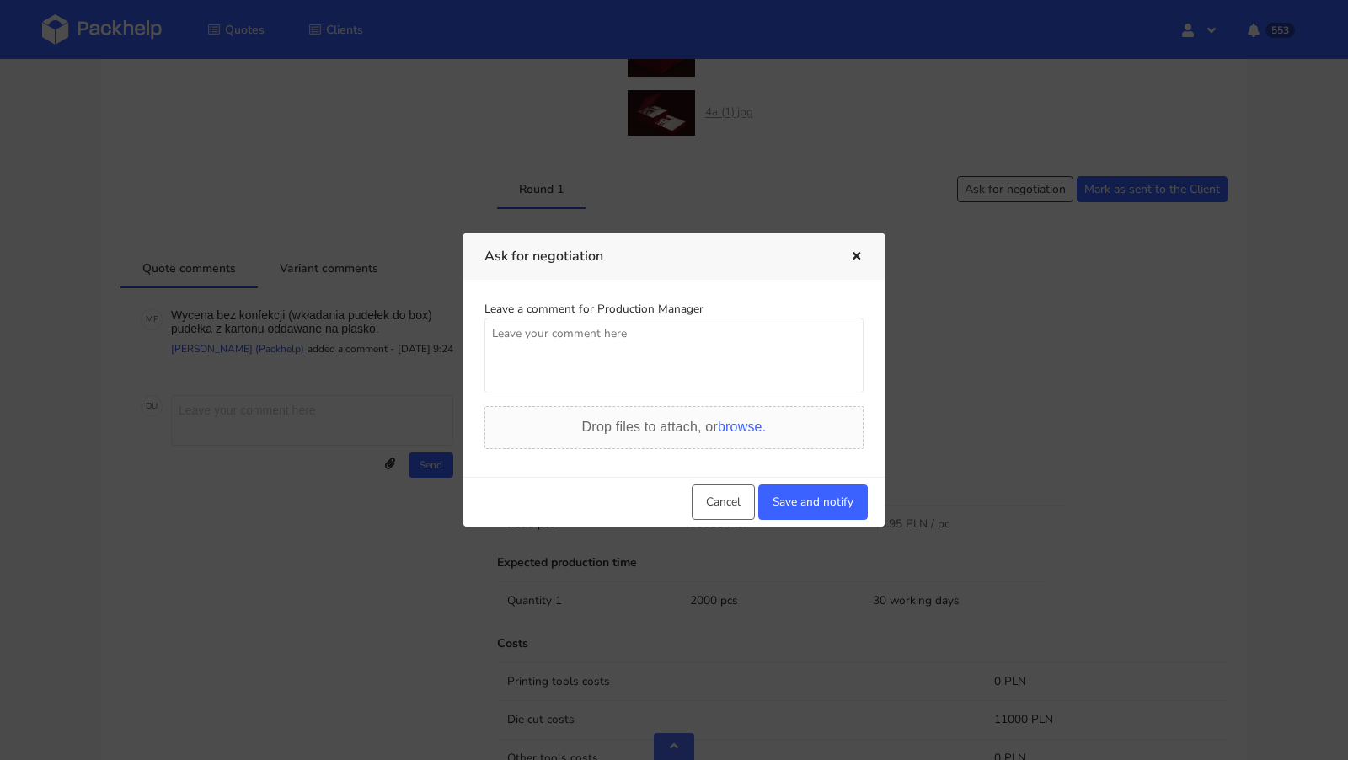
click at [654, 366] on textarea at bounding box center [674, 356] width 379 height 76
type textarea "Czy mozemy tutaj znalesc jakies lepsze rozwiazanie lub duzo korzystniejsza wyce…"
click at [836, 487] on button "Save and notify" at bounding box center [813, 502] width 110 height 35
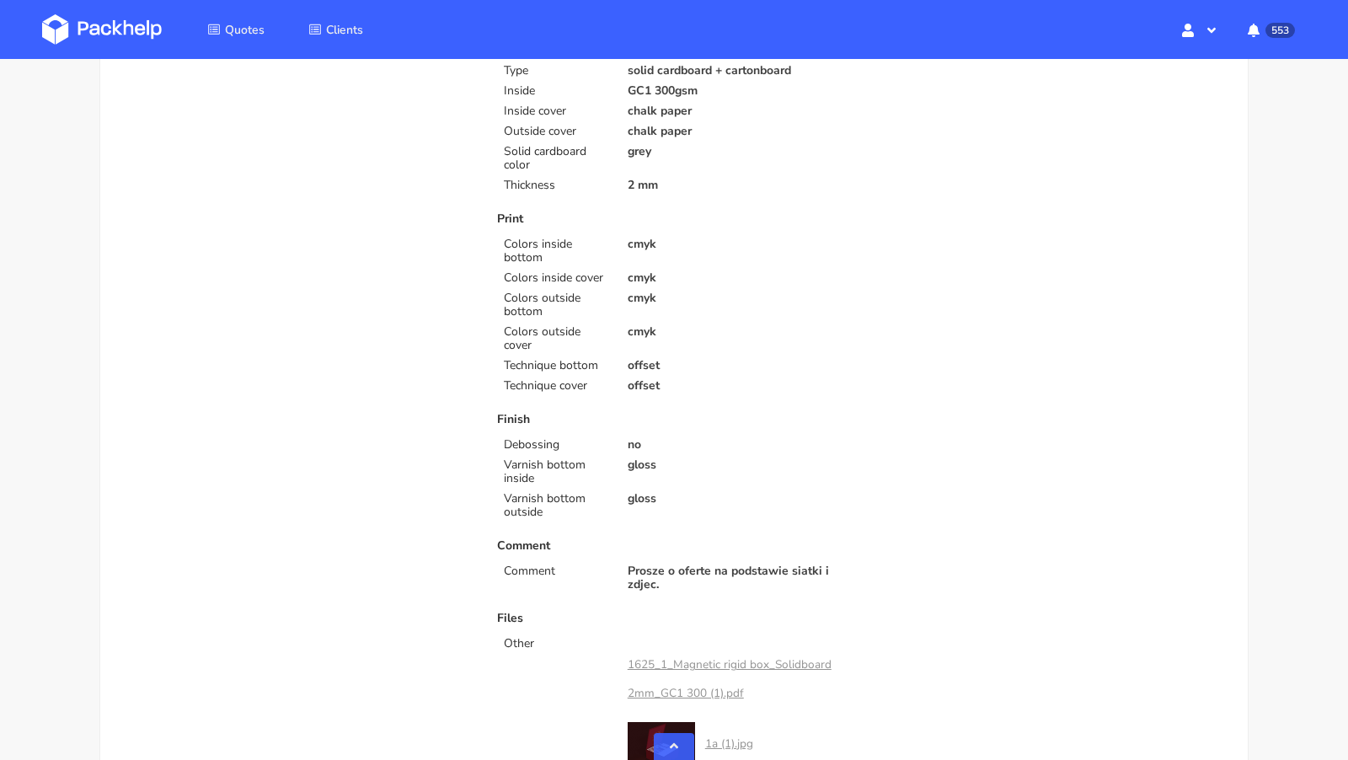
scroll to position [0, 0]
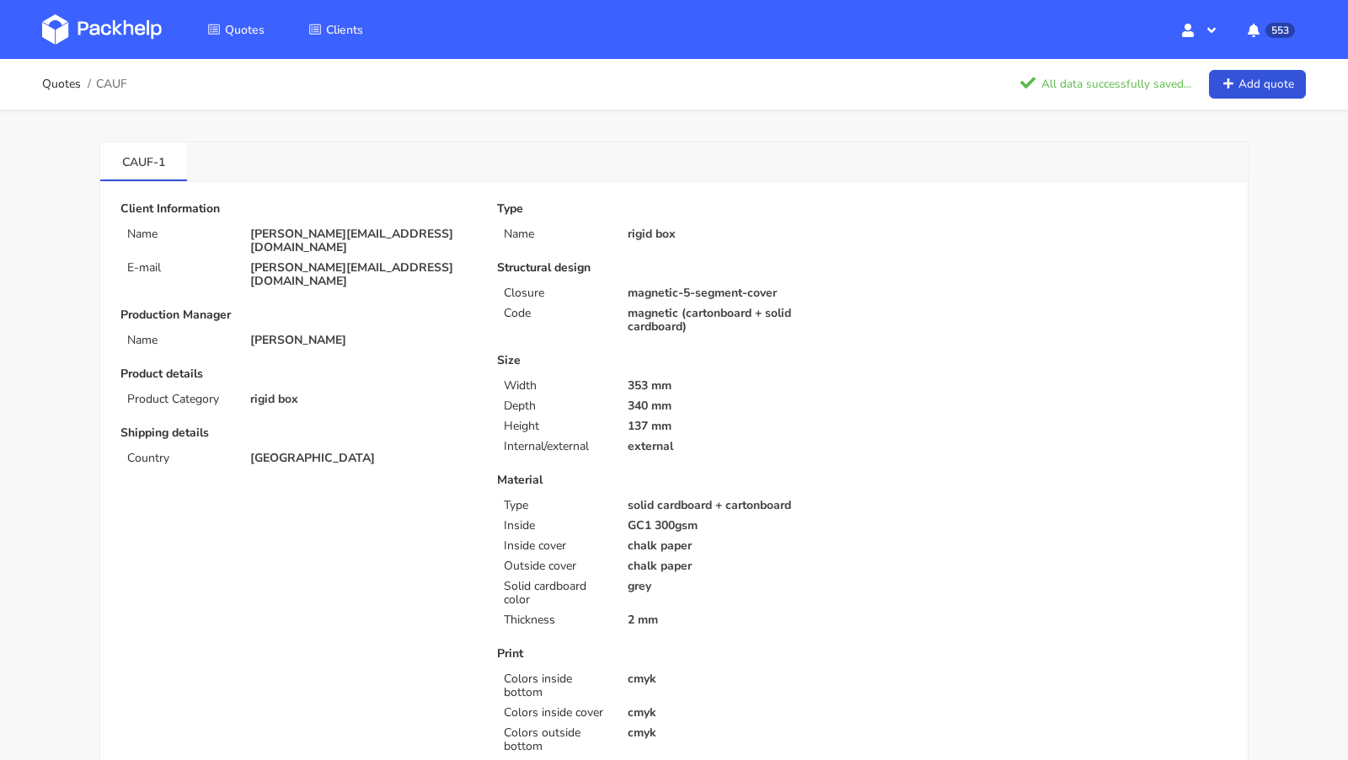
click at [108, 36] on img at bounding box center [102, 29] width 120 height 30
